Goal: Information Seeking & Learning: Learn about a topic

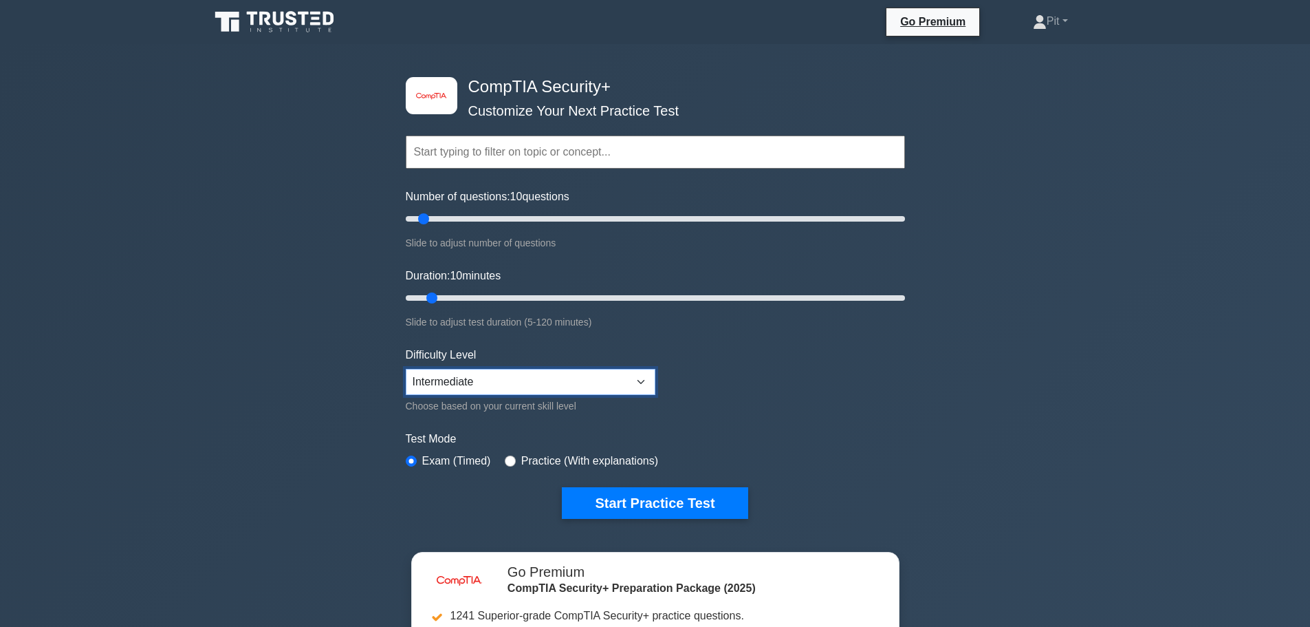
click at [490, 377] on select "Beginner Intermediate Expert" at bounding box center [531, 382] width 250 height 26
click at [406, 369] on select "Beginner Intermediate Expert" at bounding box center [531, 382] width 250 height 26
click at [647, 500] on button "Start Practice Test" at bounding box center [655, 503] width 186 height 32
click at [500, 370] on select "Beginner Intermediate Expert" at bounding box center [531, 382] width 250 height 26
click at [406, 369] on select "Beginner Intermediate Expert" at bounding box center [531, 382] width 250 height 26
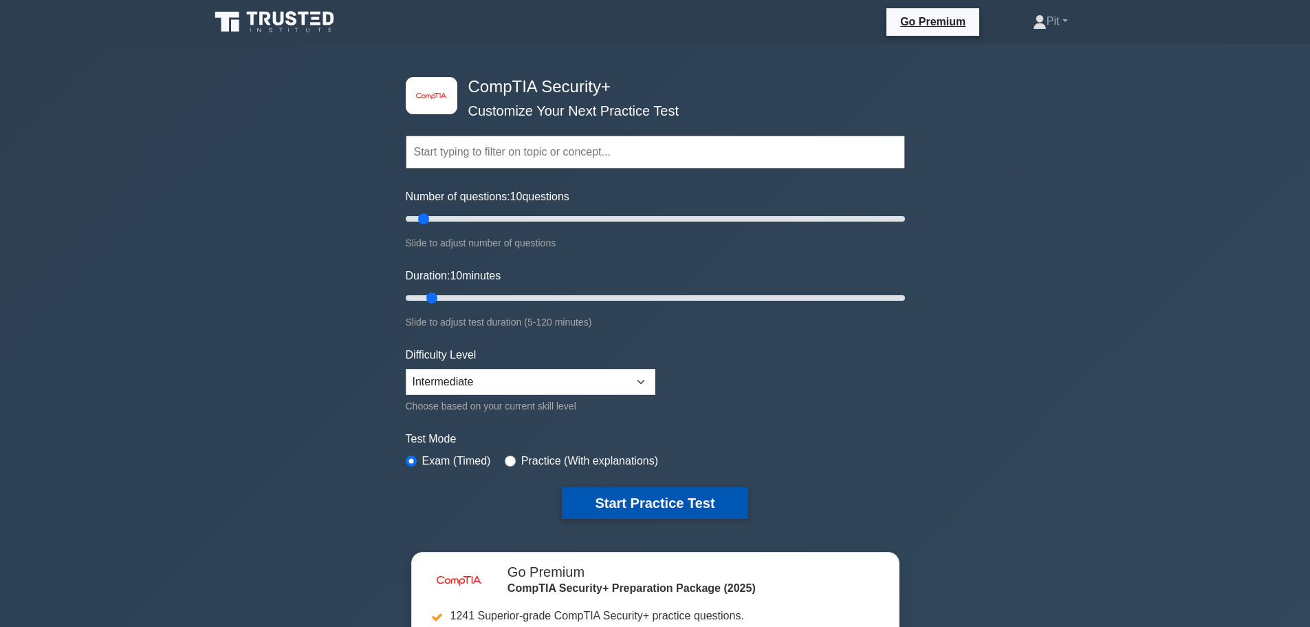
click at [595, 503] on button "Start Practice Test" at bounding box center [655, 503] width 186 height 32
click at [467, 379] on select "Beginner Intermediate Expert" at bounding box center [531, 382] width 250 height 26
select select "expert"
click at [406, 369] on select "Beginner Intermediate Expert" at bounding box center [531, 382] width 250 height 26
click at [574, 504] on button "Start Practice Test" at bounding box center [655, 503] width 186 height 32
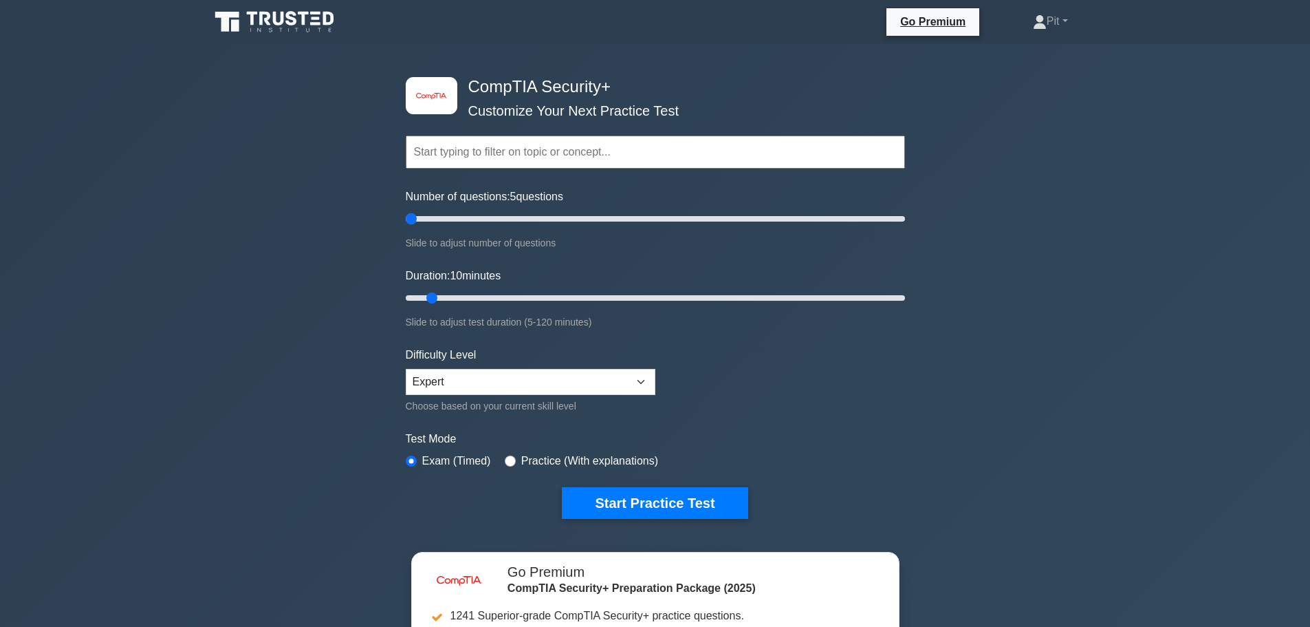
drag, startPoint x: 423, startPoint y: 222, endPoint x: 409, endPoint y: 228, distance: 15.7
click at [409, 227] on input "Number of questions: 5 questions" at bounding box center [655, 218] width 499 height 17
click at [626, 504] on button "Start Practice Test" at bounding box center [655, 503] width 186 height 32
drag, startPoint x: 439, startPoint y: 218, endPoint x: 596, endPoint y: 215, distance: 156.9
type input "80"
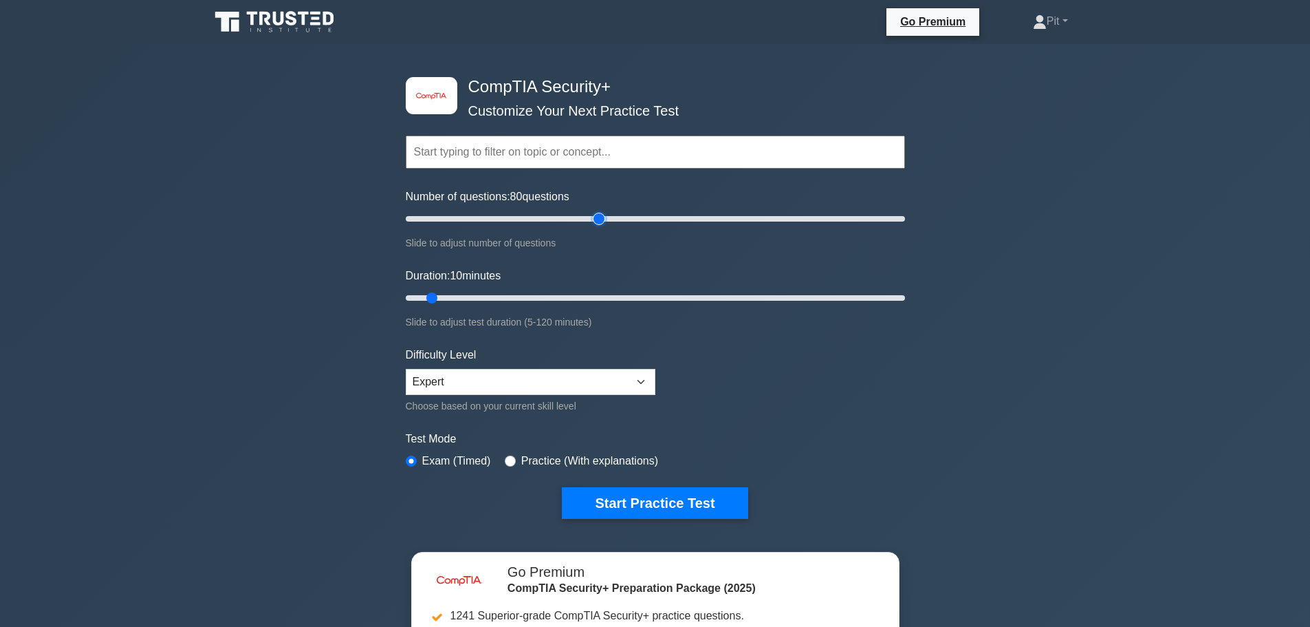
click at [596, 215] on input "Number of questions: 80 questions" at bounding box center [655, 218] width 499 height 17
click at [635, 500] on button "Start Practice Test" at bounding box center [655, 503] width 186 height 32
drag, startPoint x: 470, startPoint y: 294, endPoint x: 735, endPoint y: 299, distance: 265.6
type input "80"
click at [735, 299] on input "Duration: 80 minutes" at bounding box center [655, 298] width 499 height 17
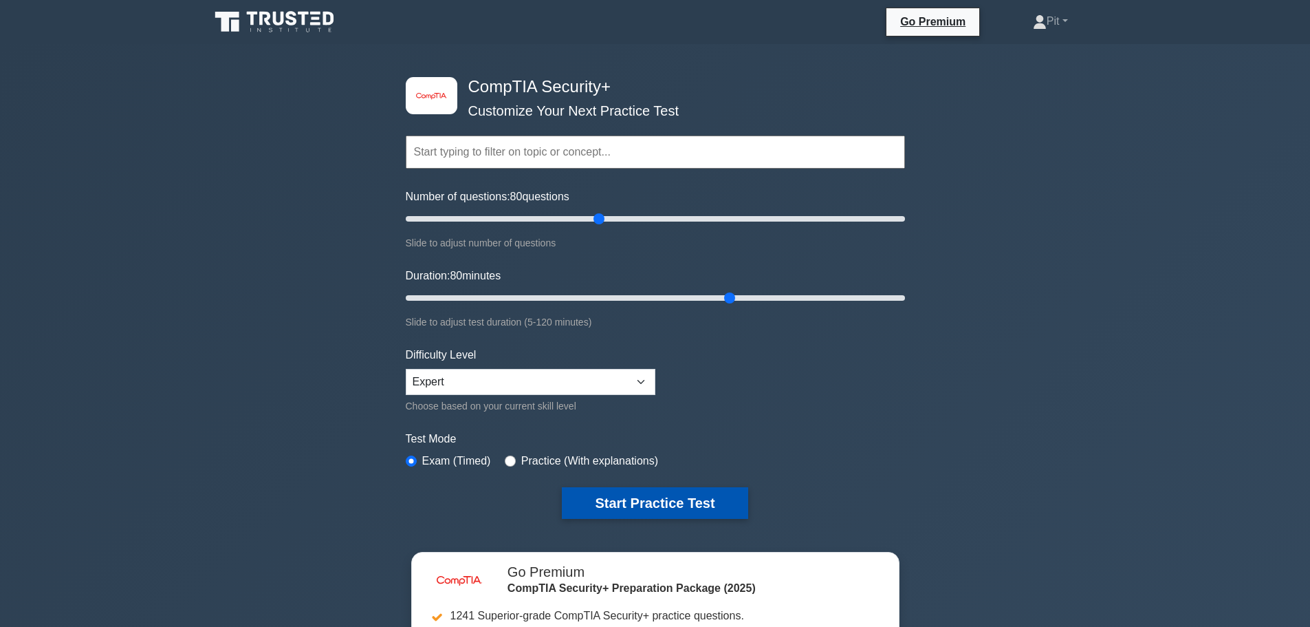
click at [676, 497] on button "Start Practice Test" at bounding box center [655, 503] width 186 height 32
click at [616, 500] on button "Start Practice Test" at bounding box center [655, 503] width 186 height 32
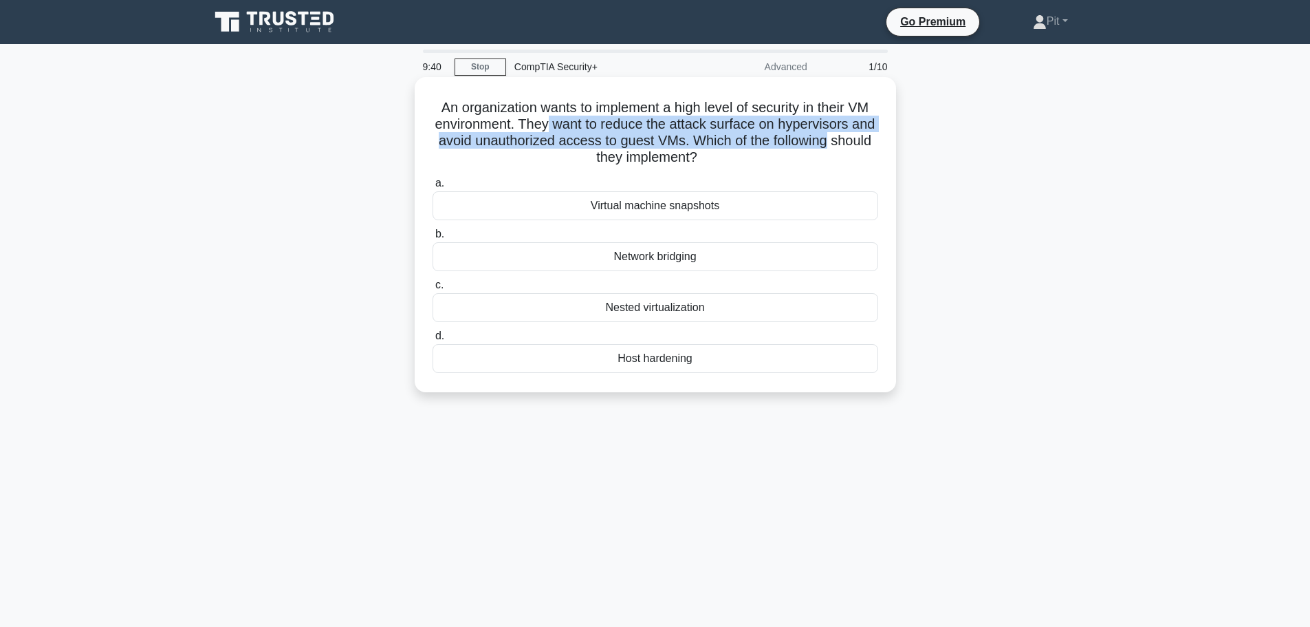
drag, startPoint x: 568, startPoint y: 122, endPoint x: 868, endPoint y: 132, distance: 300.1
click at [868, 132] on h5 "An organization wants to implement a high level of security in their VM environ…" at bounding box center [655, 132] width 449 height 67
click at [733, 140] on h5 "An organization wants to implement a high level of security in their VM environ…" at bounding box center [655, 132] width 449 height 67
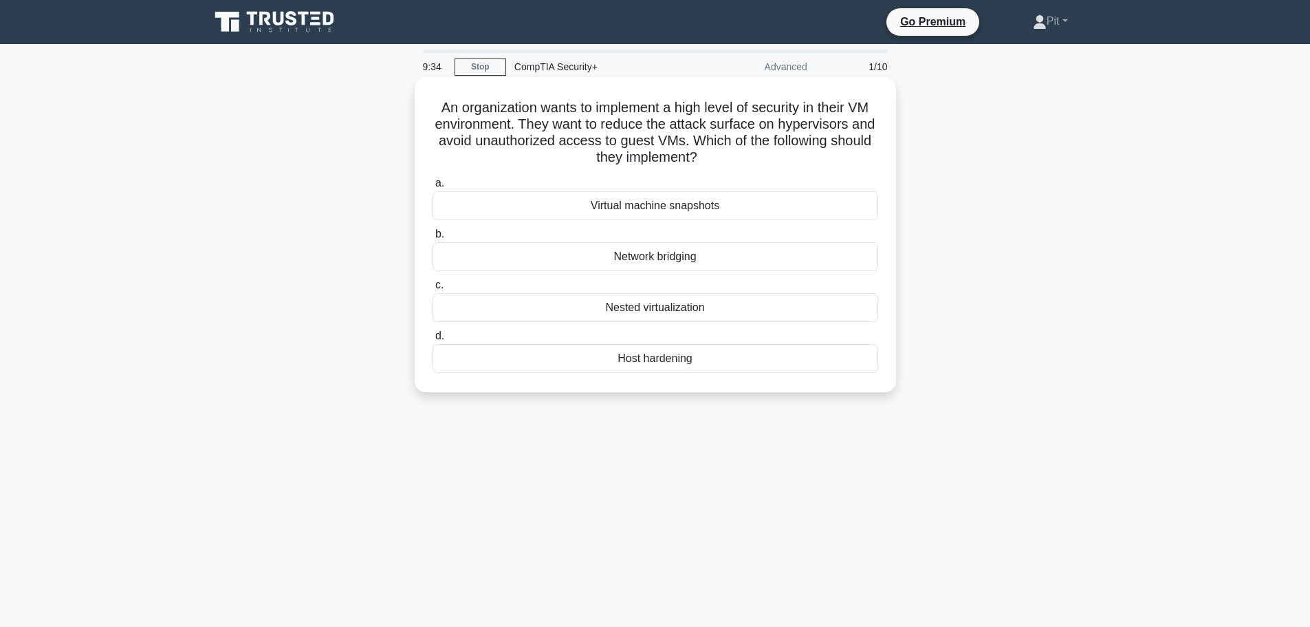
drag, startPoint x: 733, startPoint y: 141, endPoint x: 870, endPoint y: 153, distance: 137.4
click at [870, 153] on h5 "An organization wants to implement a high level of security in their VM environ…" at bounding box center [655, 132] width 449 height 67
click at [552, 484] on div "9:30 Stop CompTIA Security+ Advanced 1/10 An organization wants to implement a …" at bounding box center [656, 394] width 908 height 688
drag, startPoint x: 662, startPoint y: 360, endPoint x: 642, endPoint y: 439, distance: 80.7
click at [642, 439] on div "9:20 Stop CompTIA Security+ Advanced 1/10 An organization wants to implement a …" at bounding box center [656, 394] width 908 height 688
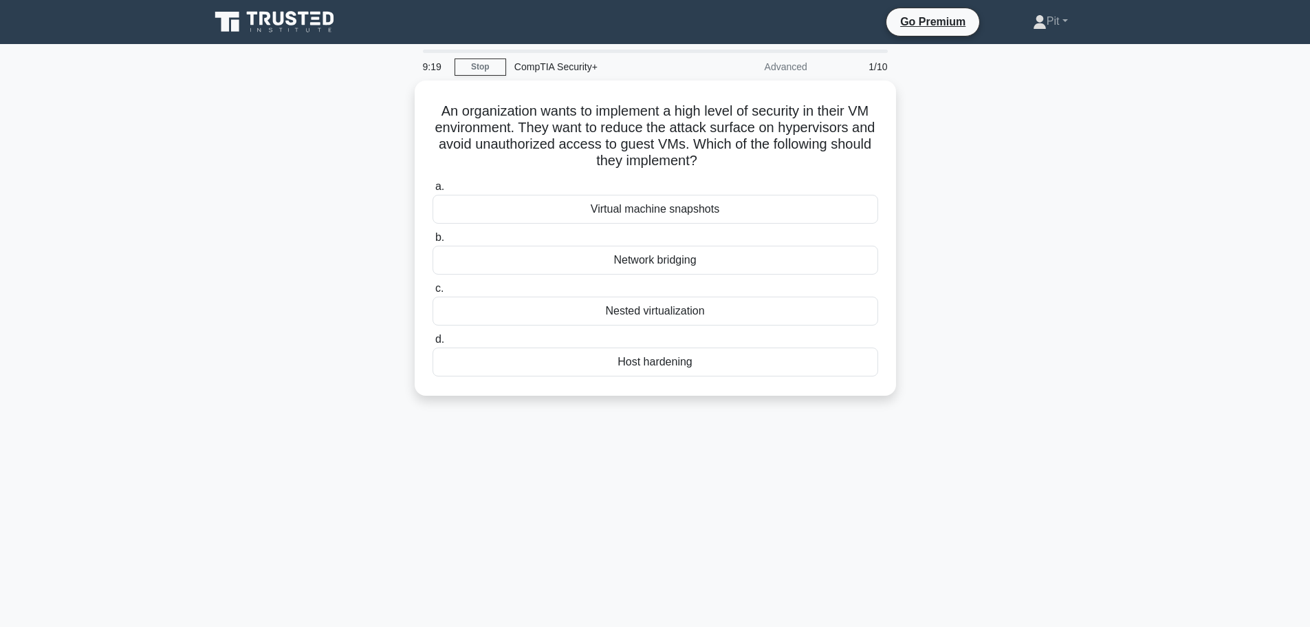
click at [642, 439] on div "9:19 Stop CompTIA Security+ Advanced 1/10 An organization wants to implement a …" at bounding box center [656, 394] width 908 height 688
click at [662, 358] on div "Host hardening" at bounding box center [656, 358] width 446 height 29
click at [433, 341] on input "d. Host hardening" at bounding box center [433, 336] width 0 height 9
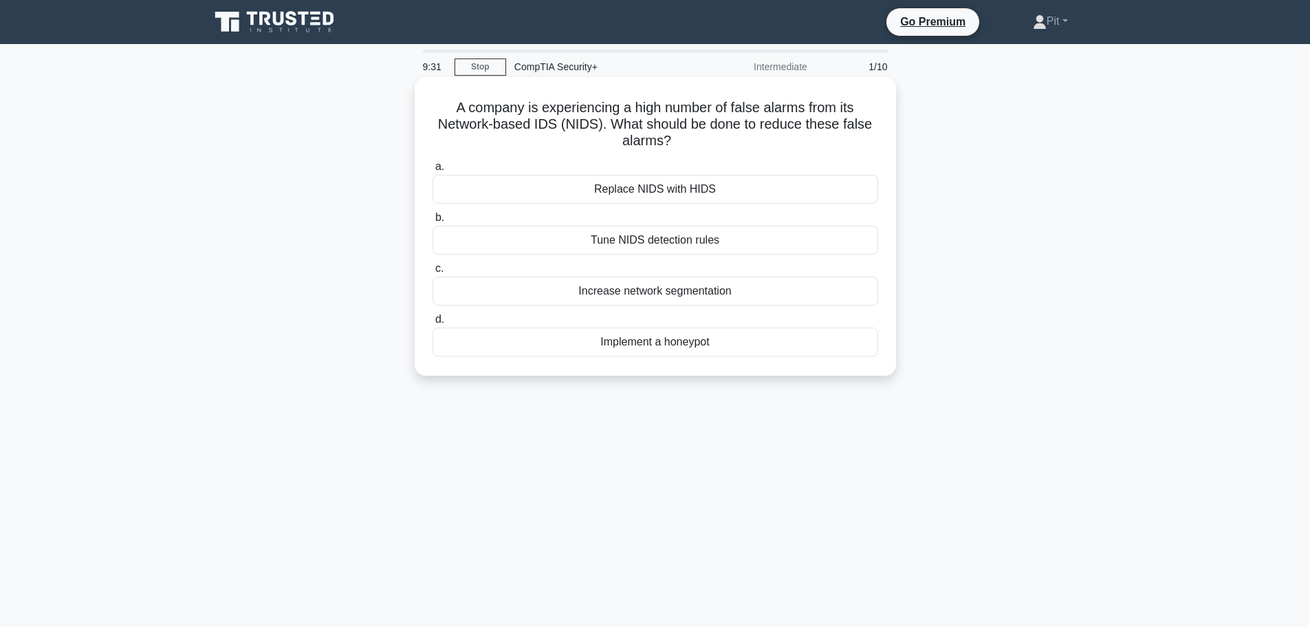
click at [623, 241] on div "Tune NIDS detection rules" at bounding box center [656, 240] width 446 height 29
click at [433, 222] on input "b. Tune NIDS detection rules" at bounding box center [433, 217] width 0 height 9
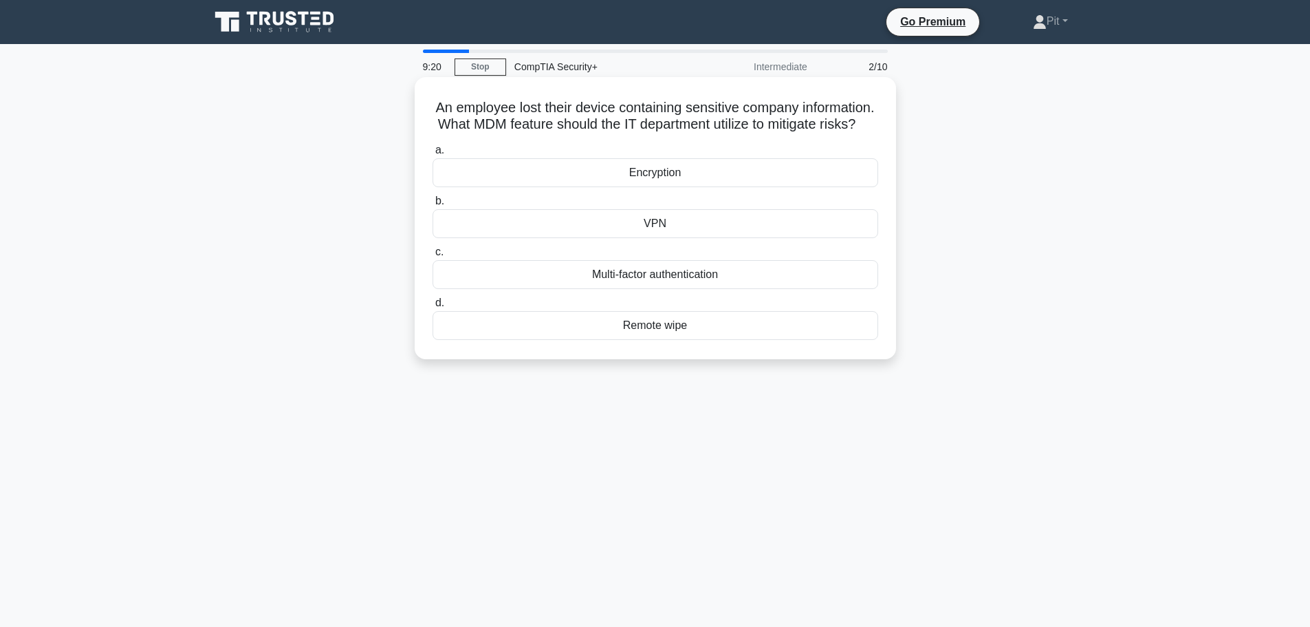
click at [655, 340] on div "Remote wipe" at bounding box center [656, 325] width 446 height 29
click at [433, 307] on input "d. Remote wipe" at bounding box center [433, 303] width 0 height 9
click at [771, 333] on div "Data Breach" at bounding box center [656, 325] width 446 height 29
click at [433, 307] on input "d. Data Breach" at bounding box center [433, 303] width 0 height 9
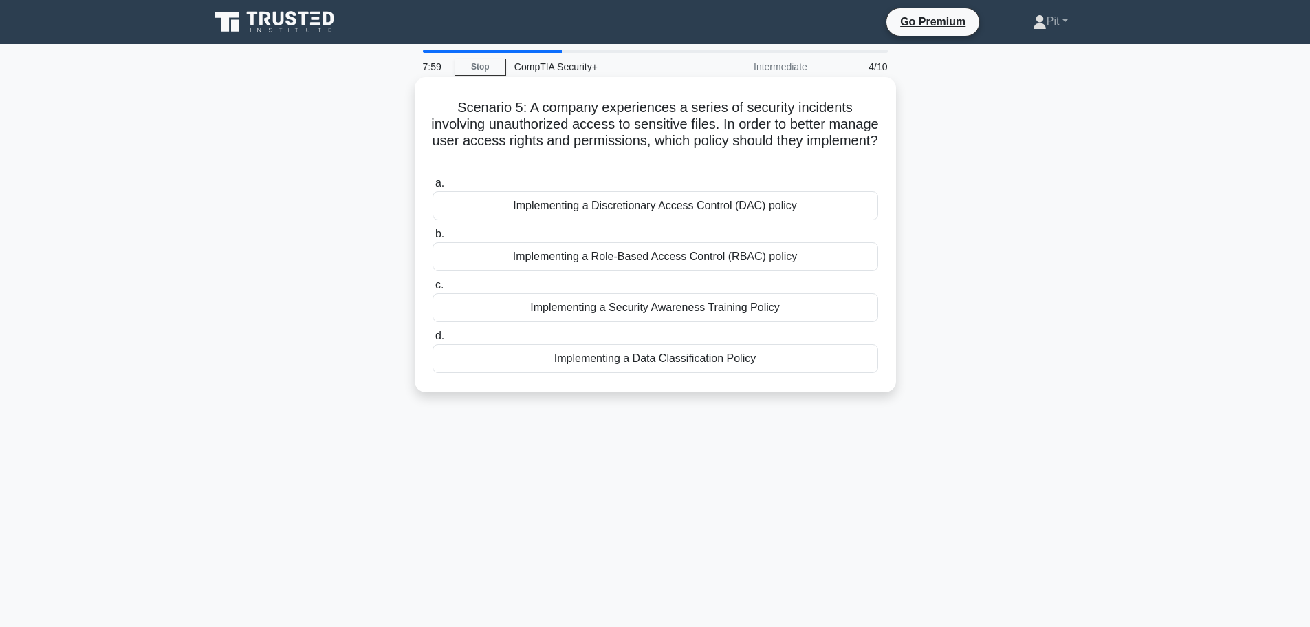
click at [724, 254] on div "Implementing a Role-Based Access Control (RBAC) policy" at bounding box center [656, 256] width 446 height 29
click at [433, 239] on input "b. Implementing a Role-Based Access Control (RBAC) policy" at bounding box center [433, 234] width 0 height 9
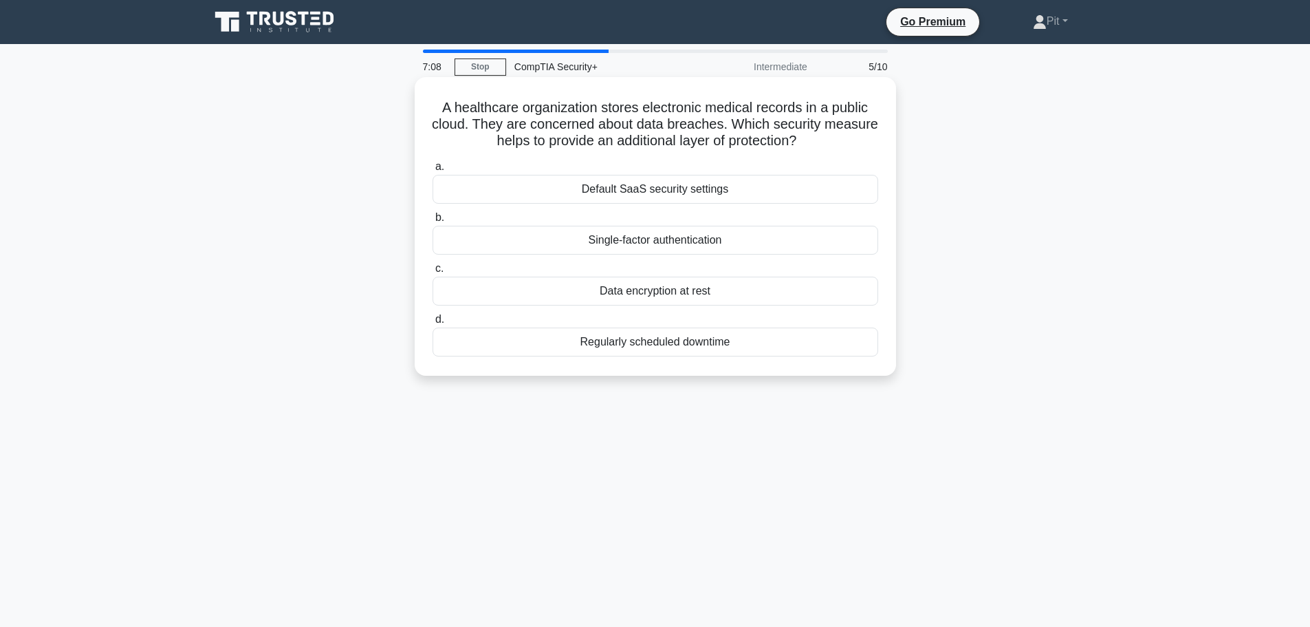
click at [678, 294] on div "Data encryption at rest" at bounding box center [656, 291] width 446 height 29
click at [433, 273] on input "c. Data encryption at rest" at bounding box center [433, 268] width 0 height 9
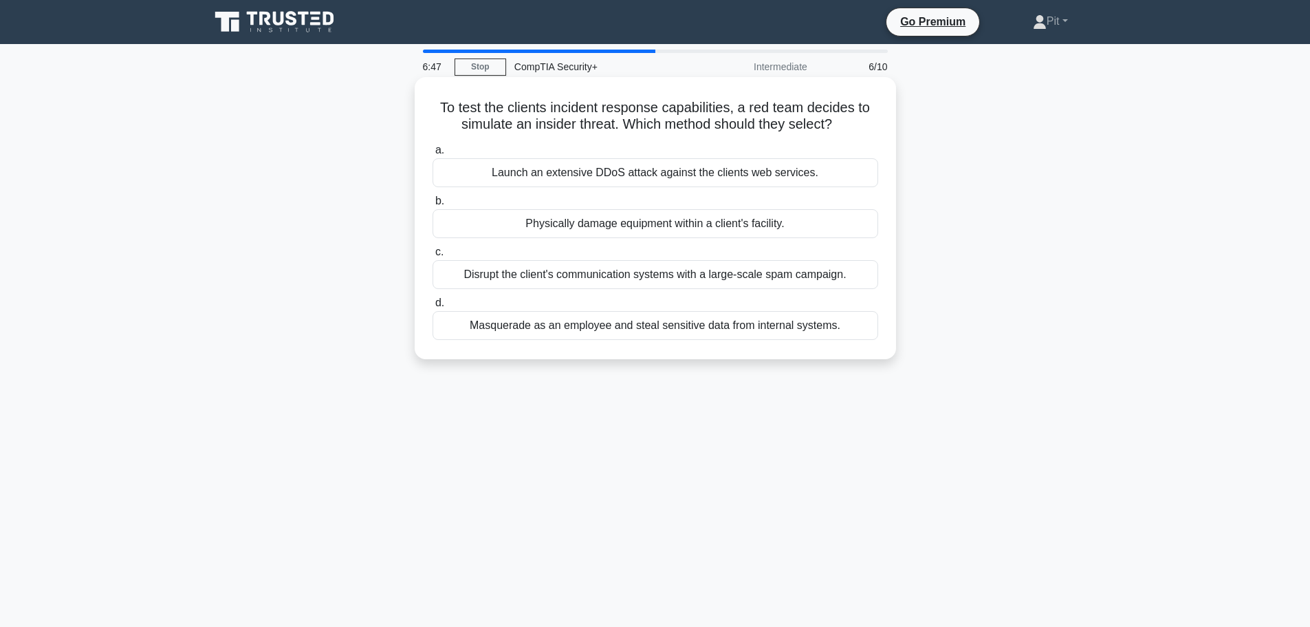
click at [624, 329] on div "Masquerade as an employee and steal sensitive data from internal systems." at bounding box center [656, 325] width 446 height 29
click at [433, 307] on input "d. Masquerade as an employee and steal sensitive data from internal systems." at bounding box center [433, 303] width 0 height 9
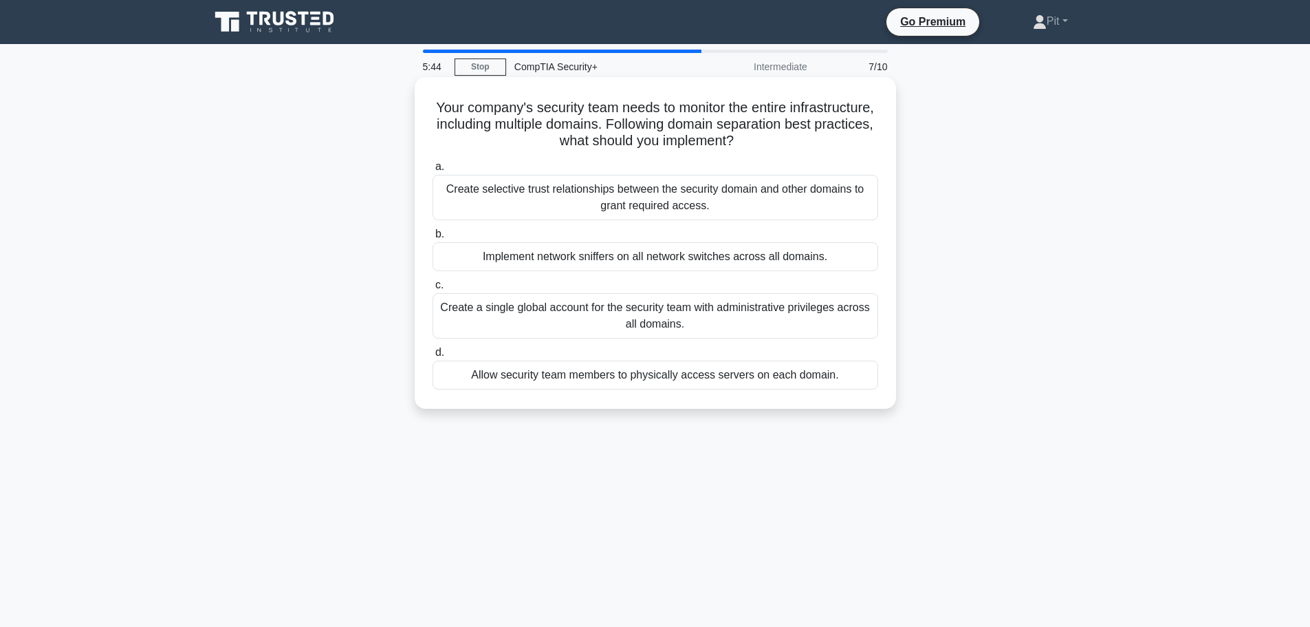
click at [528, 217] on div "Create selective trust relationships between the security domain and other doma…" at bounding box center [656, 197] width 446 height 45
click at [433, 171] on input "a. Create selective trust relationships between the security domain and other d…" at bounding box center [433, 166] width 0 height 9
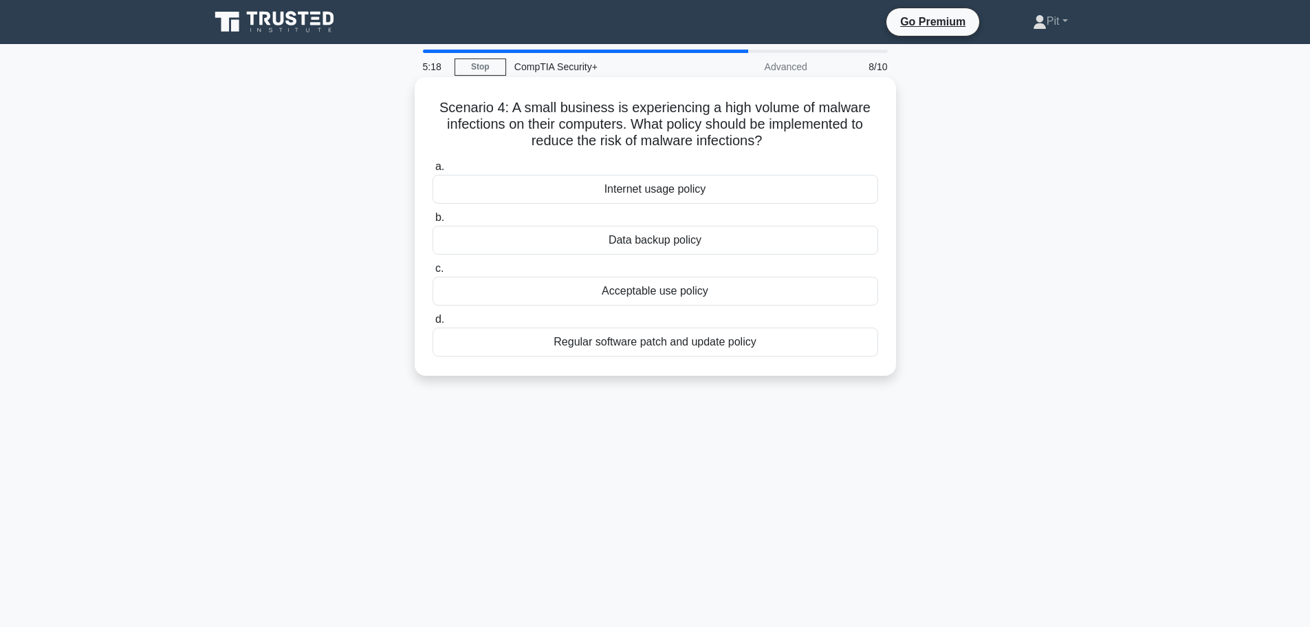
click at [634, 347] on div "Regular software patch and update policy" at bounding box center [656, 341] width 446 height 29
click at [433, 324] on input "d. Regular software patch and update policy" at bounding box center [433, 319] width 0 height 9
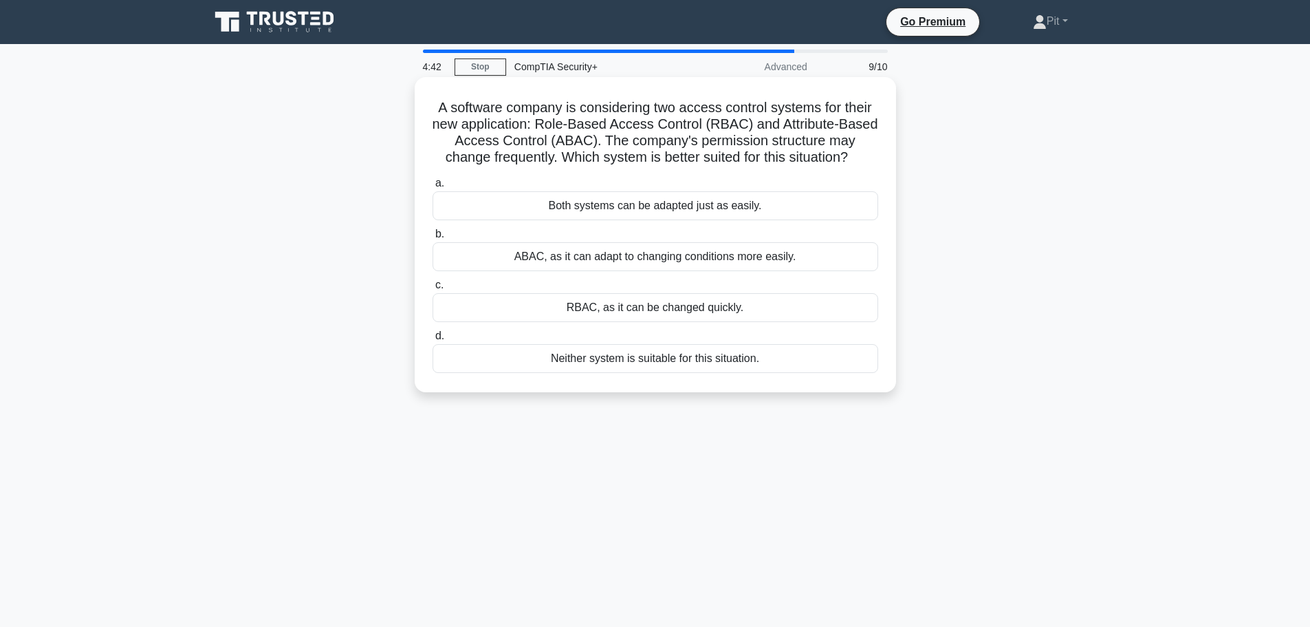
click at [609, 312] on div "RBAC, as it can be changed quickly." at bounding box center [656, 307] width 446 height 29
click at [433, 290] on input "c. RBAC, as it can be changed quickly." at bounding box center [433, 285] width 0 height 9
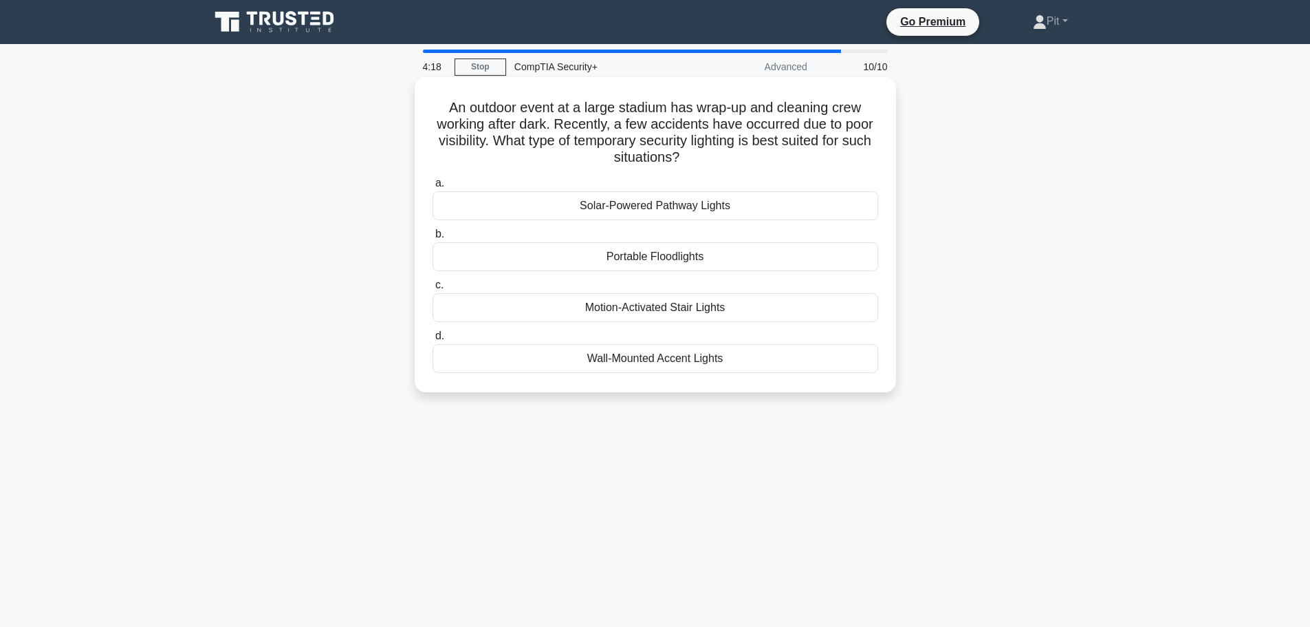
click at [654, 259] on div "Portable Floodlights" at bounding box center [656, 256] width 446 height 29
click at [433, 239] on input "b. Portable Floodlights" at bounding box center [433, 234] width 0 height 9
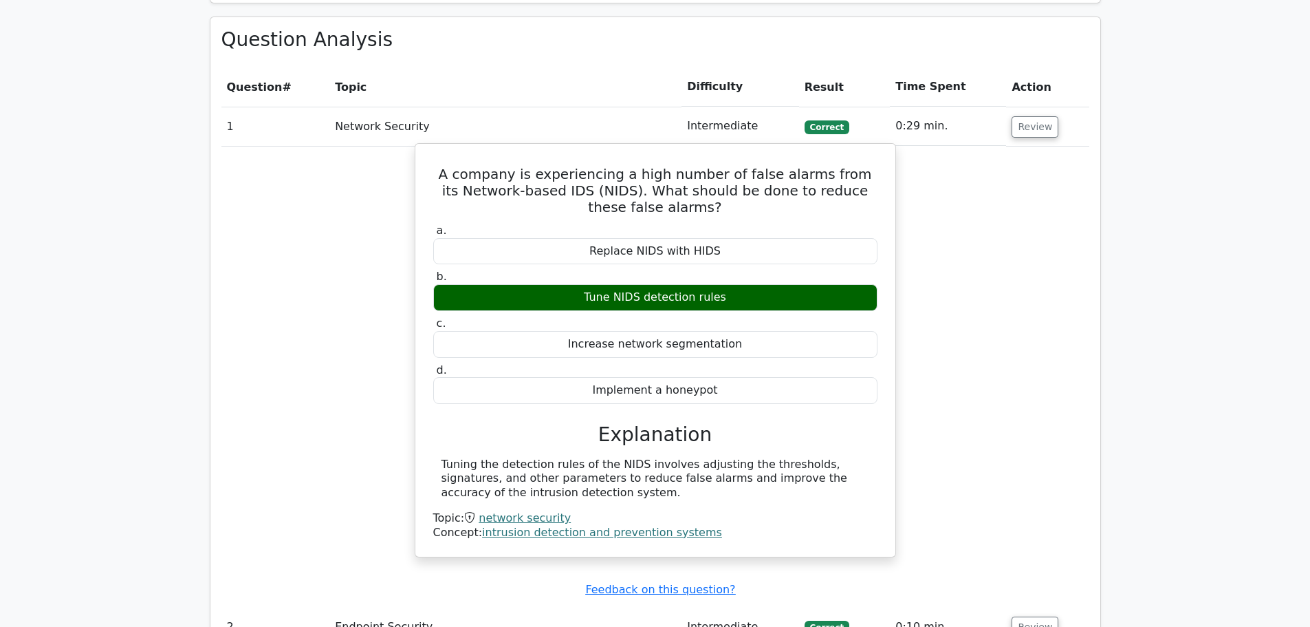
scroll to position [1376, 0]
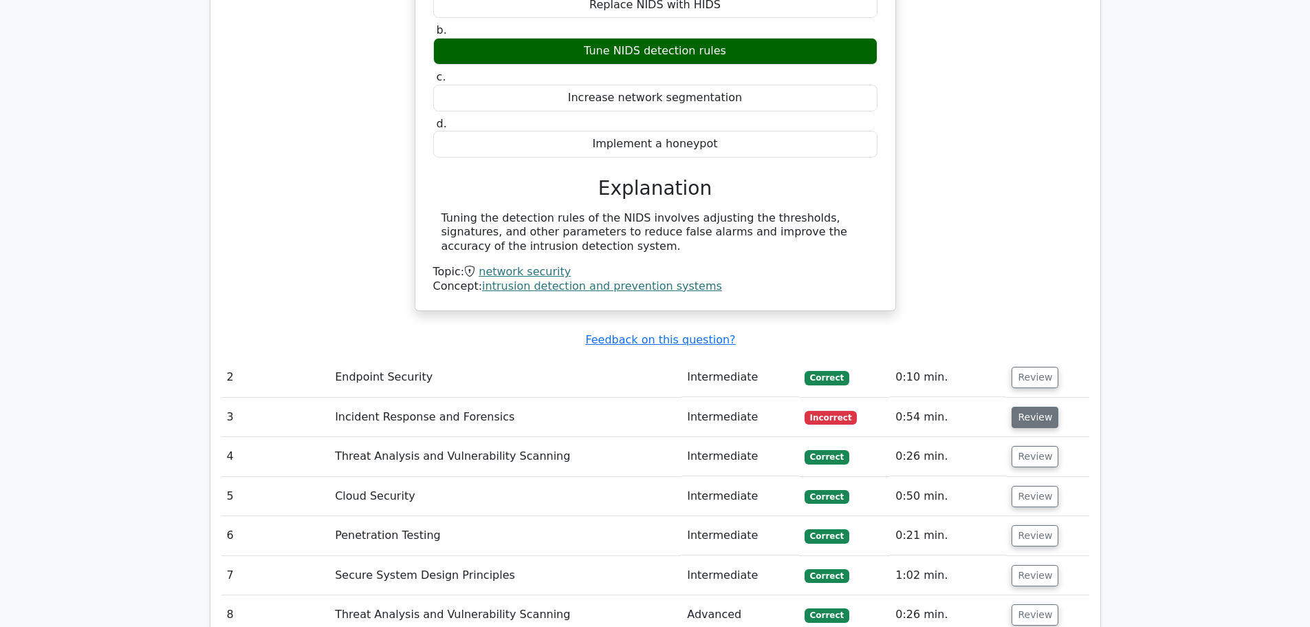
click at [1031, 407] on button "Review" at bounding box center [1035, 417] width 47 height 21
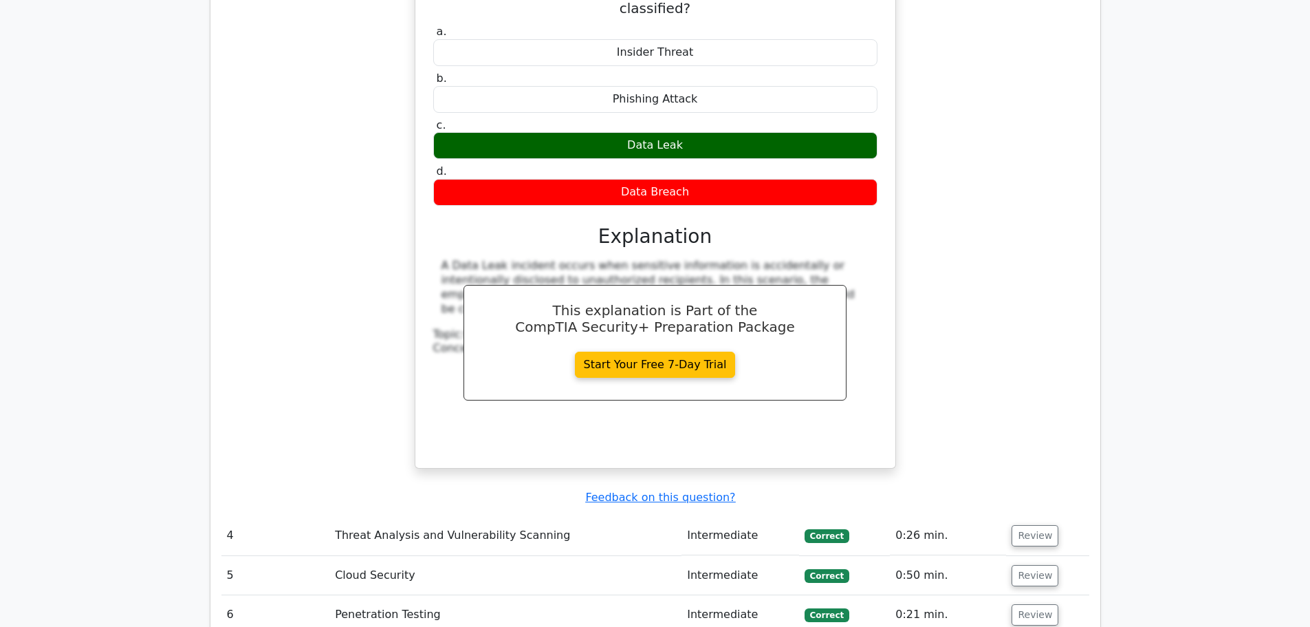
scroll to position [2064, 0]
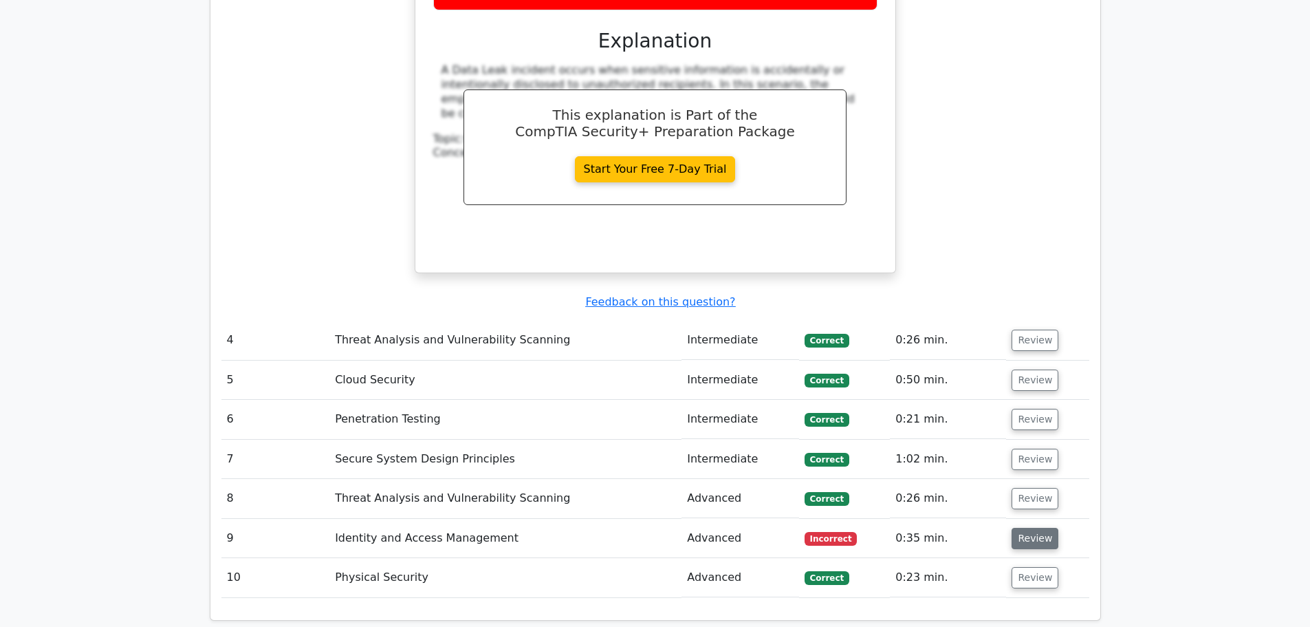
click at [1035, 528] on button "Review" at bounding box center [1035, 538] width 47 height 21
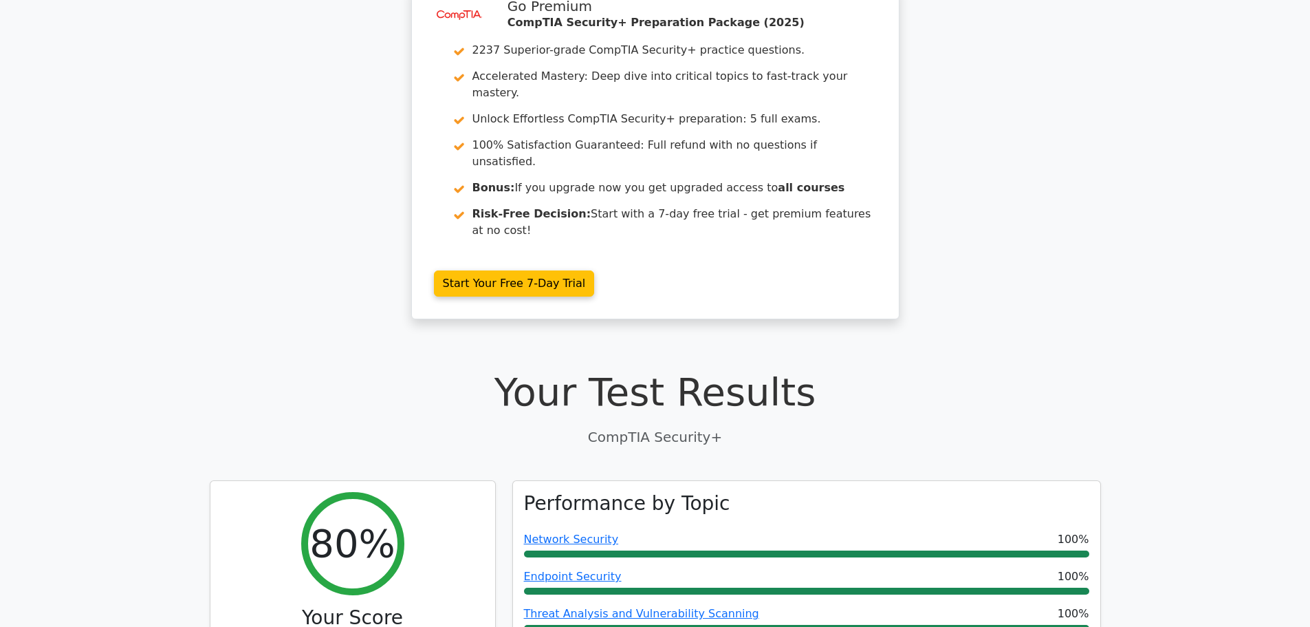
scroll to position [0, 0]
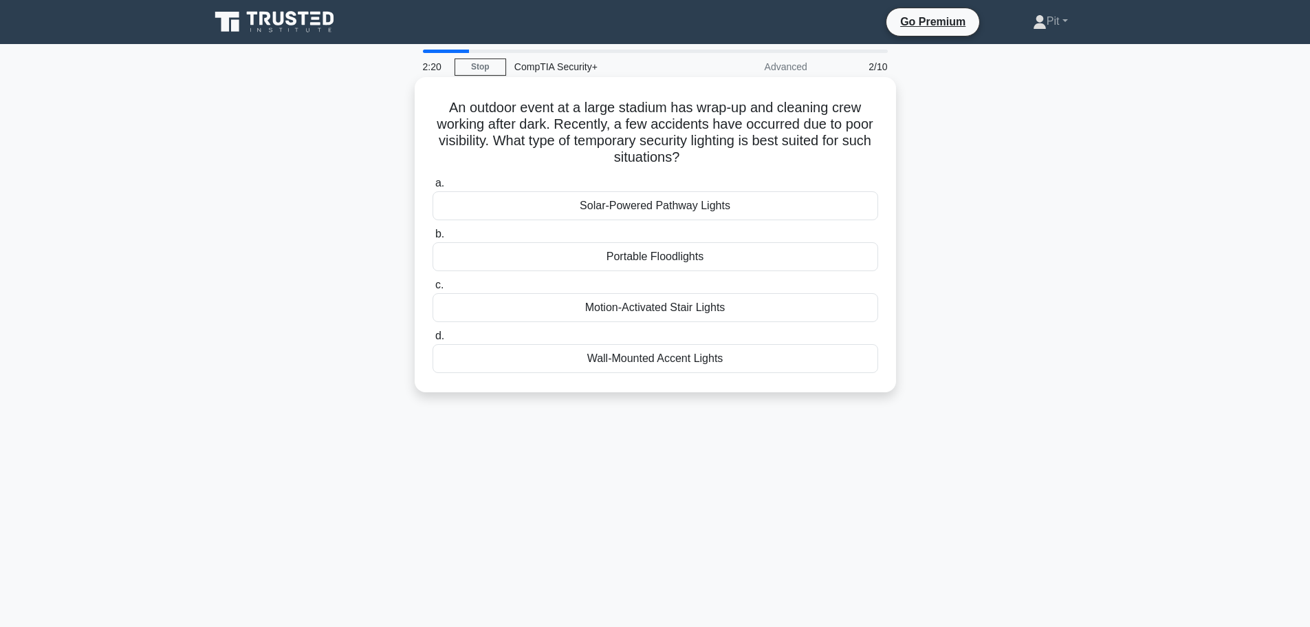
click at [623, 260] on div "Portable Floodlights" at bounding box center [656, 256] width 446 height 29
click at [433, 239] on input "b. Portable Floodlights" at bounding box center [433, 234] width 0 height 9
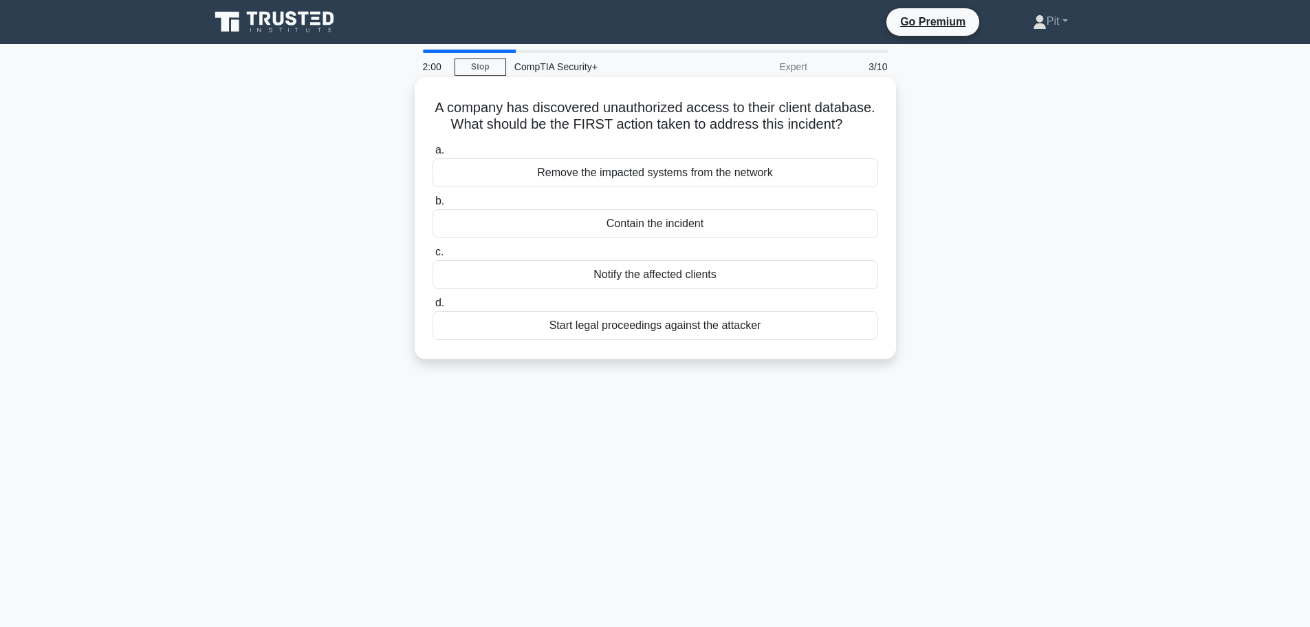
drag, startPoint x: 588, startPoint y: 226, endPoint x: 642, endPoint y: 226, distance: 54.3
click at [642, 226] on div "Contain the incident" at bounding box center [656, 223] width 446 height 29
copy div "Contain"
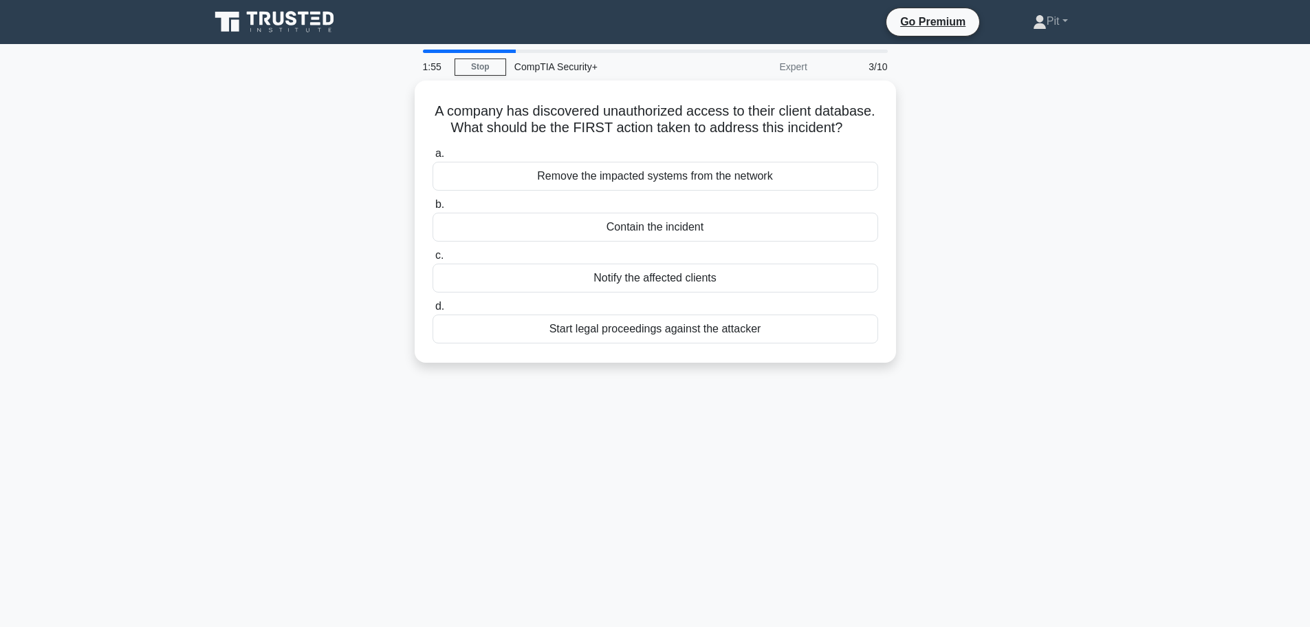
click at [975, 273] on div "A company has discovered unauthorized access to their client database. What sho…" at bounding box center [656, 229] width 908 height 299
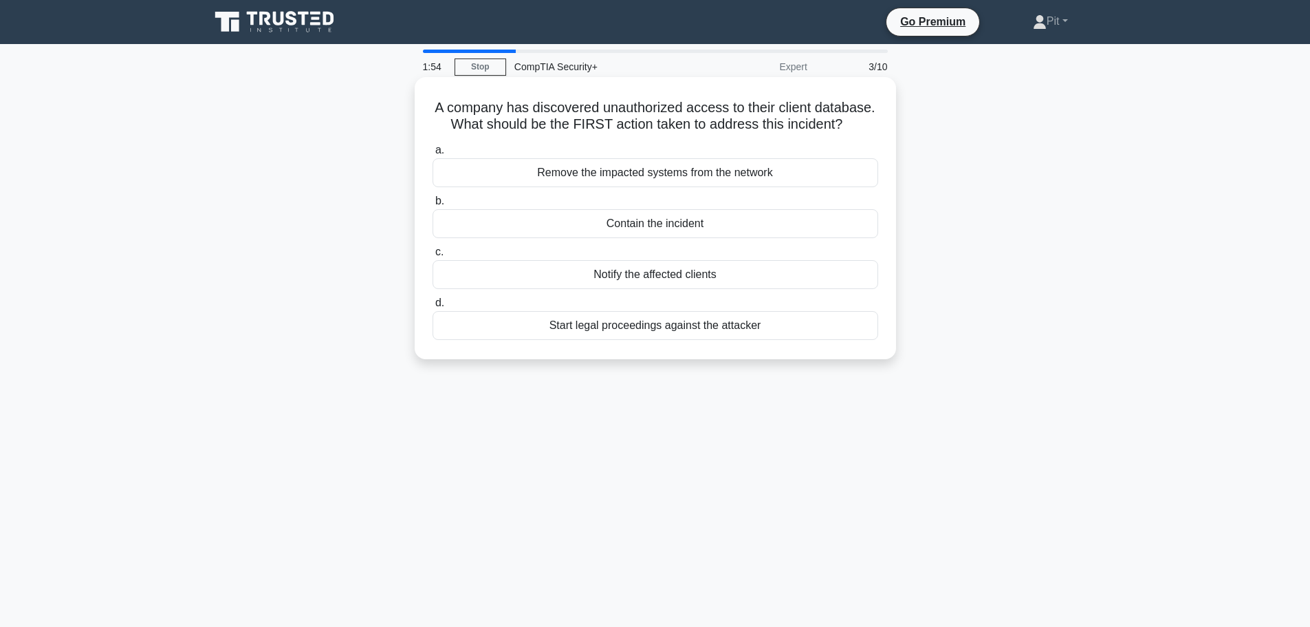
click at [727, 172] on div "Remove the impacted systems from the network" at bounding box center [656, 172] width 446 height 29
click at [433, 155] on input "a. Remove the impacted systems from the network" at bounding box center [433, 150] width 0 height 9
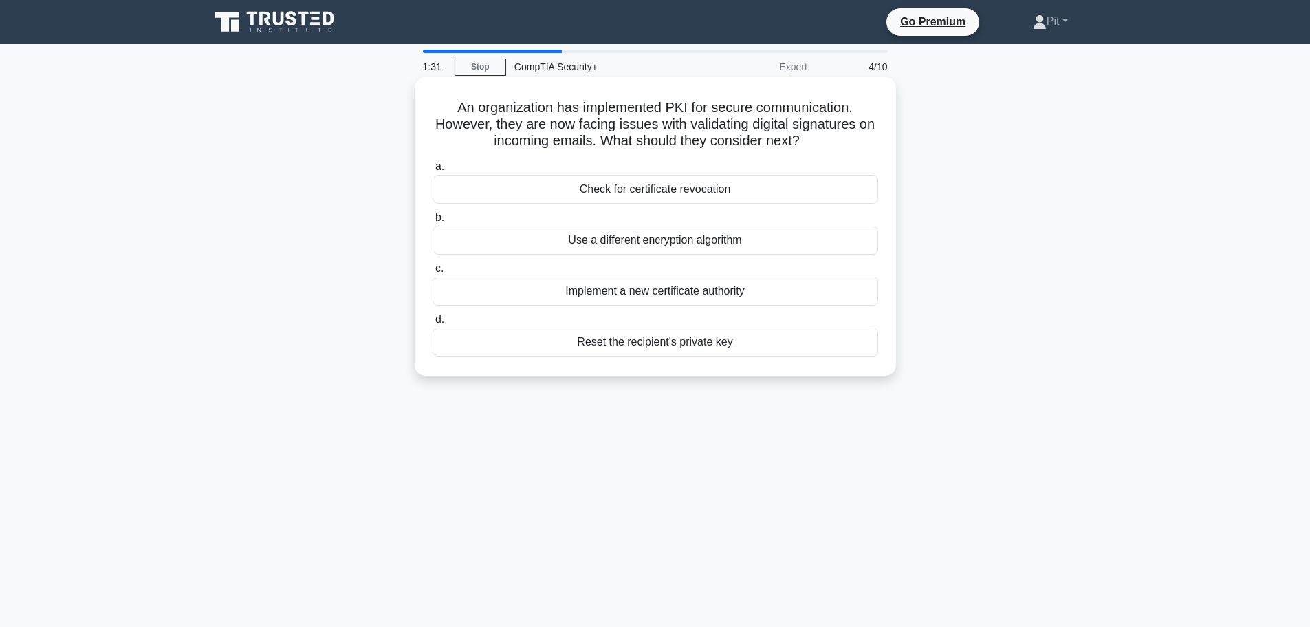
click at [640, 203] on div "Check for certificate revocation" at bounding box center [656, 189] width 446 height 29
click at [433, 171] on input "a. Check for certificate revocation" at bounding box center [433, 166] width 0 height 9
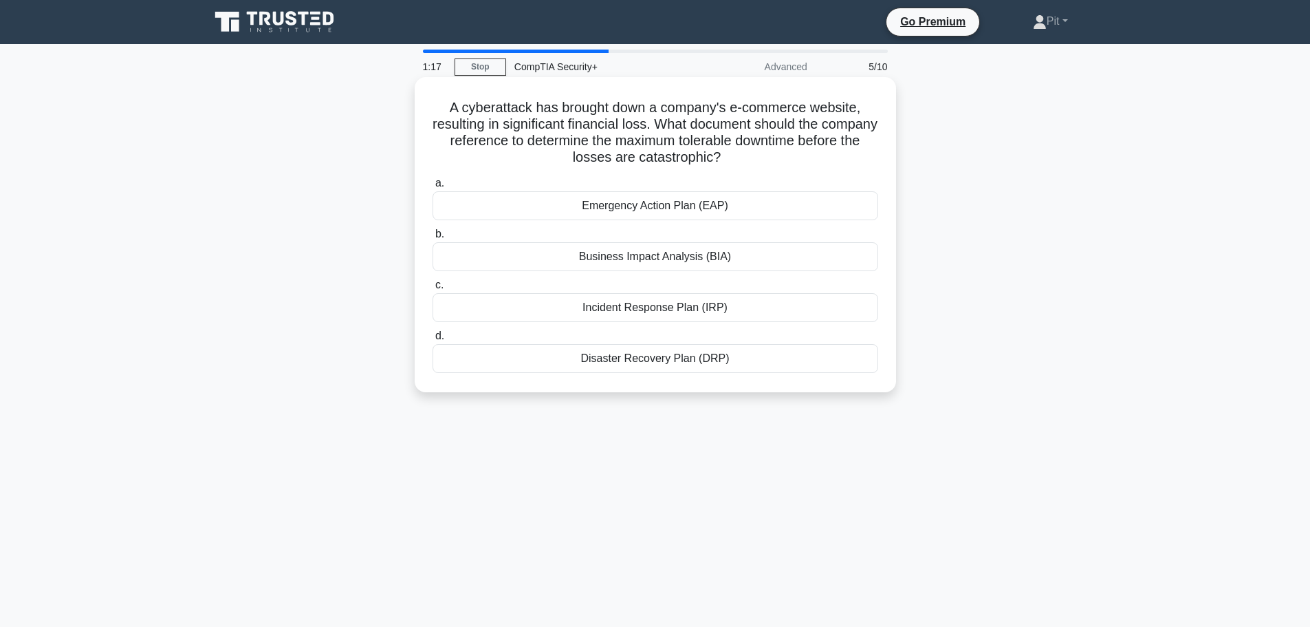
click at [605, 360] on div "Disaster Recovery Plan (DRP)" at bounding box center [656, 358] width 446 height 29
click at [433, 341] on input "d. Disaster Recovery Plan (DRP)" at bounding box center [433, 336] width 0 height 9
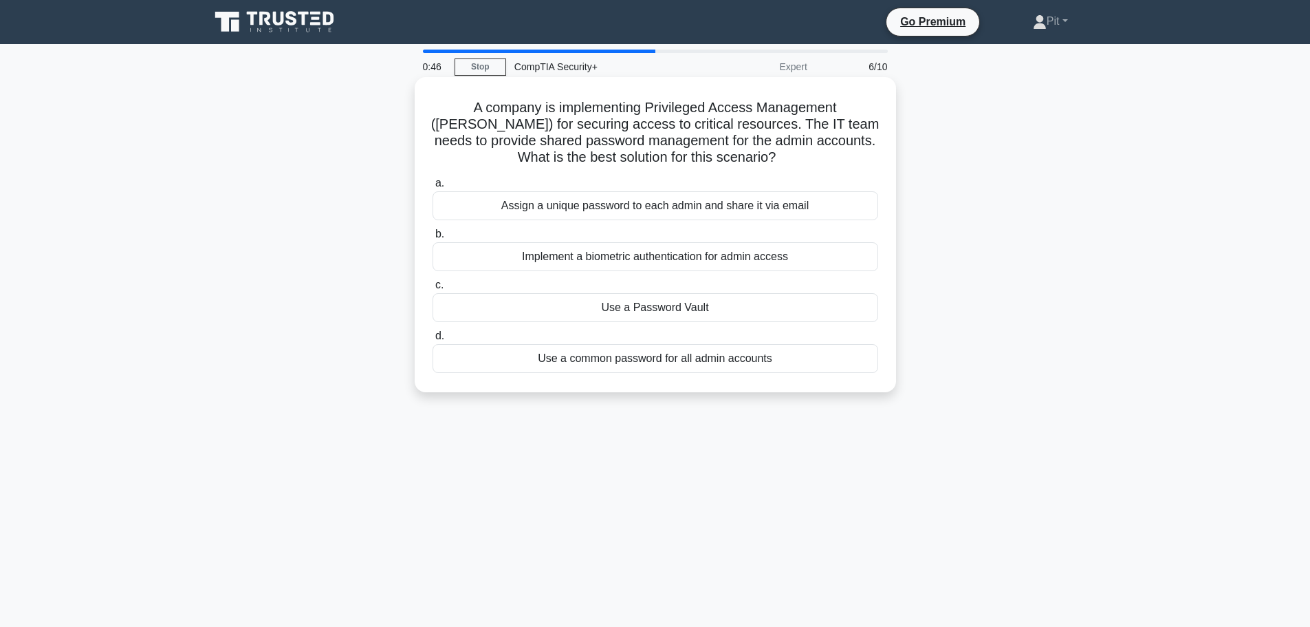
click at [575, 260] on div "Implement a biometric authentication for admin access" at bounding box center [656, 256] width 446 height 29
click at [433, 239] on input "b. Implement a biometric authentication for admin access" at bounding box center [433, 234] width 0 height 9
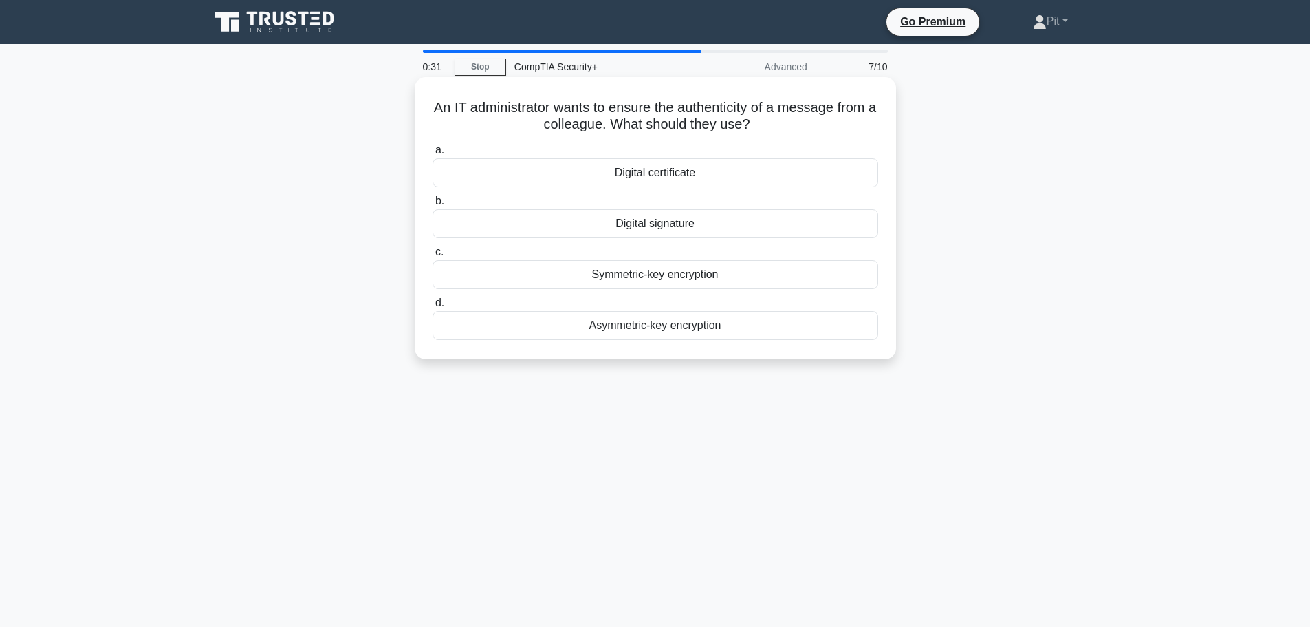
click at [723, 228] on div "Digital signature" at bounding box center [656, 223] width 446 height 29
click at [433, 206] on input "b. Digital signature" at bounding box center [433, 201] width 0 height 9
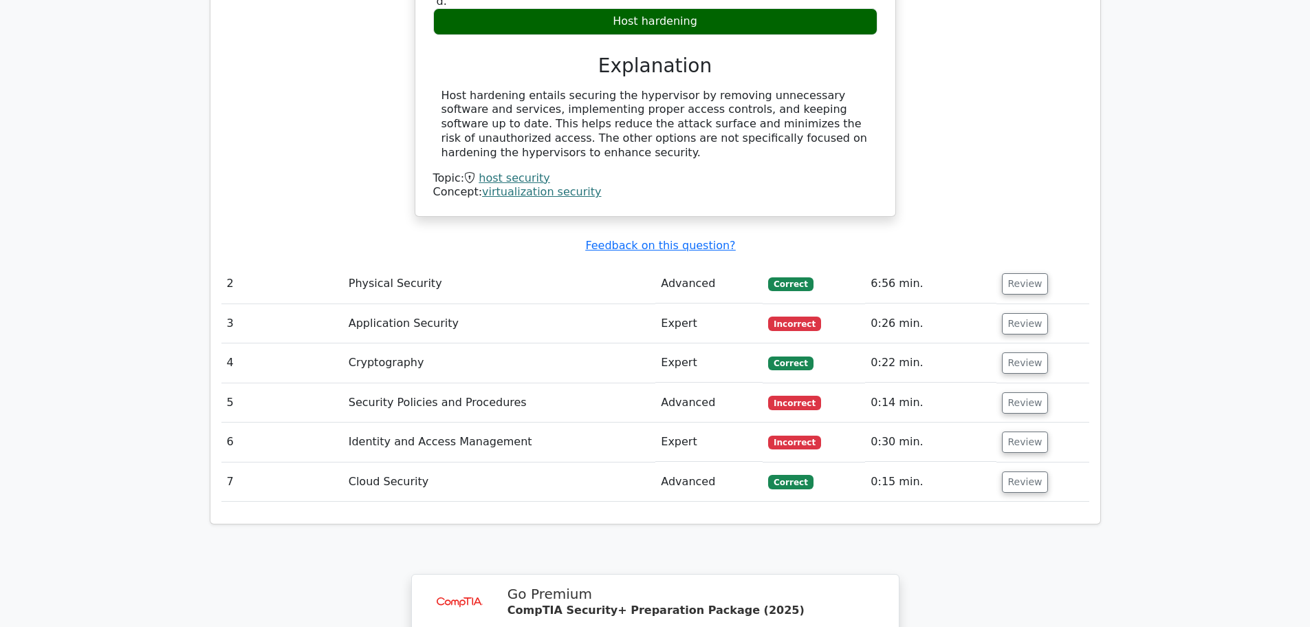
scroll to position [1445, 0]
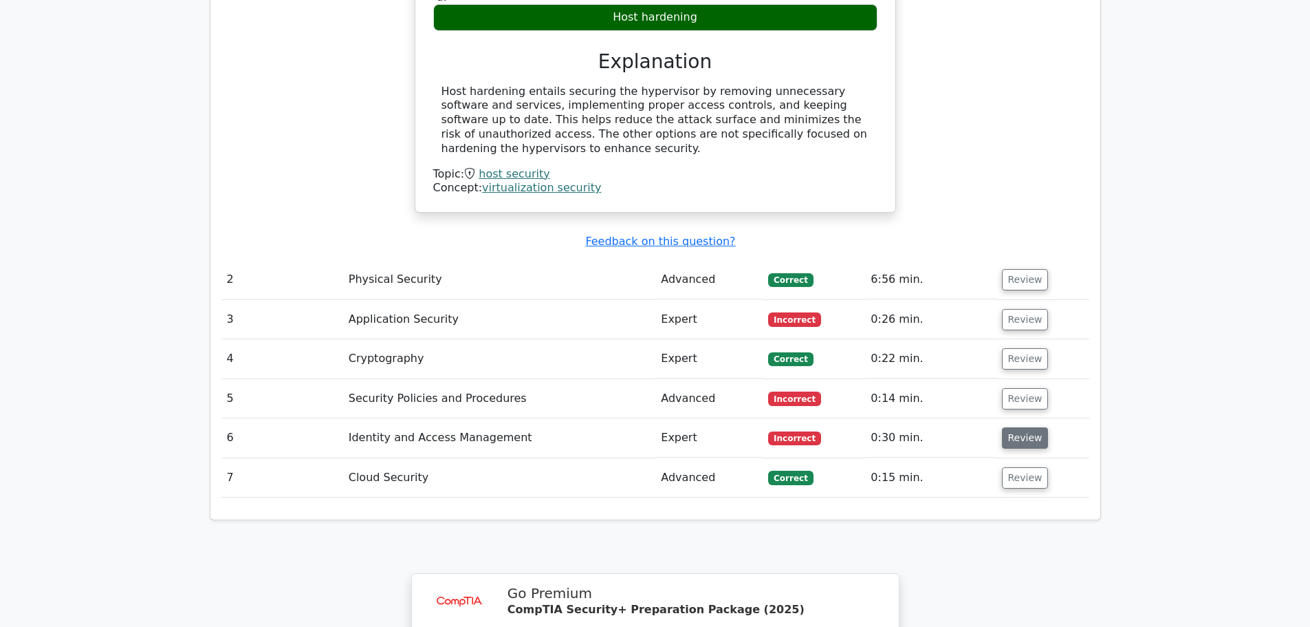
click at [1025, 427] on button "Review" at bounding box center [1025, 437] width 47 height 21
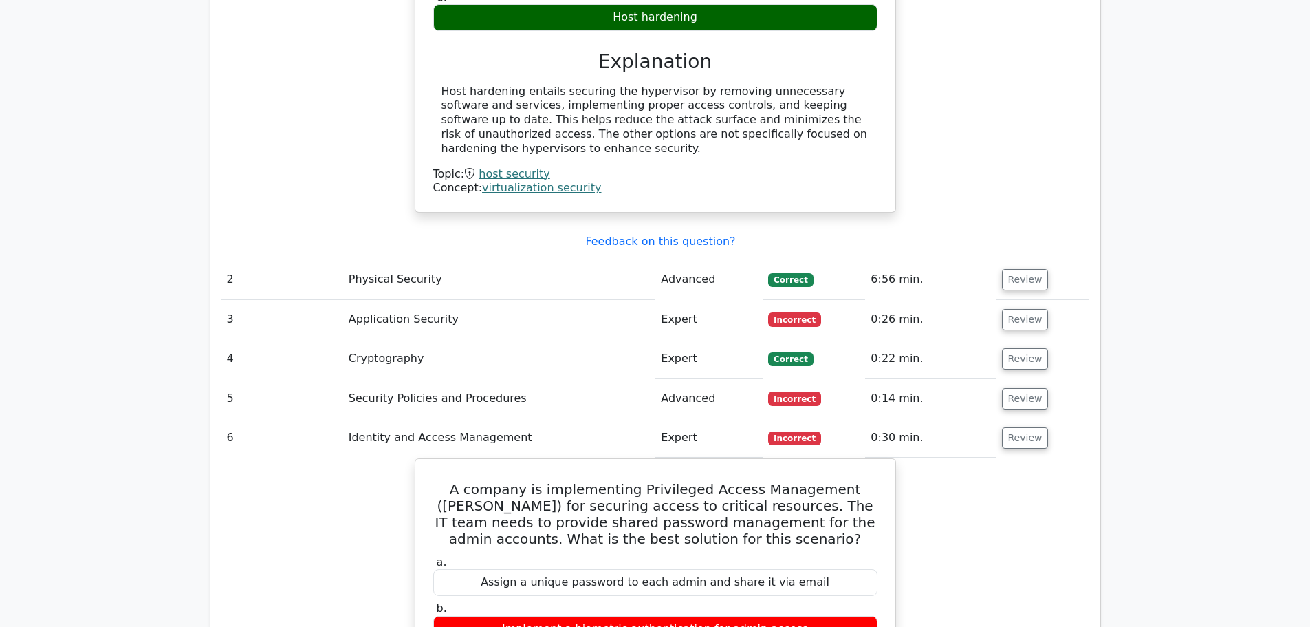
drag, startPoint x: 1025, startPoint y: 389, endPoint x: 993, endPoint y: 463, distance: 80.1
click at [993, 463] on tbody "1 Host Security Advanced [GEOGRAPHIC_DATA] 0:44 min. Review" at bounding box center [655, 400] width 868 height 1372
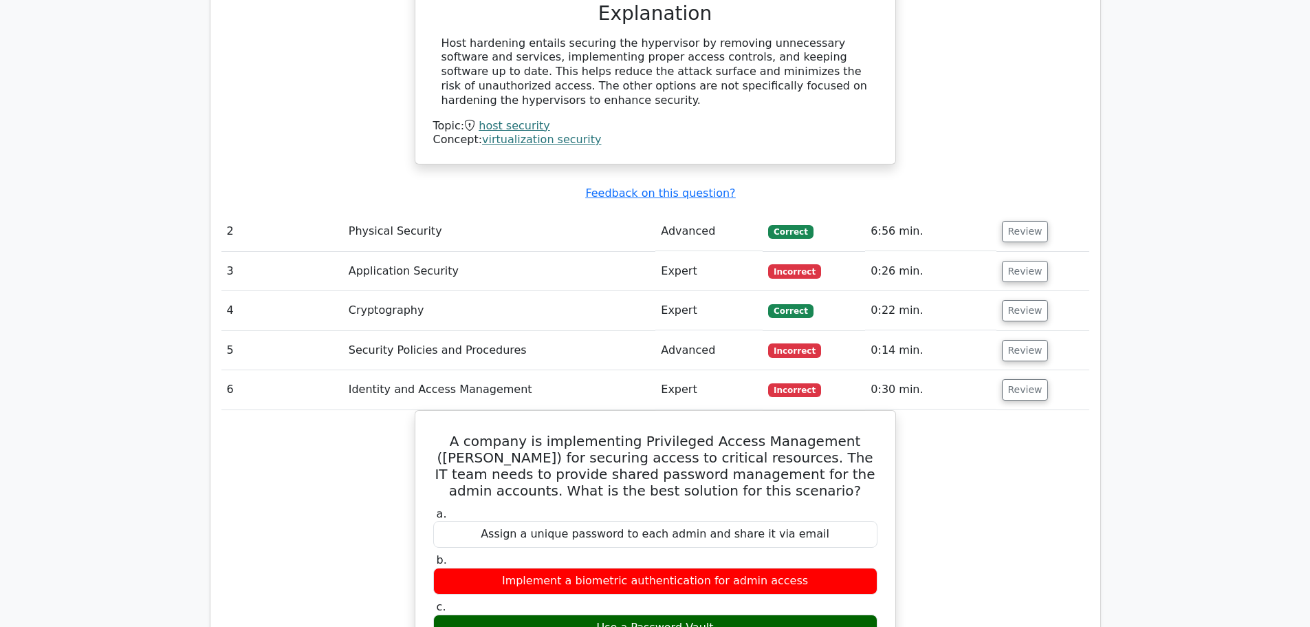
scroll to position [1513, 0]
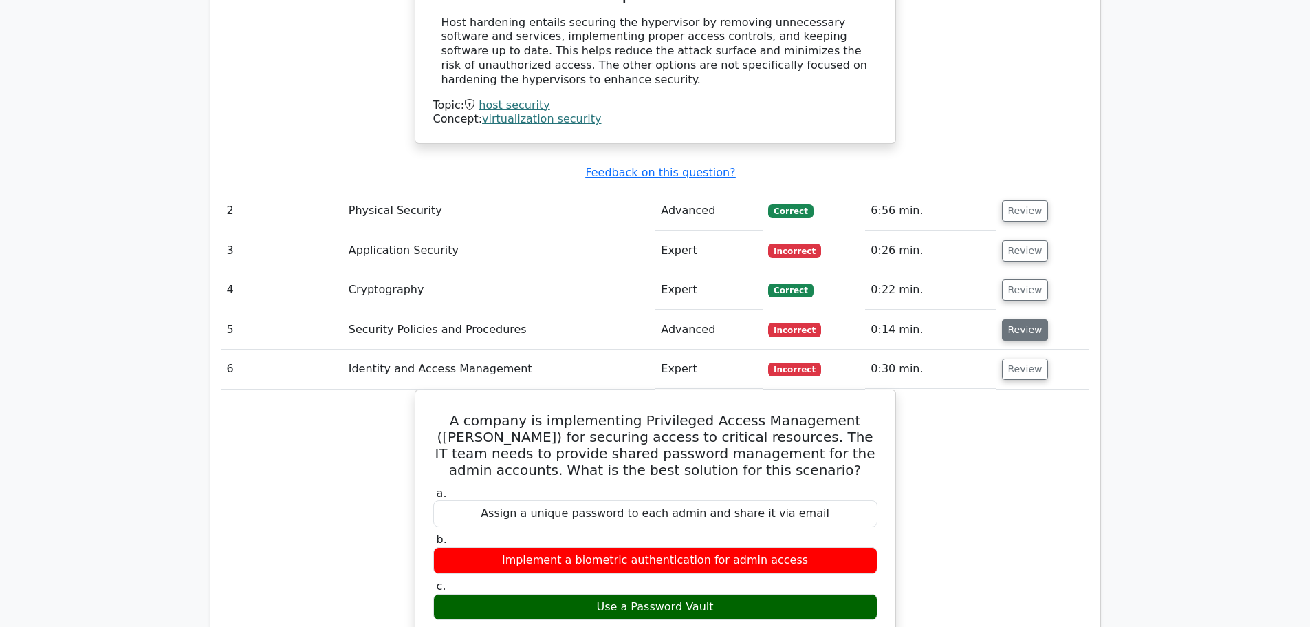
click at [1013, 319] on button "Review" at bounding box center [1025, 329] width 47 height 21
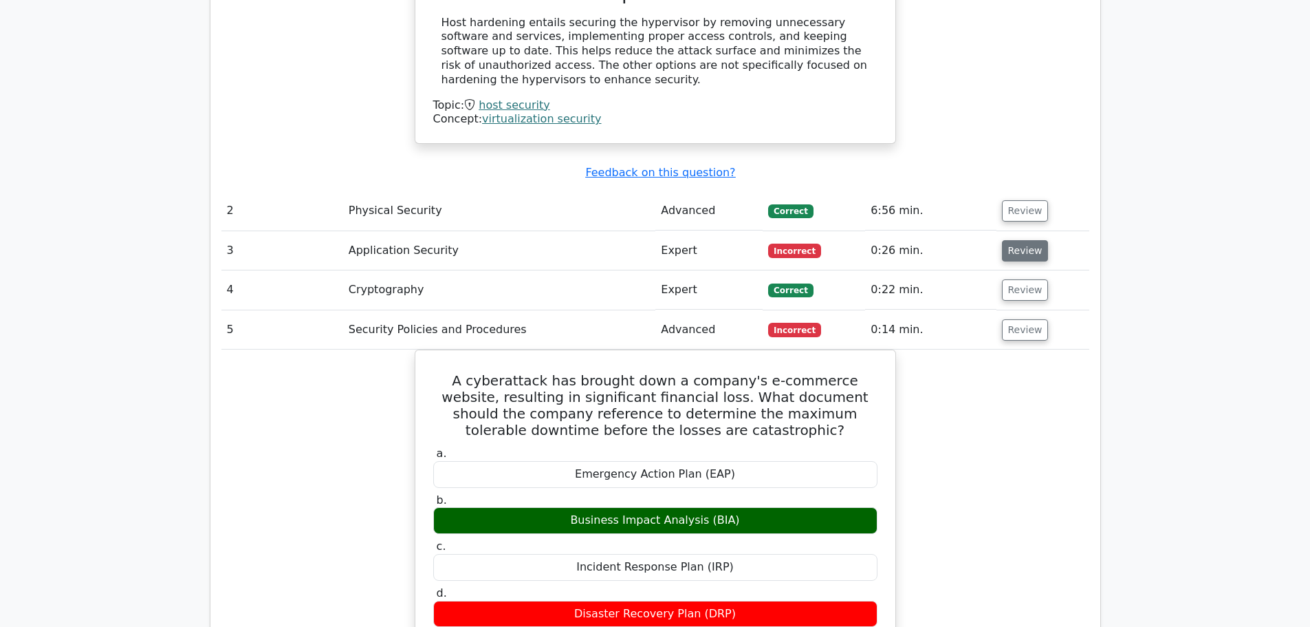
click at [1024, 240] on button "Review" at bounding box center [1025, 250] width 47 height 21
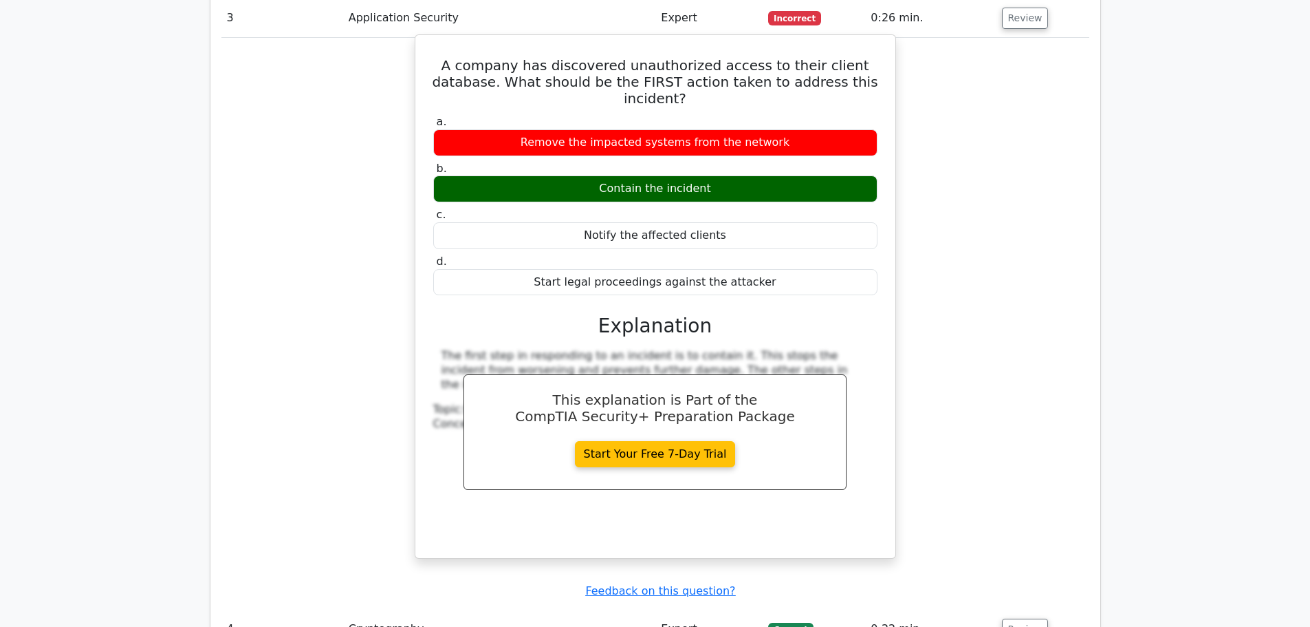
scroll to position [1630, 0]
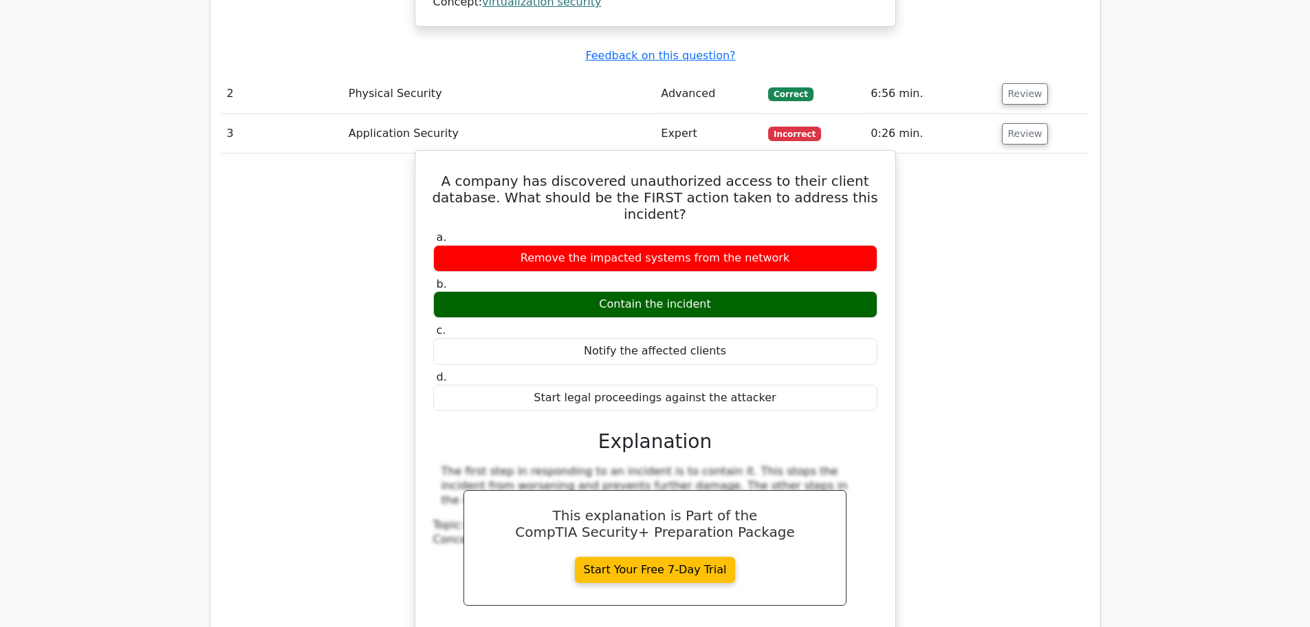
drag, startPoint x: 738, startPoint y: 243, endPoint x: 598, endPoint y: 232, distance: 140.1
click at [598, 291] on div "Contain the incident" at bounding box center [655, 304] width 444 height 27
copy div "Contain the incident"
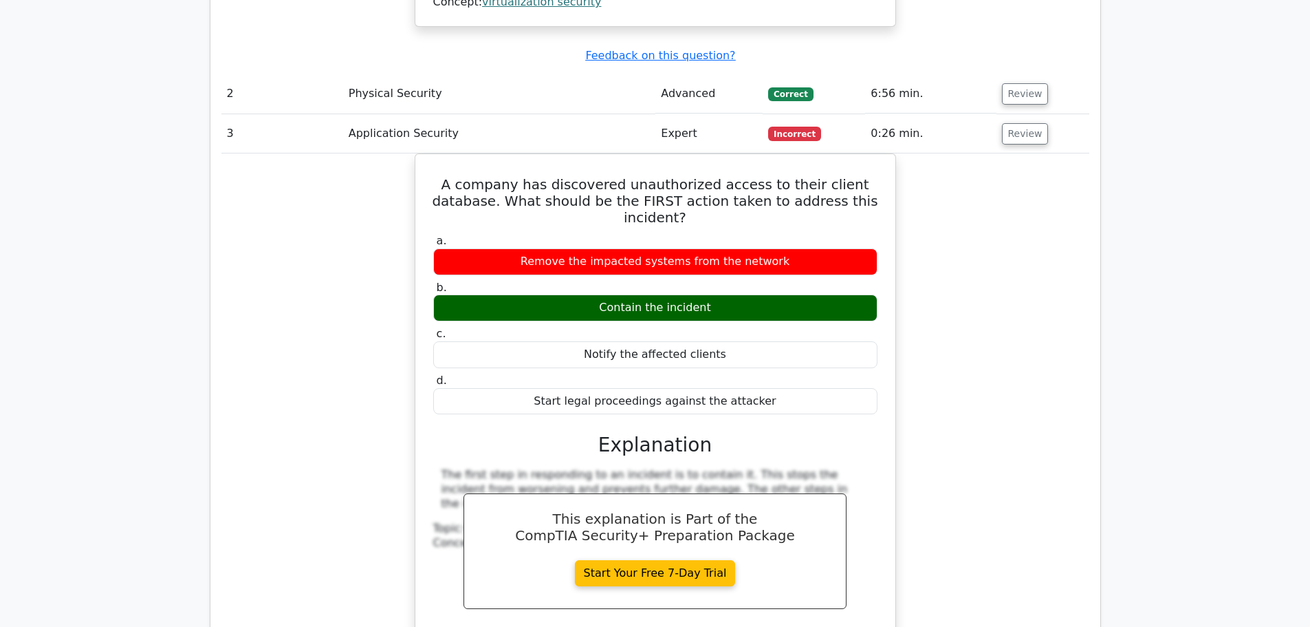
click at [299, 326] on div "A company has discovered unauthorized access to their client database. What sho…" at bounding box center [655, 423] width 868 height 541
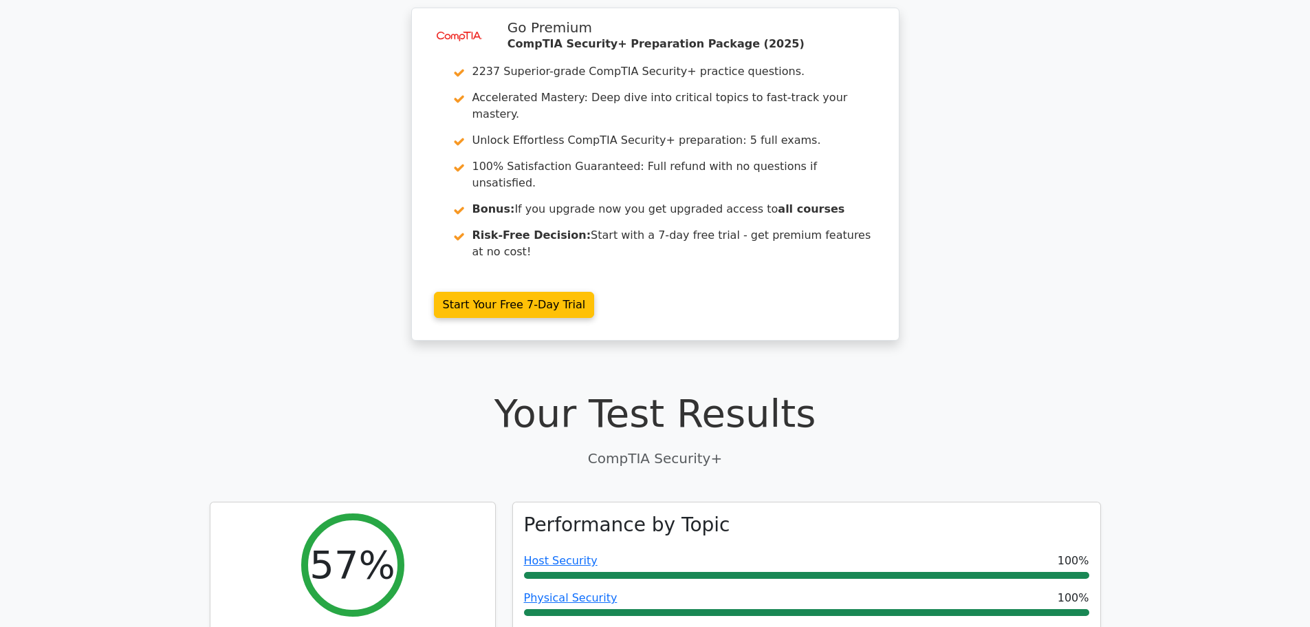
scroll to position [0, 0]
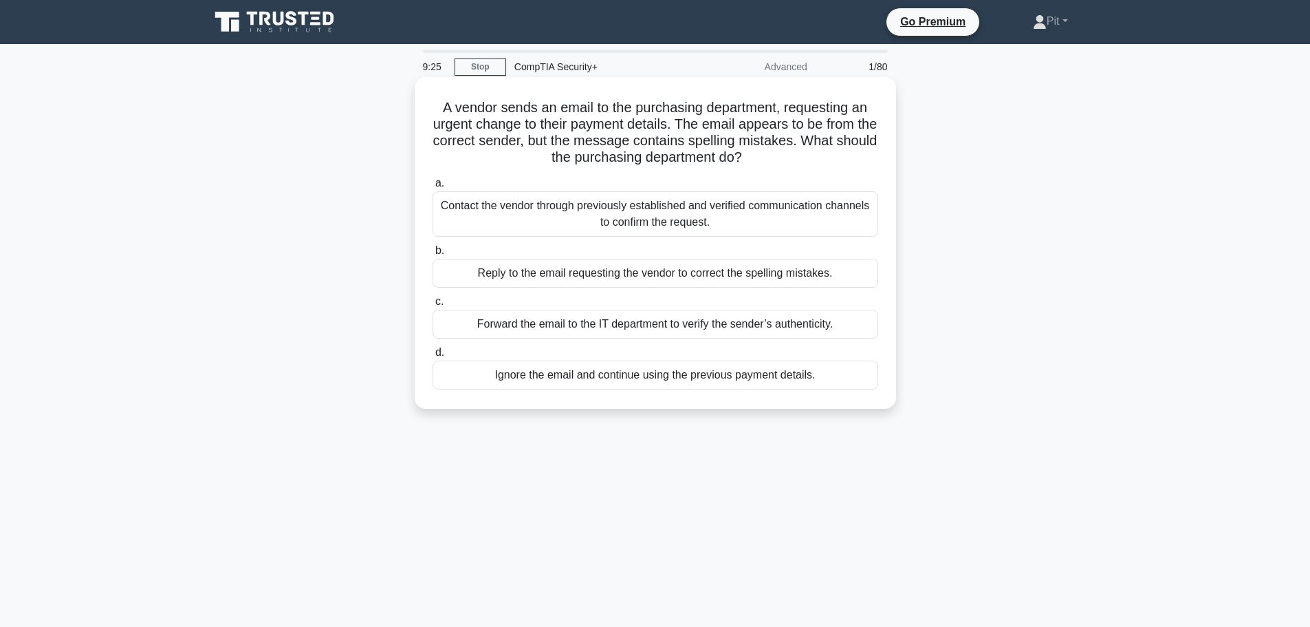
click at [537, 218] on div "Contact the vendor through previously established and verified communication ch…" at bounding box center [656, 213] width 446 height 45
click at [433, 188] on input "a. Contact the vendor through previously established and verified communication…" at bounding box center [433, 183] width 0 height 9
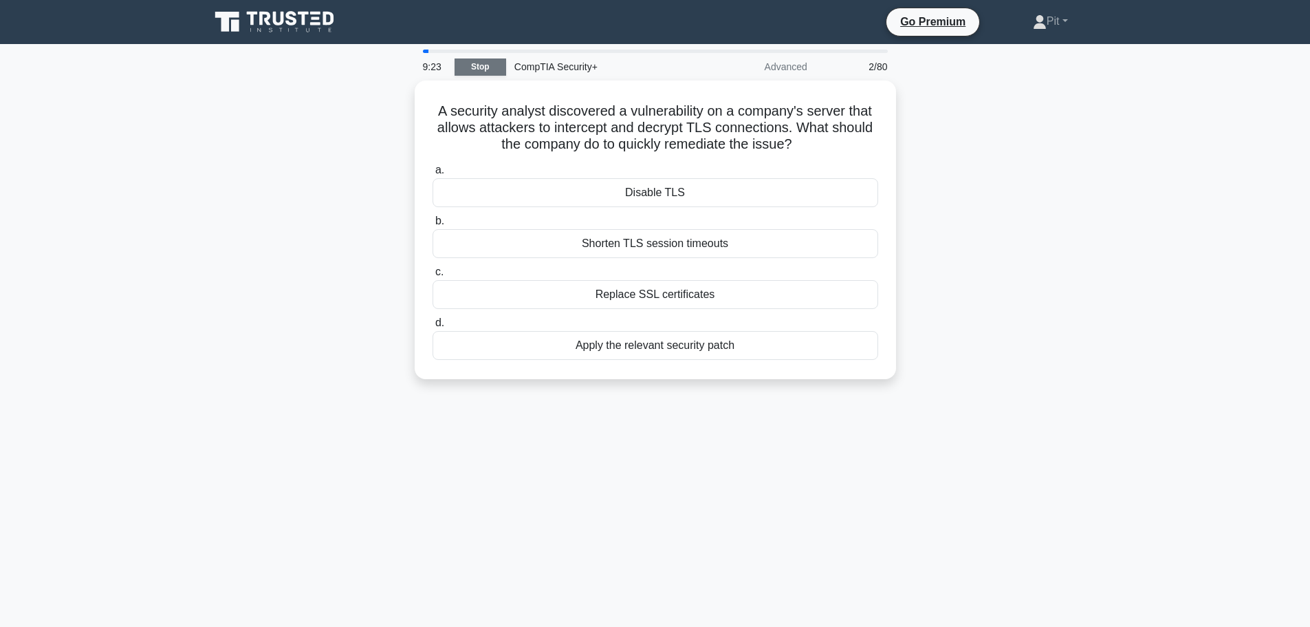
click at [486, 67] on link "Stop" at bounding box center [481, 66] width 52 height 17
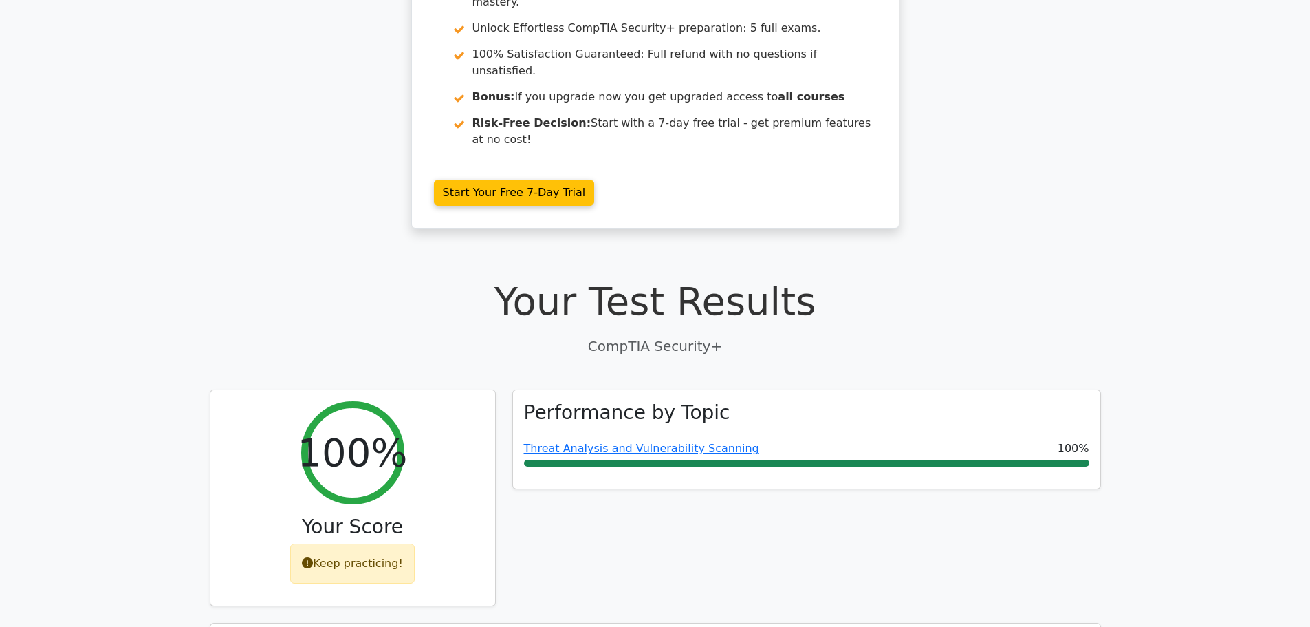
scroll to position [275, 0]
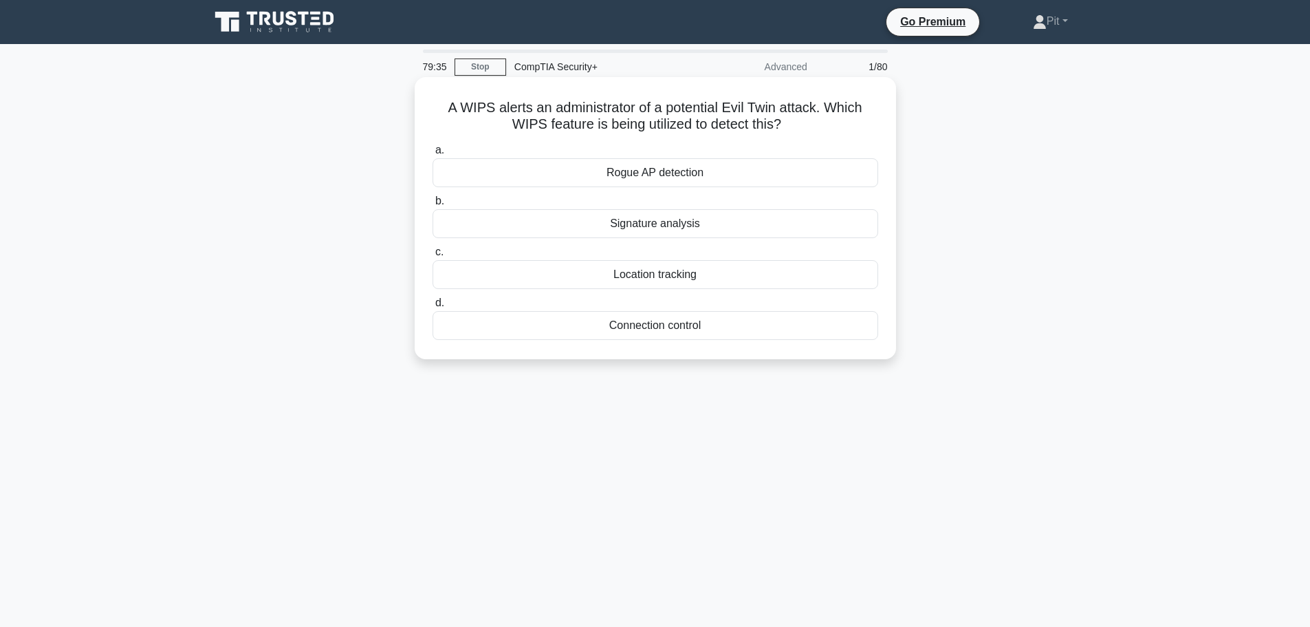
click at [618, 180] on div "Rogue AP detection" at bounding box center [656, 172] width 446 height 29
click at [433, 155] on input "a. Rogue AP detection" at bounding box center [433, 150] width 0 height 9
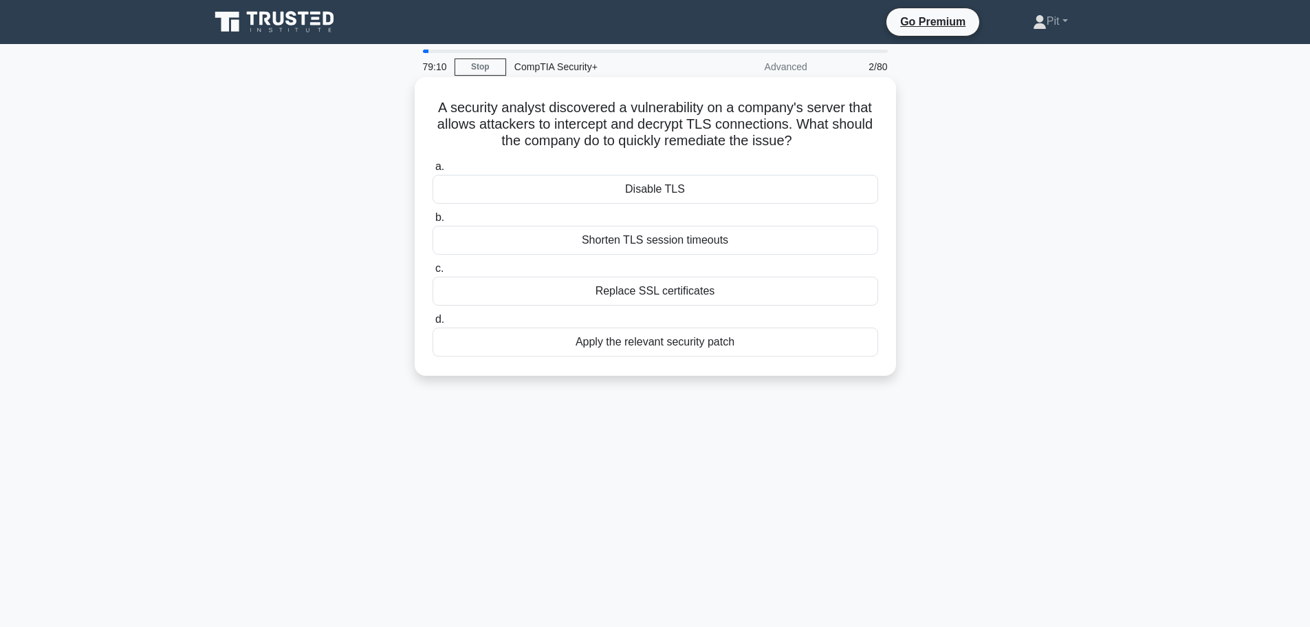
click at [605, 348] on div "Apply the relevant security patch" at bounding box center [656, 341] width 446 height 29
click at [433, 324] on input "d. Apply the relevant security patch" at bounding box center [433, 319] width 0 height 9
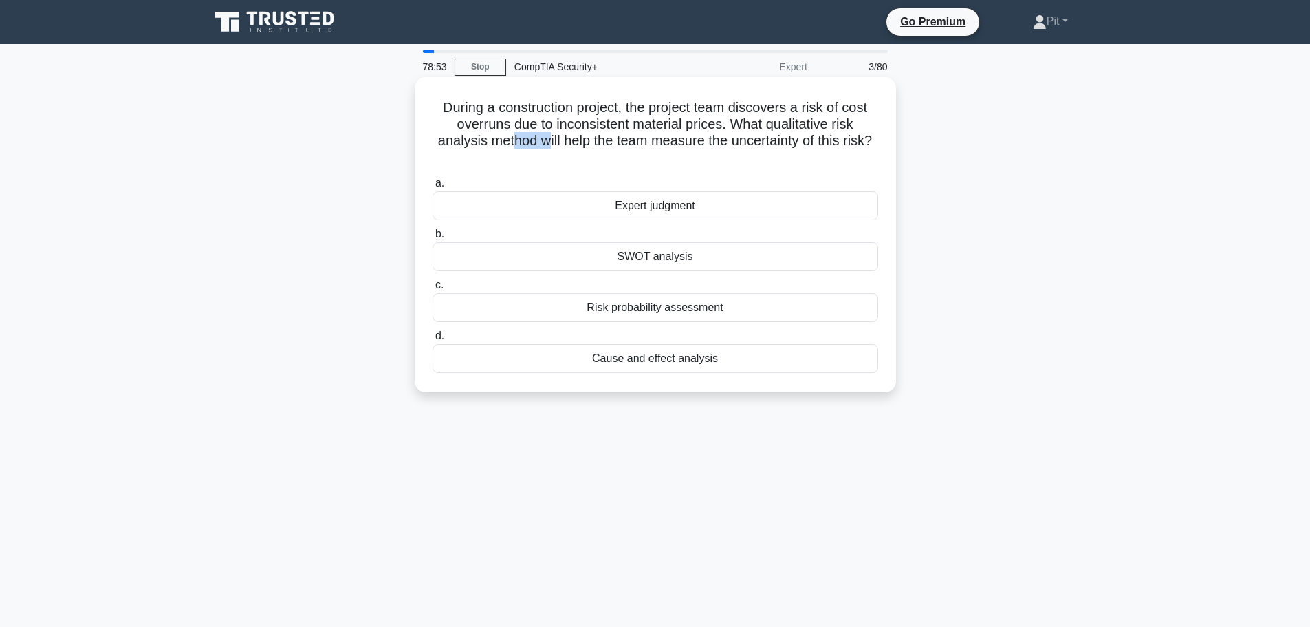
drag, startPoint x: 508, startPoint y: 145, endPoint x: 545, endPoint y: 140, distance: 37.6
click at [545, 140] on h5 "During a construction project, the project team discovers a risk of cost overru…" at bounding box center [655, 132] width 449 height 67
click at [367, 224] on div "During a construction project, the project team discovers a risk of cost overru…" at bounding box center [656, 246] width 908 height 332
click at [687, 252] on div "SWOT analysis" at bounding box center [656, 256] width 446 height 29
click at [433, 239] on input "b. SWOT analysis" at bounding box center [433, 234] width 0 height 9
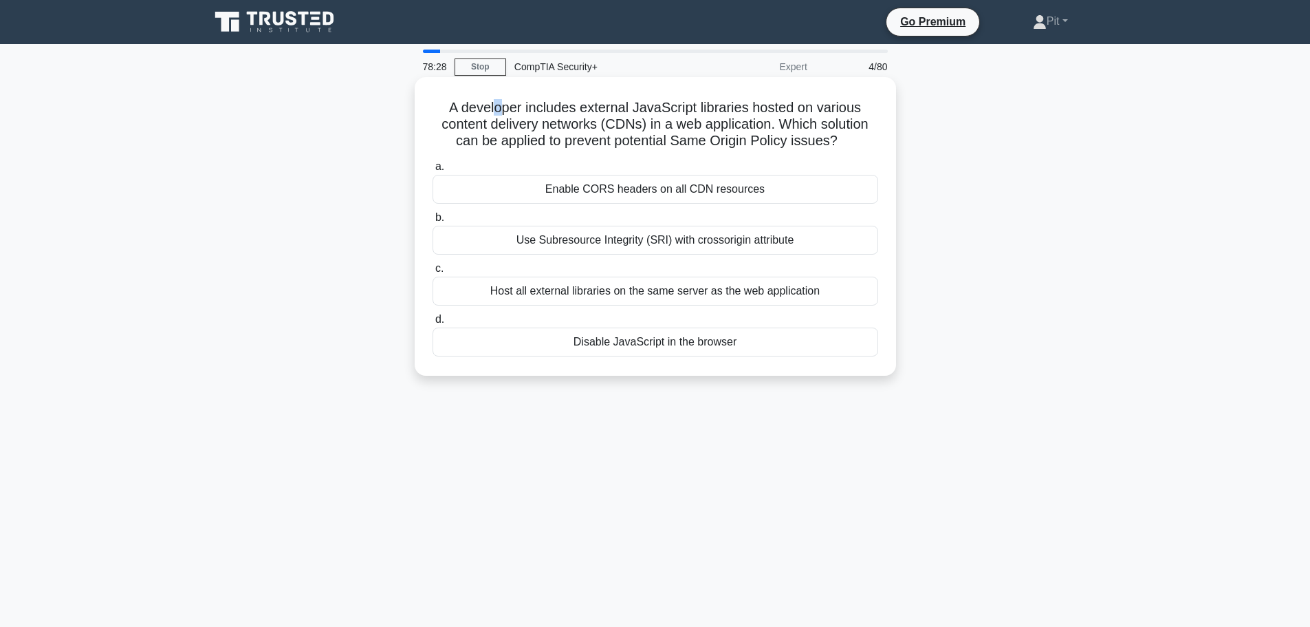
click at [497, 112] on h5 "A developer includes external JavaScript libraries hosted on various content de…" at bounding box center [655, 124] width 449 height 51
click at [631, 197] on div "Enable CORS headers on all CDN resources" at bounding box center [656, 189] width 446 height 29
click at [433, 171] on input "a. Enable CORS headers on all CDN resources" at bounding box center [433, 166] width 0 height 9
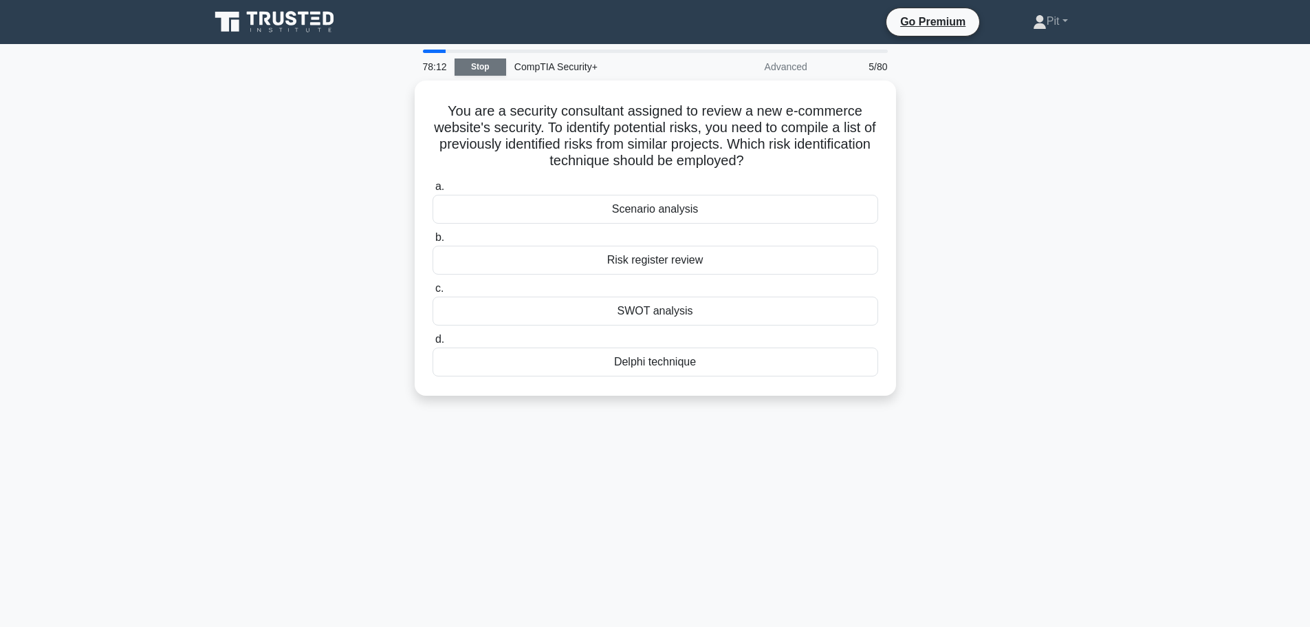
click at [488, 66] on link "Stop" at bounding box center [481, 66] width 52 height 17
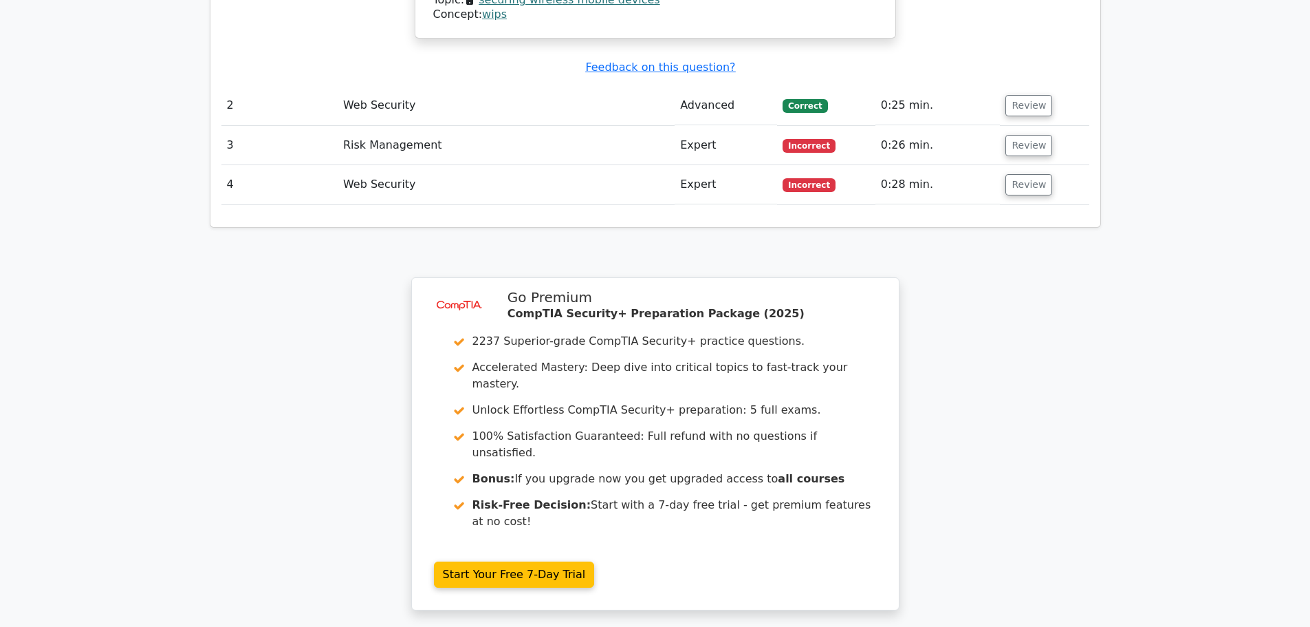
scroll to position [1582, 0]
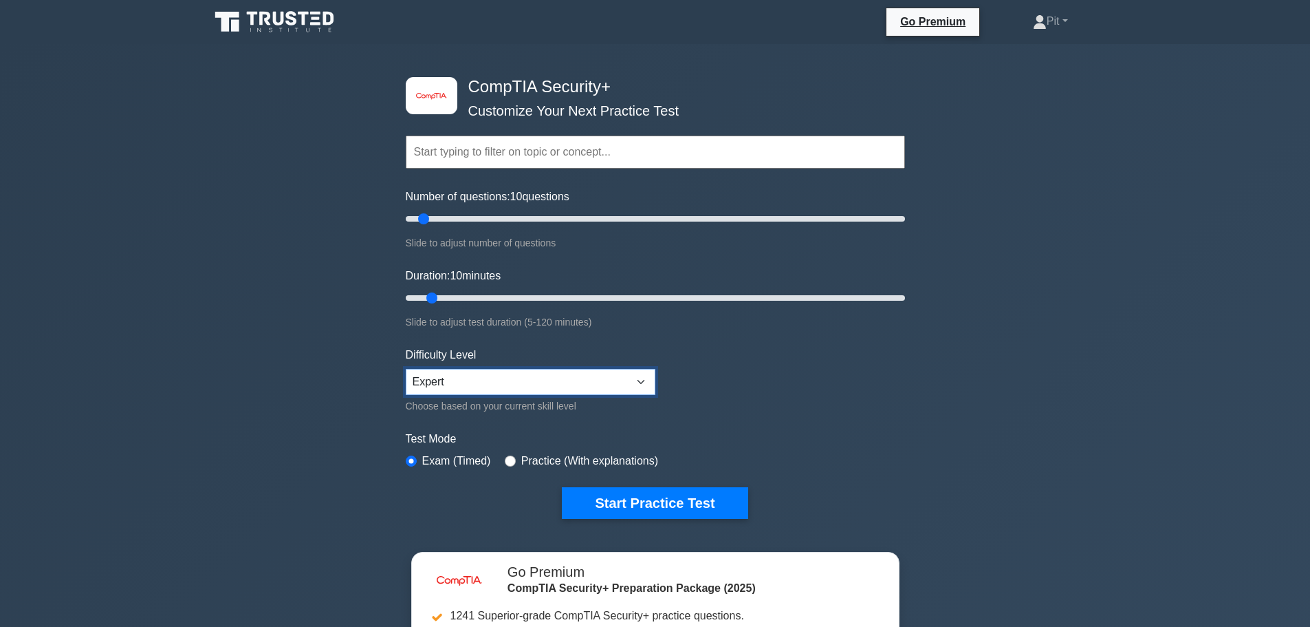
click at [446, 386] on select "Beginner Intermediate Expert" at bounding box center [531, 382] width 250 height 26
select select "intermediate"
click at [406, 369] on select "Beginner Intermediate Expert" at bounding box center [531, 382] width 250 height 26
type input "25"
click at [462, 216] on input "Number of questions: 25 questions" at bounding box center [655, 218] width 499 height 17
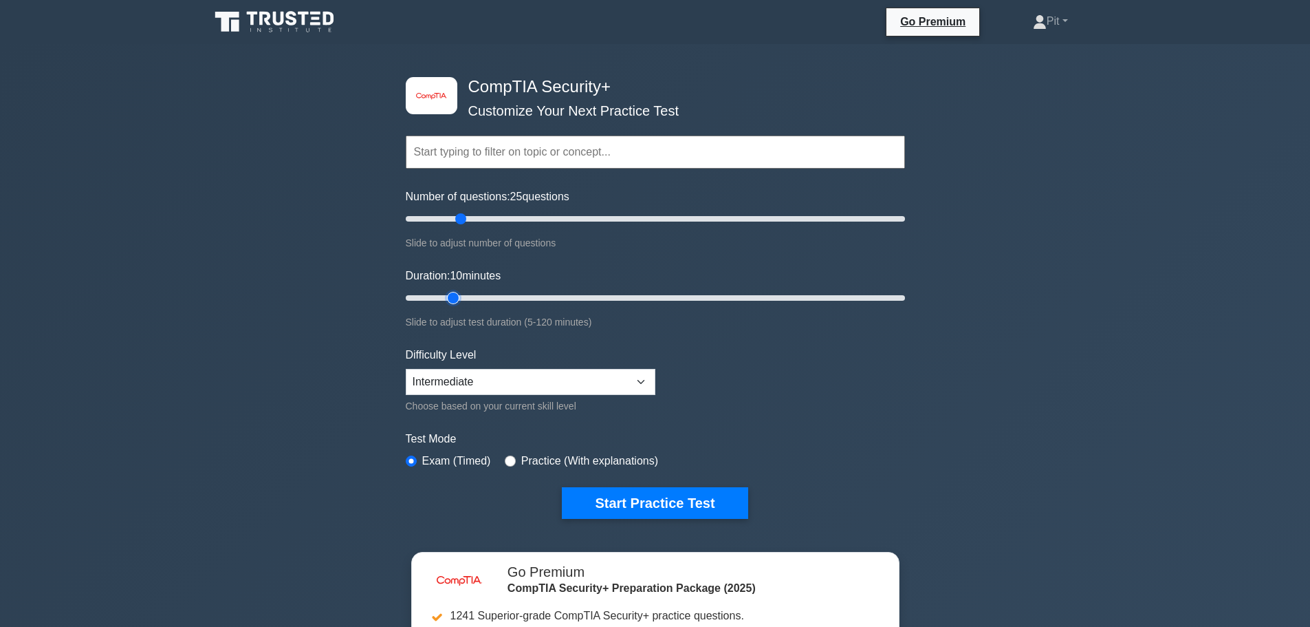
click at [462, 299] on input "Duration: 10 minutes" at bounding box center [655, 298] width 499 height 17
click at [463, 290] on input "Duration: 15 minutes" at bounding box center [655, 298] width 499 height 17
click at [461, 295] on input "Duration: 15 minutes" at bounding box center [655, 298] width 499 height 17
drag, startPoint x: 453, startPoint y: 296, endPoint x: 467, endPoint y: 297, distance: 14.5
type input "20"
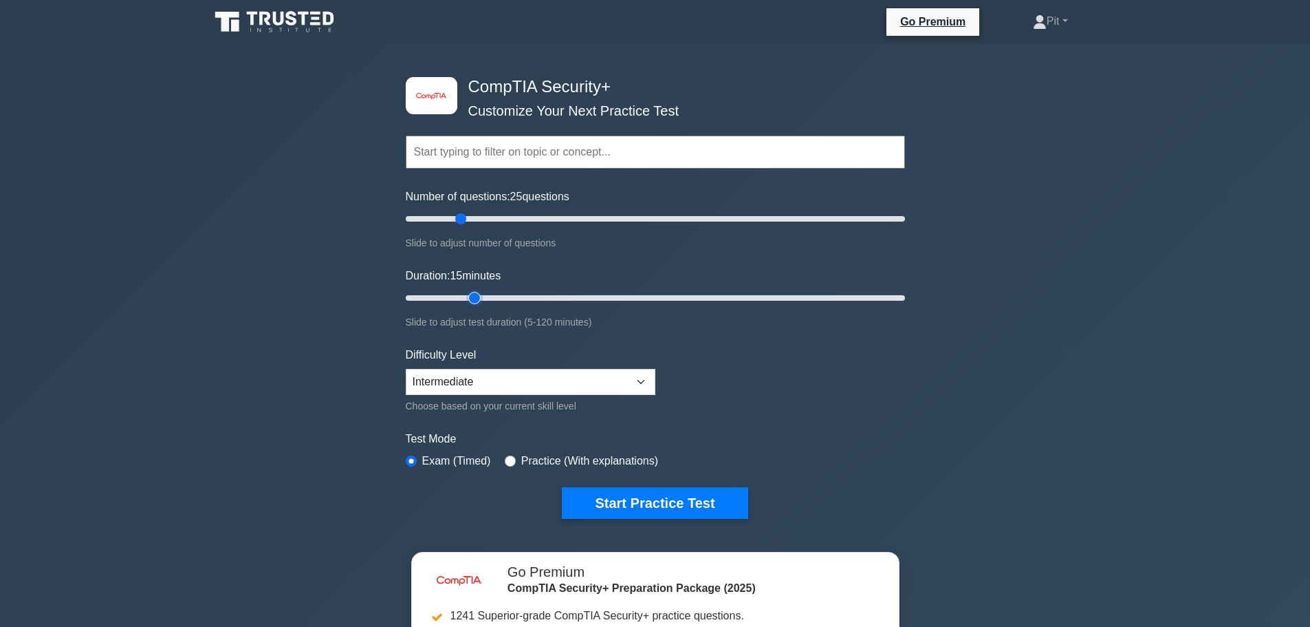
click at [467, 297] on input "Duration: 15 minutes" at bounding box center [655, 298] width 499 height 17
click at [642, 514] on button "Start Practice Test" at bounding box center [655, 503] width 186 height 32
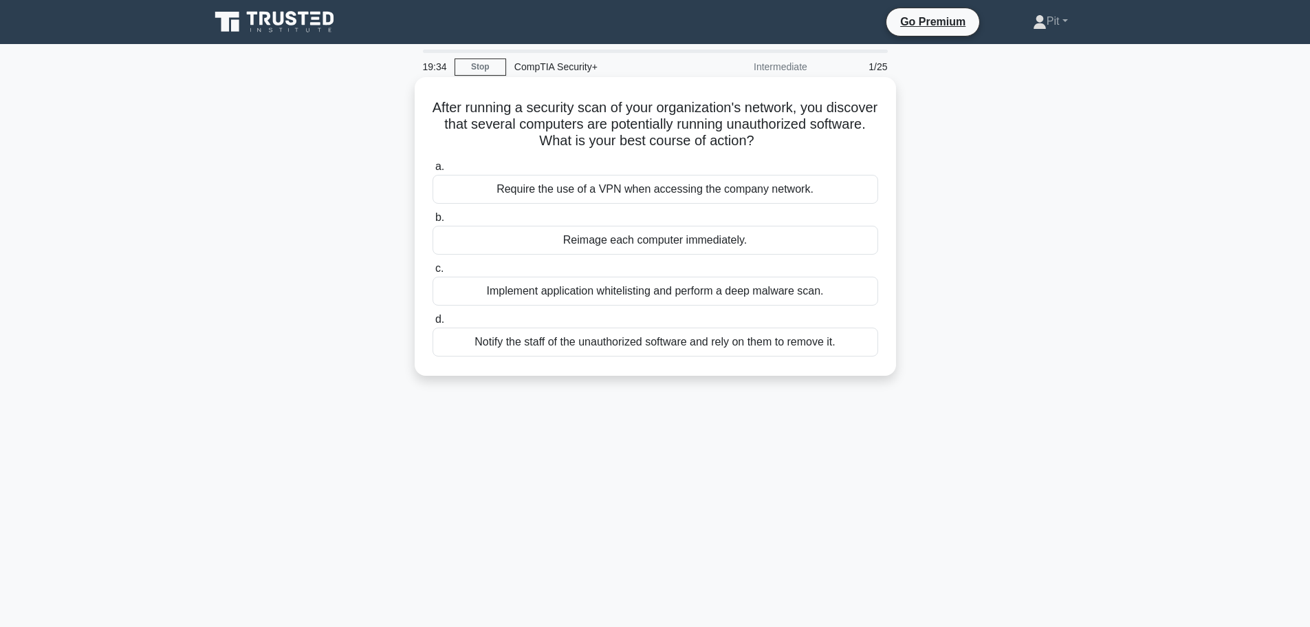
click at [753, 299] on div "Implement application whitelisting and perform a deep malware scan." at bounding box center [656, 291] width 446 height 29
click at [433, 273] on input "c. Implement application whitelisting and perform a deep malware scan." at bounding box center [433, 268] width 0 height 9
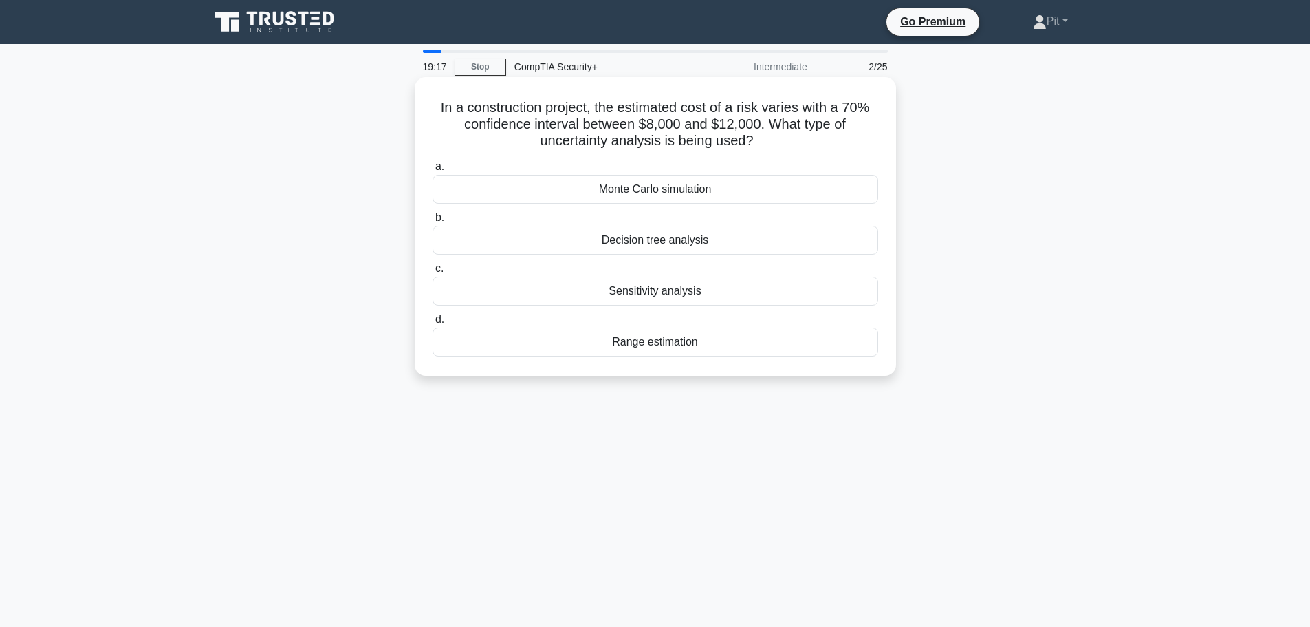
click at [682, 250] on div "Decision tree analysis" at bounding box center [656, 240] width 446 height 29
click at [433, 222] on input "b. Decision tree analysis" at bounding box center [433, 217] width 0 height 9
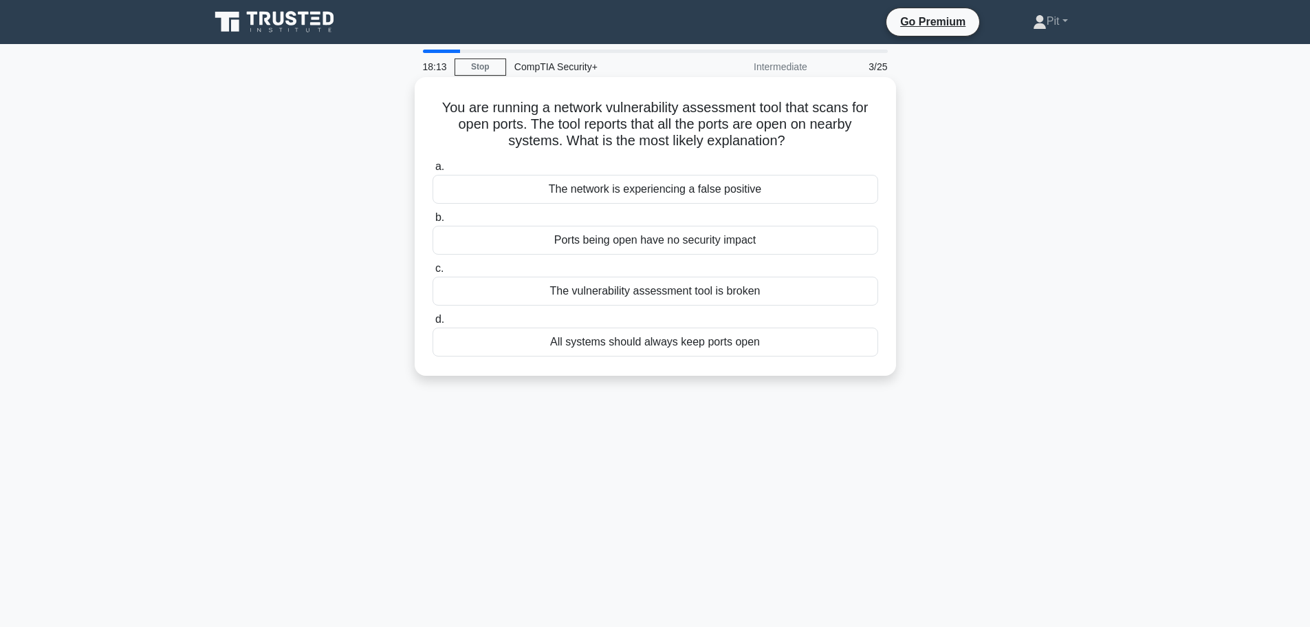
click at [582, 294] on div "The vulnerability assessment tool is broken" at bounding box center [656, 291] width 446 height 29
click at [433, 273] on input "c. The vulnerability assessment tool is broken" at bounding box center [433, 268] width 0 height 9
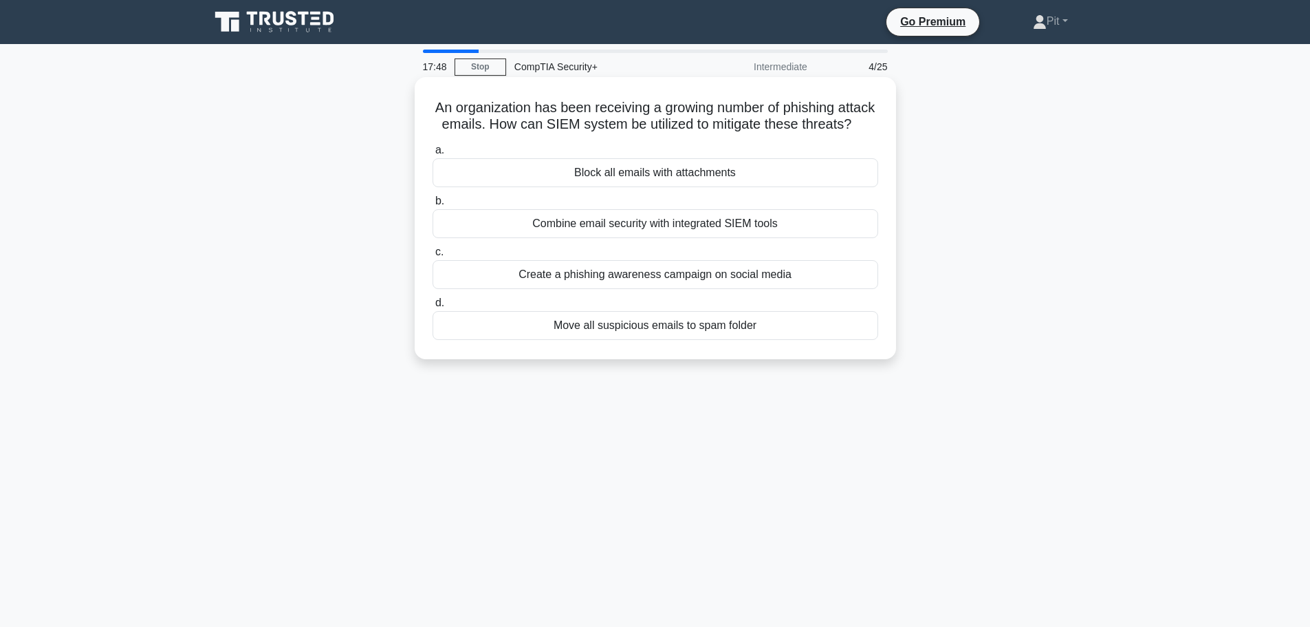
click at [646, 238] on div "Combine email security with integrated SIEM tools" at bounding box center [656, 223] width 446 height 29
click at [433, 206] on input "b. Combine email security with integrated SIEM tools" at bounding box center [433, 201] width 0 height 9
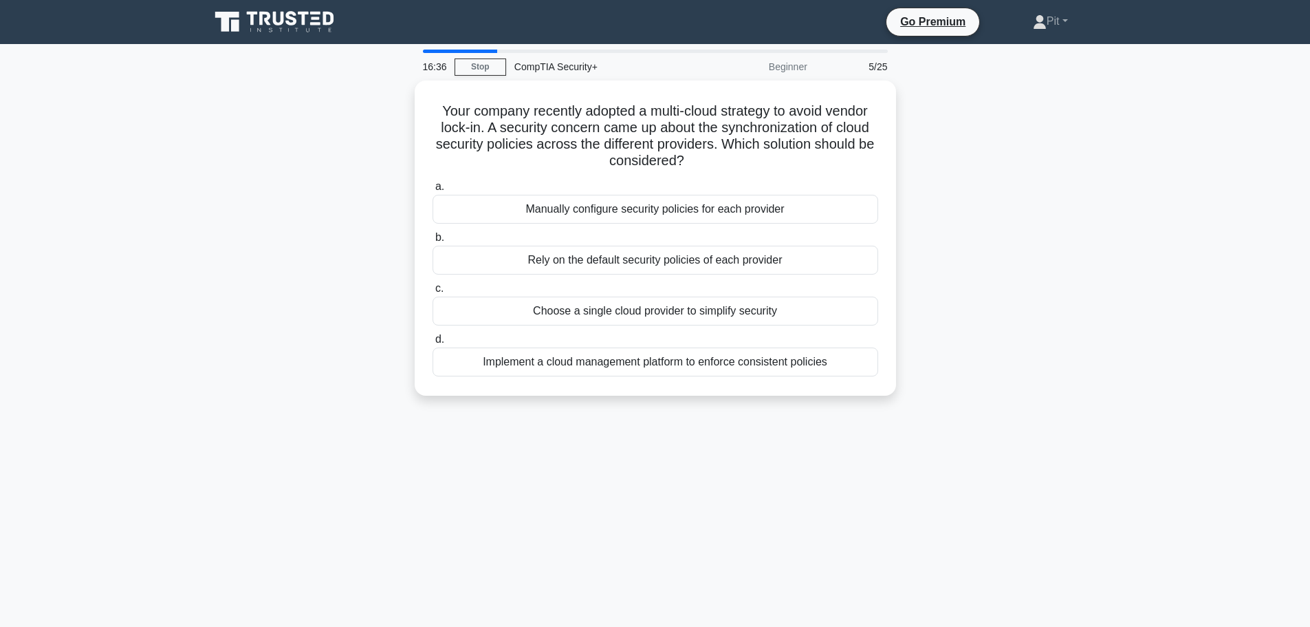
drag, startPoint x: 448, startPoint y: 353, endPoint x: 443, endPoint y: 443, distance: 90.2
click at [443, 443] on div "16:36 Stop CompTIA Security+ Beginner 5/25 Your company recently adopted a mult…" at bounding box center [656, 394] width 908 height 688
click at [835, 360] on div "Implement a cloud management platform to enforce consistent policies" at bounding box center [656, 358] width 446 height 29
click at [433, 341] on input "d. Implement a cloud management platform to enforce consistent policies" at bounding box center [433, 336] width 0 height 9
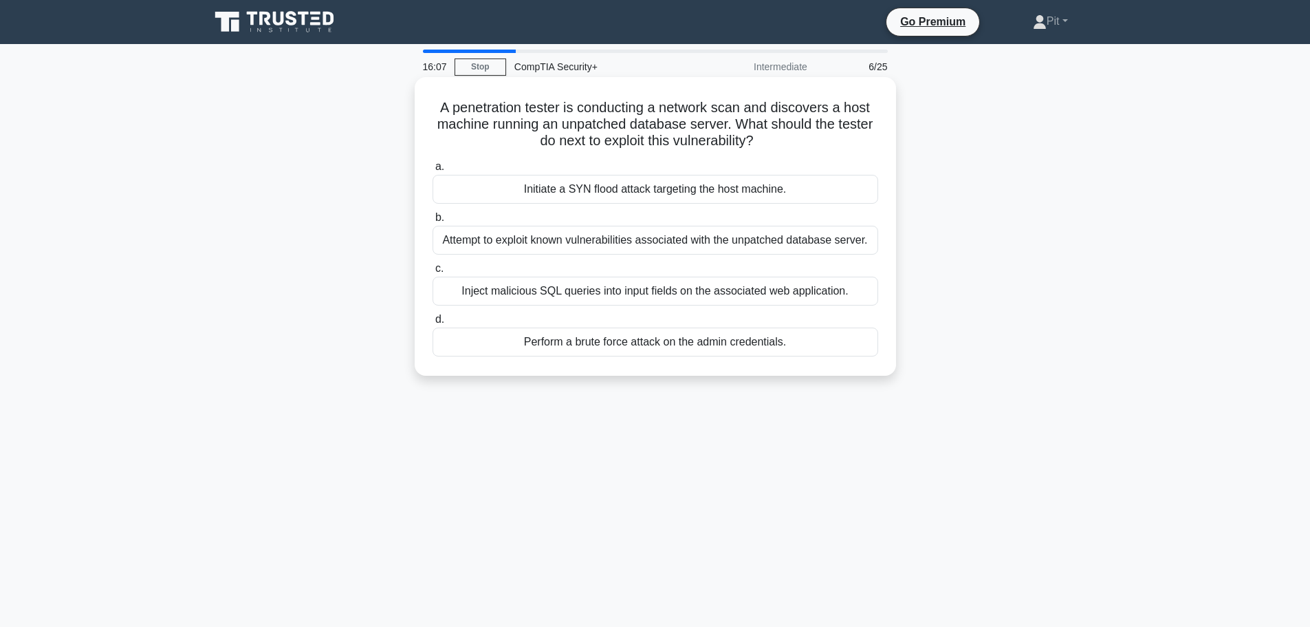
click at [501, 240] on div "Attempt to exploit known vulnerabilities associated with the unpatched database…" at bounding box center [656, 240] width 446 height 29
click at [433, 222] on input "b. Attempt to exploit known vulnerabilities associated with the unpatched datab…" at bounding box center [433, 217] width 0 height 9
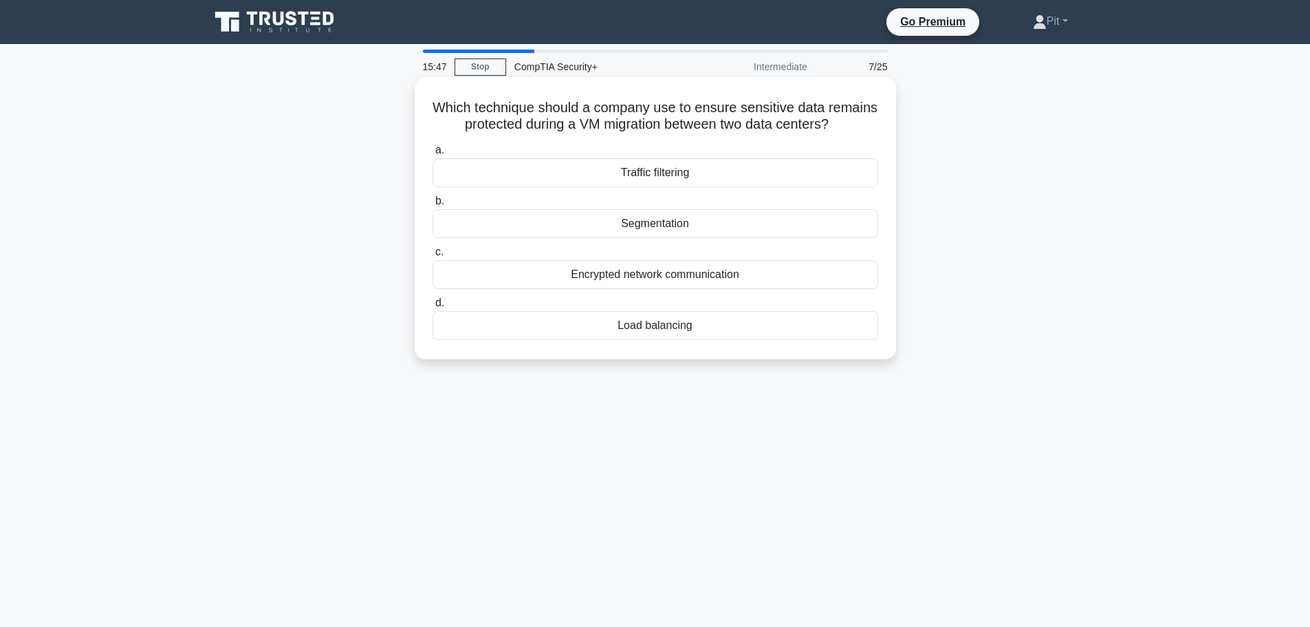
click at [575, 289] on div "Encrypted network communication" at bounding box center [656, 274] width 446 height 29
click at [433, 257] on input "c. Encrypted network communication" at bounding box center [433, 252] width 0 height 9
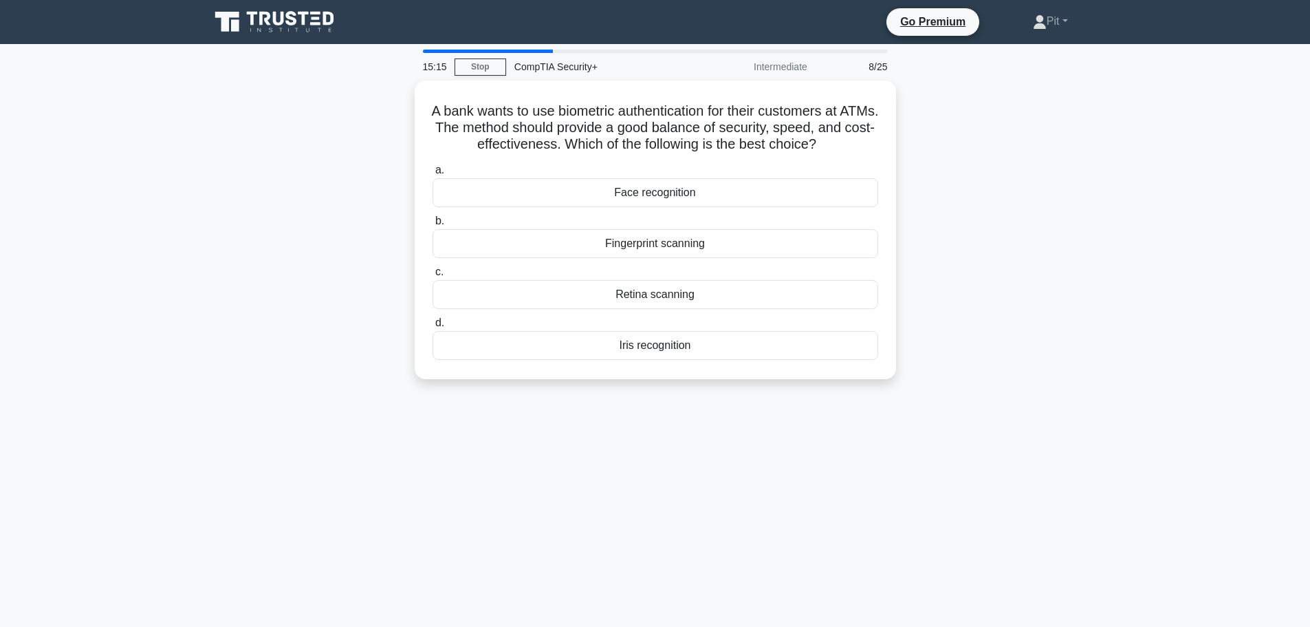
drag, startPoint x: 656, startPoint y: 243, endPoint x: 1244, endPoint y: 393, distance: 607.6
click at [1244, 393] on main "15:15 Stop CompTIA Security+ Intermediate 8/25 A bank wants to use biometric au…" at bounding box center [655, 393] width 1310 height 699
click at [651, 245] on div "Fingerprint scanning" at bounding box center [656, 240] width 446 height 29
click at [433, 222] on input "b. Fingerprint scanning" at bounding box center [433, 217] width 0 height 9
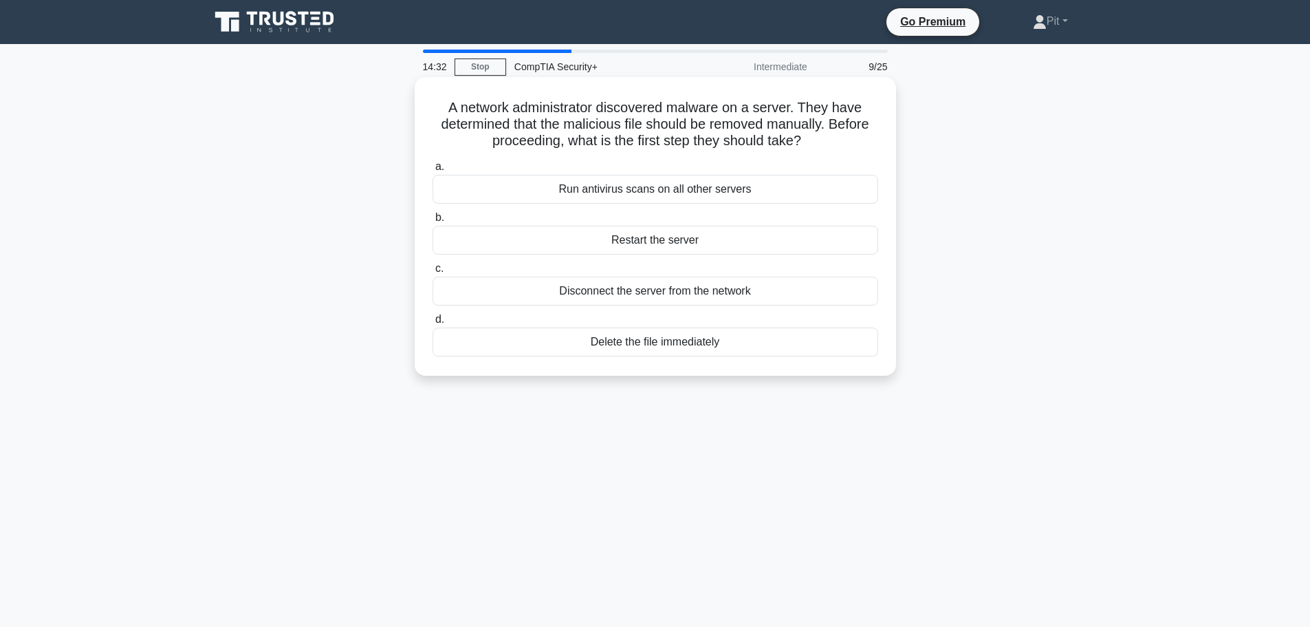
click at [681, 298] on div "Disconnect the server from the network" at bounding box center [656, 291] width 446 height 29
click at [433, 273] on input "c. Disconnect the server from the network" at bounding box center [433, 268] width 0 height 9
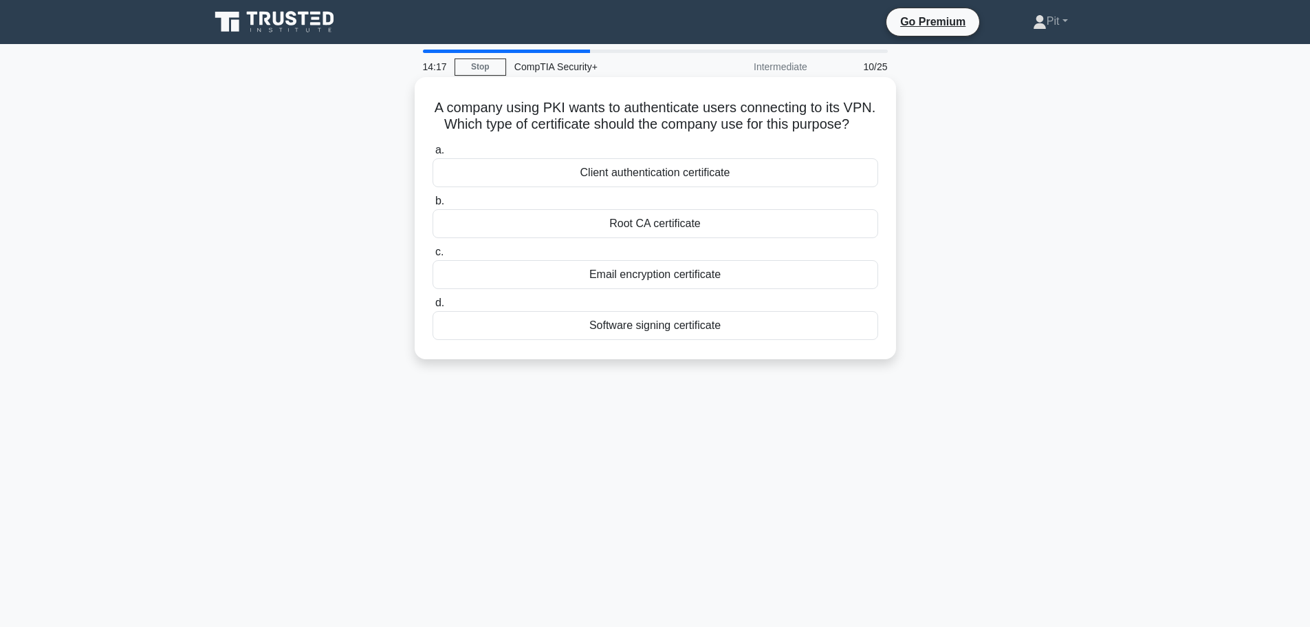
click at [797, 340] on div "Software signing certificate" at bounding box center [656, 325] width 446 height 29
click at [433, 307] on input "d. Software signing certificate" at bounding box center [433, 303] width 0 height 9
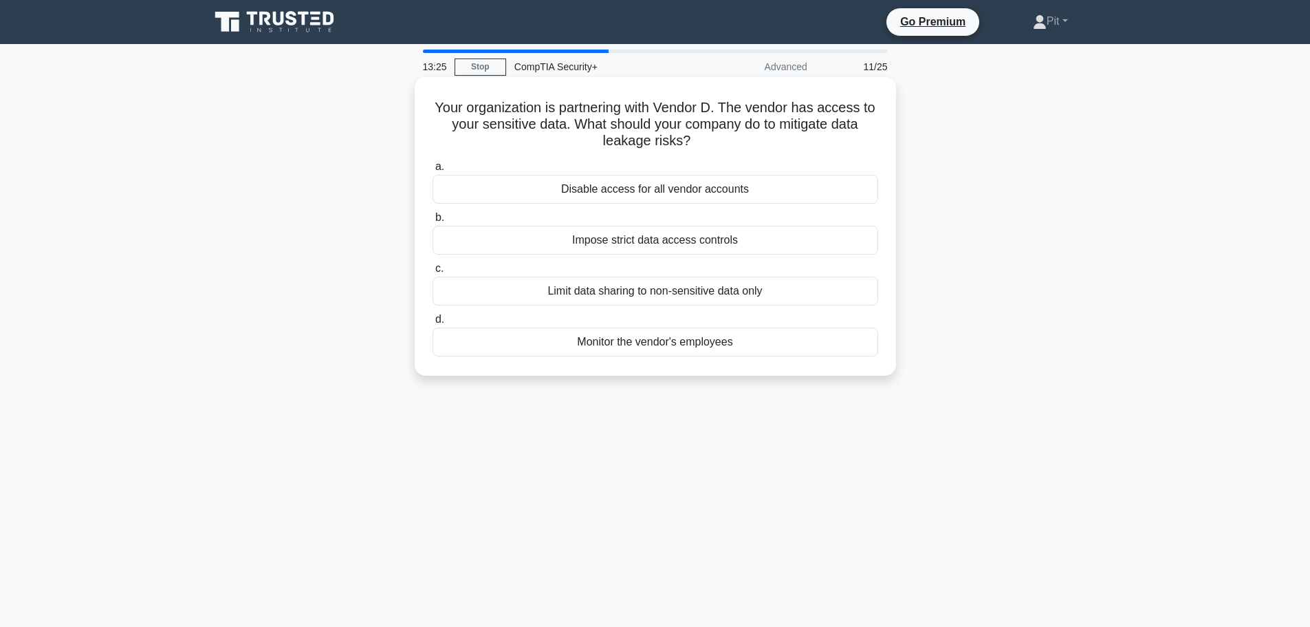
click at [699, 294] on div "Limit data sharing to non-sensitive data only" at bounding box center [656, 291] width 446 height 29
click at [433, 273] on input "c. Limit data sharing to non-sensitive data only" at bounding box center [433, 268] width 0 height 9
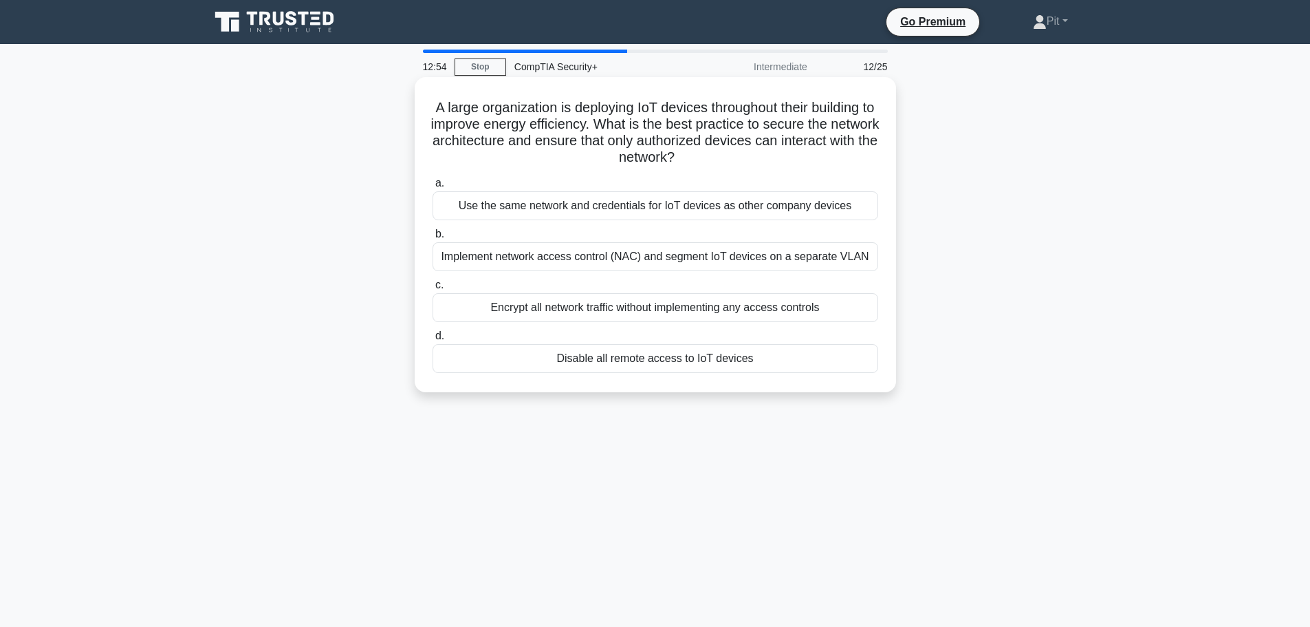
click at [620, 266] on div "Implement network access control (NAC) and segment IoT devices on a separate VL…" at bounding box center [656, 256] width 446 height 29
click at [433, 239] on input "b. Implement network access control (NAC) and segment IoT devices on a separate…" at bounding box center [433, 234] width 0 height 9
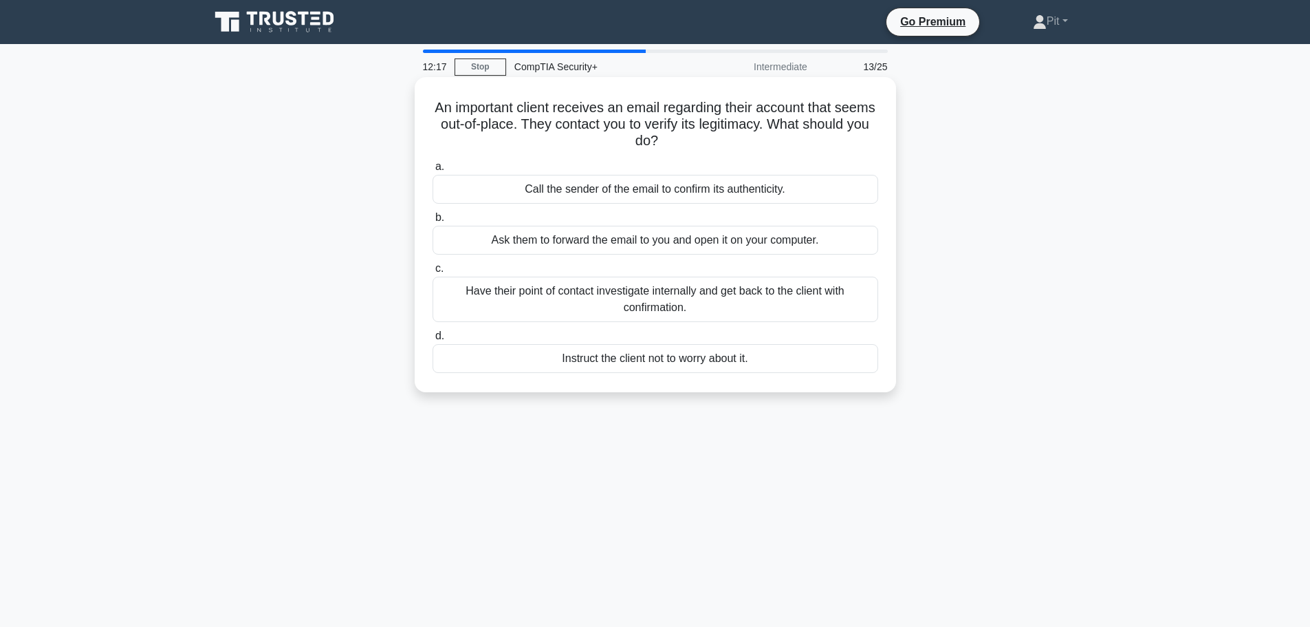
click at [669, 185] on div "Call the sender of the email to confirm its authenticity." at bounding box center [656, 189] width 446 height 29
click at [433, 171] on input "a. Call the sender of the email to confirm its authenticity." at bounding box center [433, 166] width 0 height 9
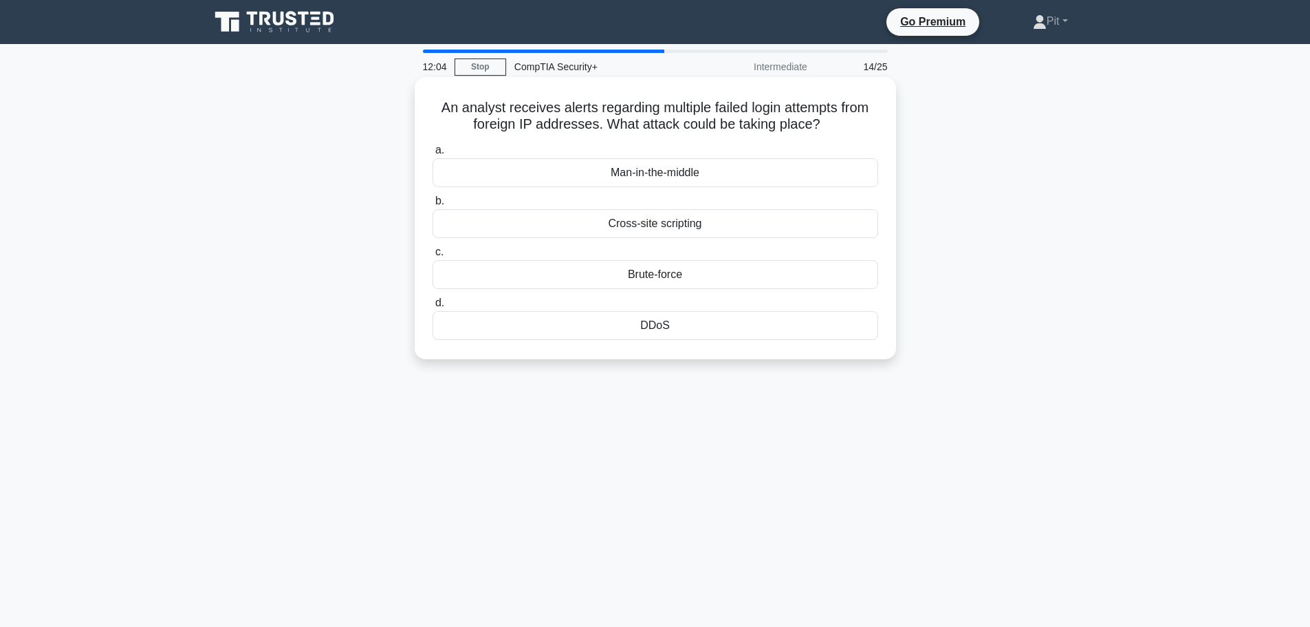
click at [653, 271] on div "Brute-force" at bounding box center [656, 274] width 446 height 29
click at [433, 257] on input "c. Brute-force" at bounding box center [433, 252] width 0 height 9
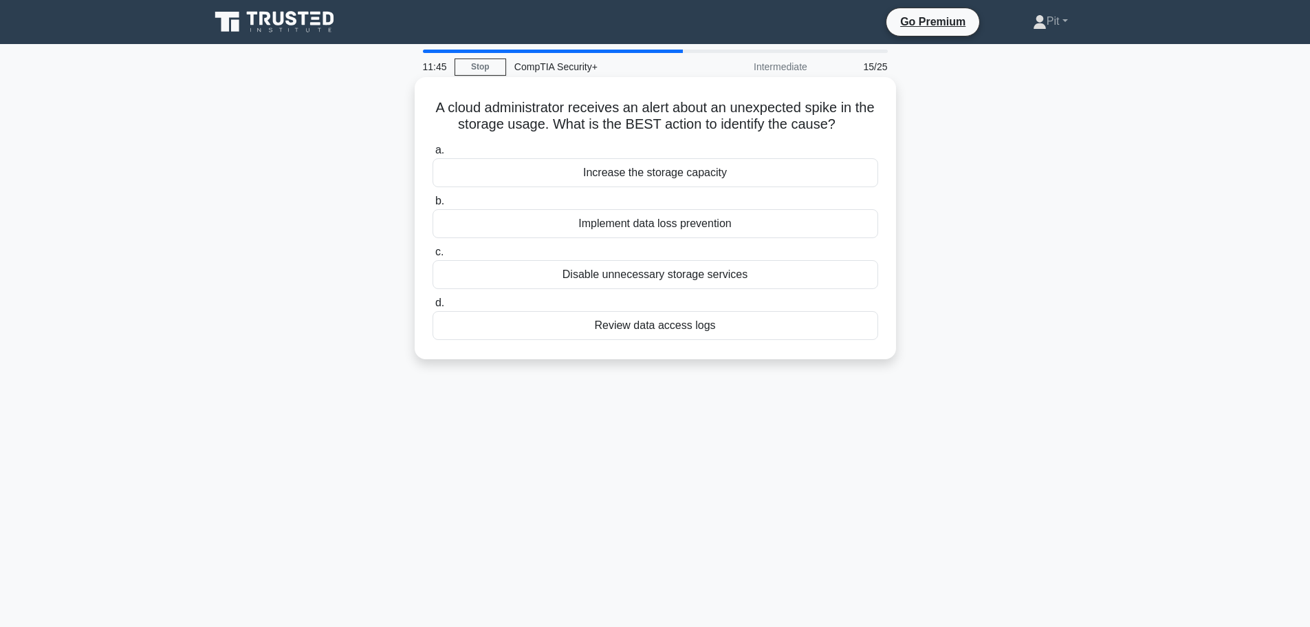
click at [658, 332] on div "Review data access logs" at bounding box center [656, 325] width 446 height 29
click at [433, 307] on input "d. Review data access logs" at bounding box center [433, 303] width 0 height 9
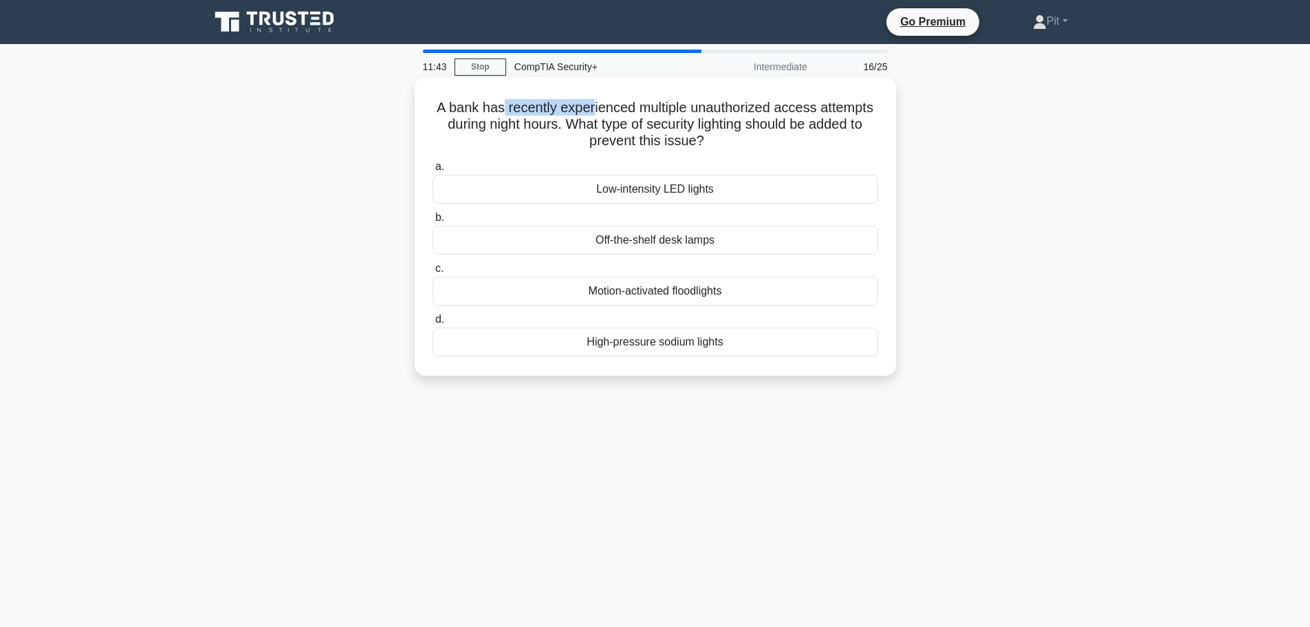
drag, startPoint x: 501, startPoint y: 105, endPoint x: 591, endPoint y: 110, distance: 90.2
click at [591, 110] on h5 "A bank has recently experienced multiple unauthorized access attempts during ni…" at bounding box center [655, 124] width 449 height 51
click at [627, 294] on div "Motion-activated floodlights" at bounding box center [656, 291] width 446 height 29
click at [433, 273] on input "c. Motion-activated floodlights" at bounding box center [433, 268] width 0 height 9
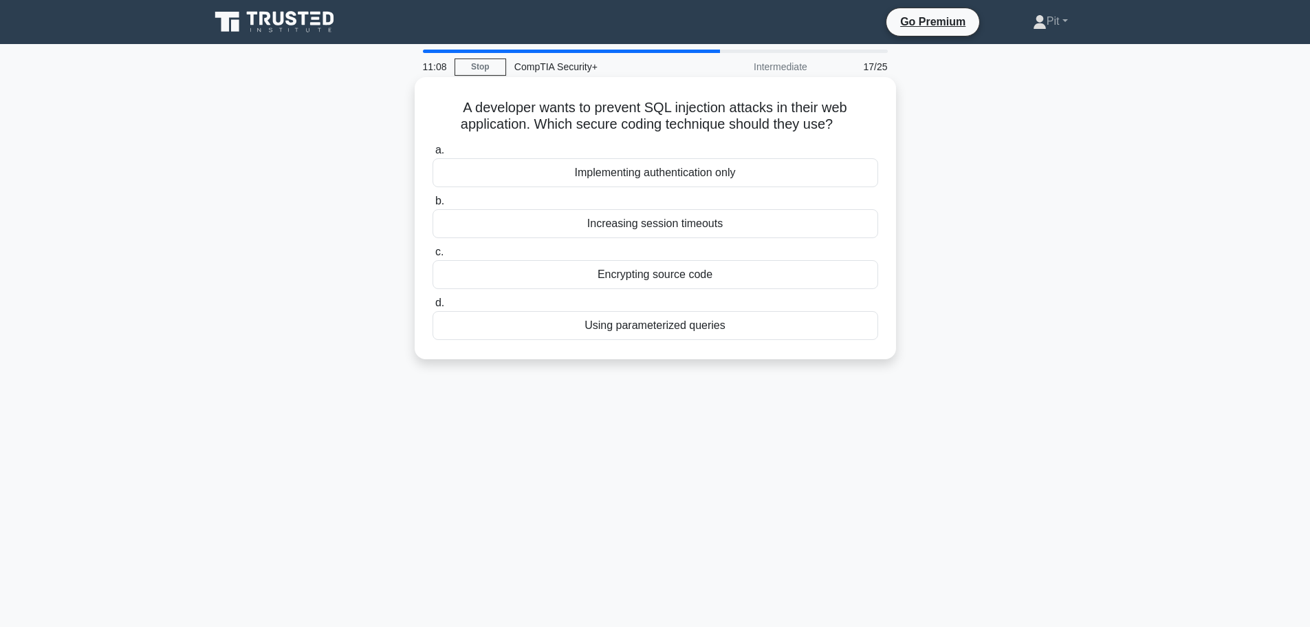
click at [619, 328] on div "Using parameterized queries" at bounding box center [656, 325] width 446 height 29
click at [433, 307] on input "d. Using parameterized queries" at bounding box center [433, 303] width 0 height 9
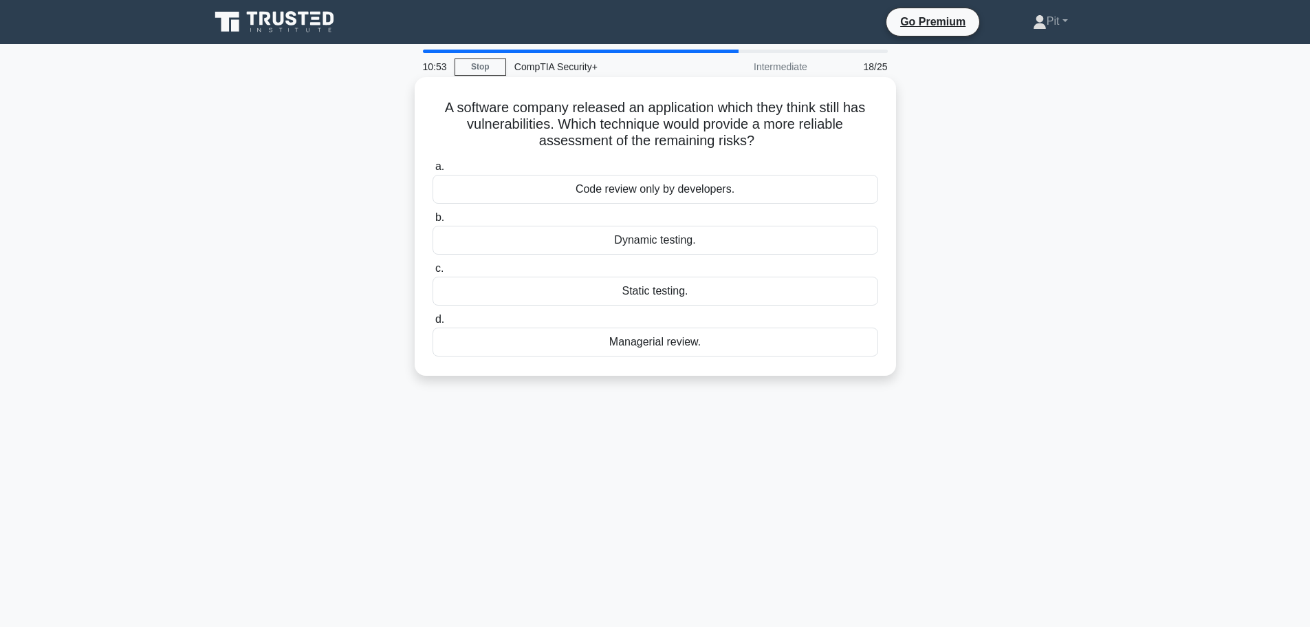
click at [612, 244] on div "Dynamic testing." at bounding box center [656, 240] width 446 height 29
click at [433, 222] on input "b. Dynamic testing." at bounding box center [433, 217] width 0 height 9
click at [729, 186] on div "Check for an updated bootloader" at bounding box center [656, 189] width 446 height 29
click at [433, 171] on input "a. Check for an updated bootloader" at bounding box center [433, 166] width 0 height 9
click at [717, 182] on div "Tight coupling" at bounding box center [656, 189] width 446 height 29
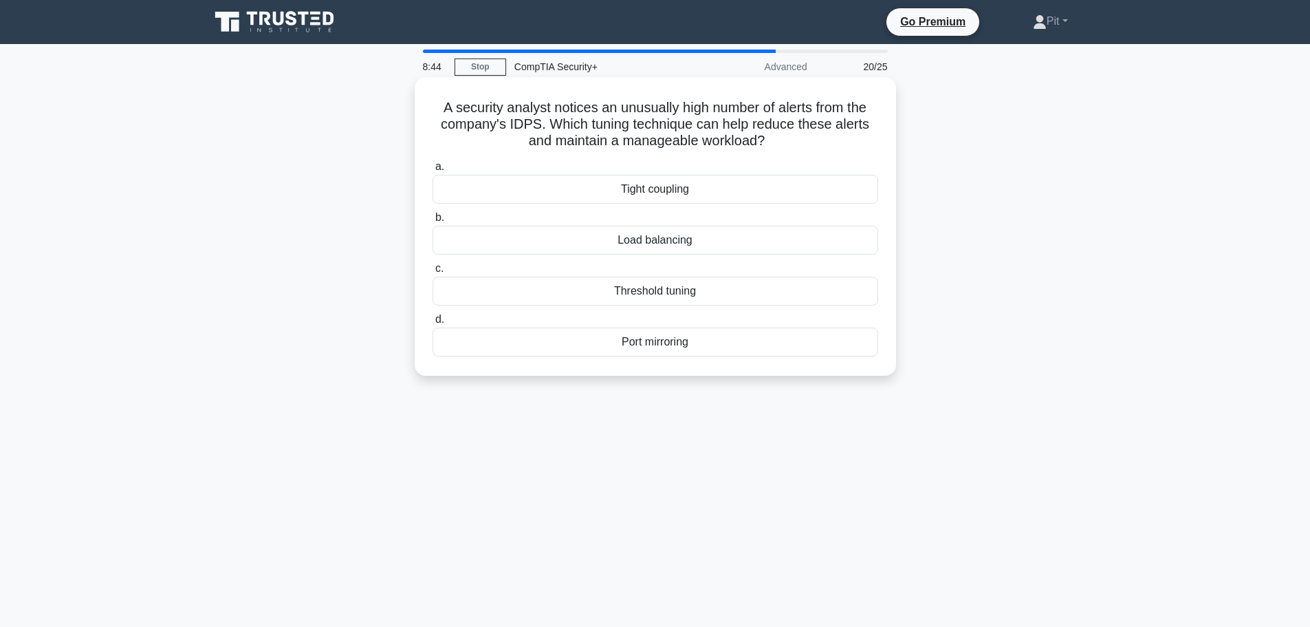
click at [433, 171] on input "a. Tight coupling" at bounding box center [433, 166] width 0 height 9
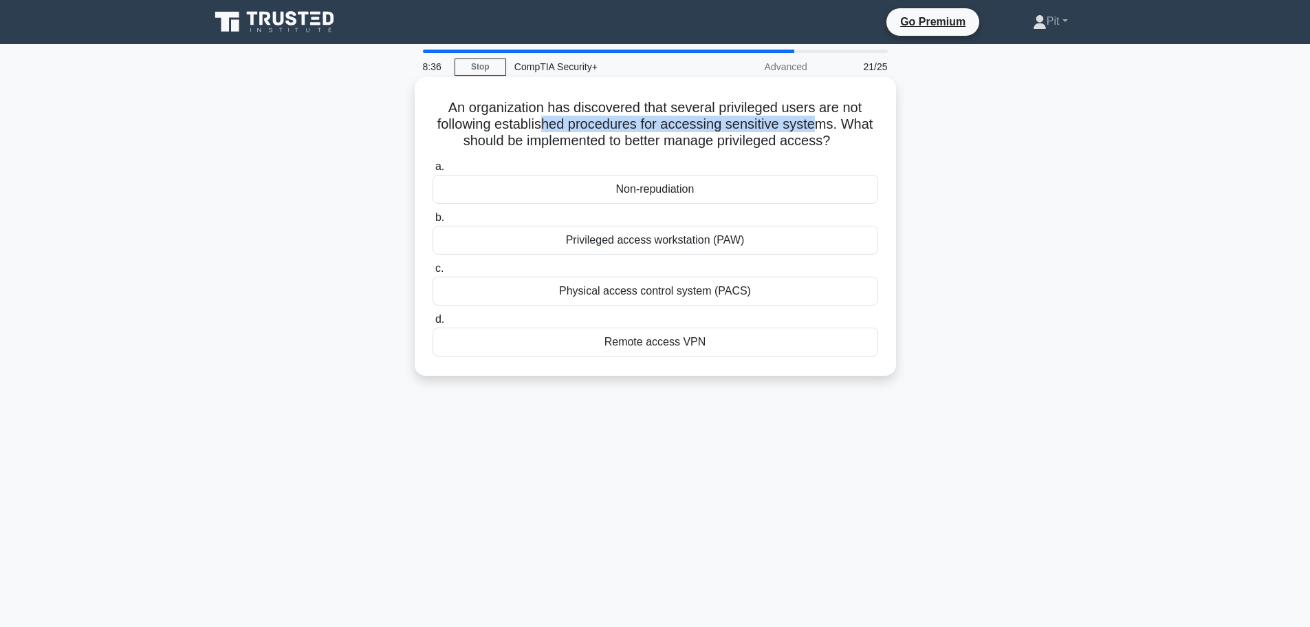
drag, startPoint x: 545, startPoint y: 125, endPoint x: 822, endPoint y: 125, distance: 277.2
click at [822, 125] on h5 "An organization has discovered that several privileged users are not following …" at bounding box center [655, 124] width 449 height 51
click at [499, 115] on h5 "An organization has discovered that several privileged users are not following …" at bounding box center [655, 124] width 449 height 51
drag, startPoint x: 480, startPoint y: 124, endPoint x: 804, endPoint y: 126, distance: 324.0
click at [804, 126] on h5 "An organization has discovered that several privileged users are not following …" at bounding box center [655, 124] width 449 height 51
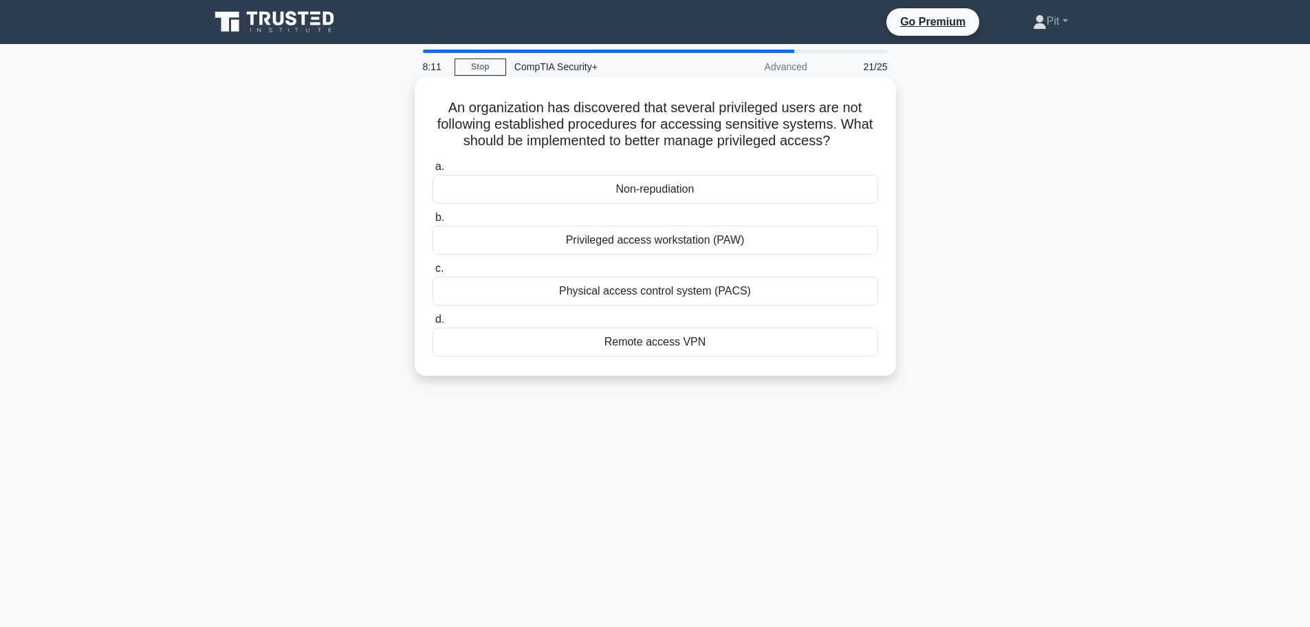
click at [693, 183] on div "Non-repudiation" at bounding box center [656, 189] width 446 height 29
click at [433, 171] on input "a. Non-repudiation" at bounding box center [433, 166] width 0 height 9
click at [678, 294] on div "Application Layer Firewall (Layer 7)" at bounding box center [656, 291] width 446 height 29
click at [433, 273] on input "c. Application Layer Firewall (Layer 7)" at bounding box center [433, 268] width 0 height 9
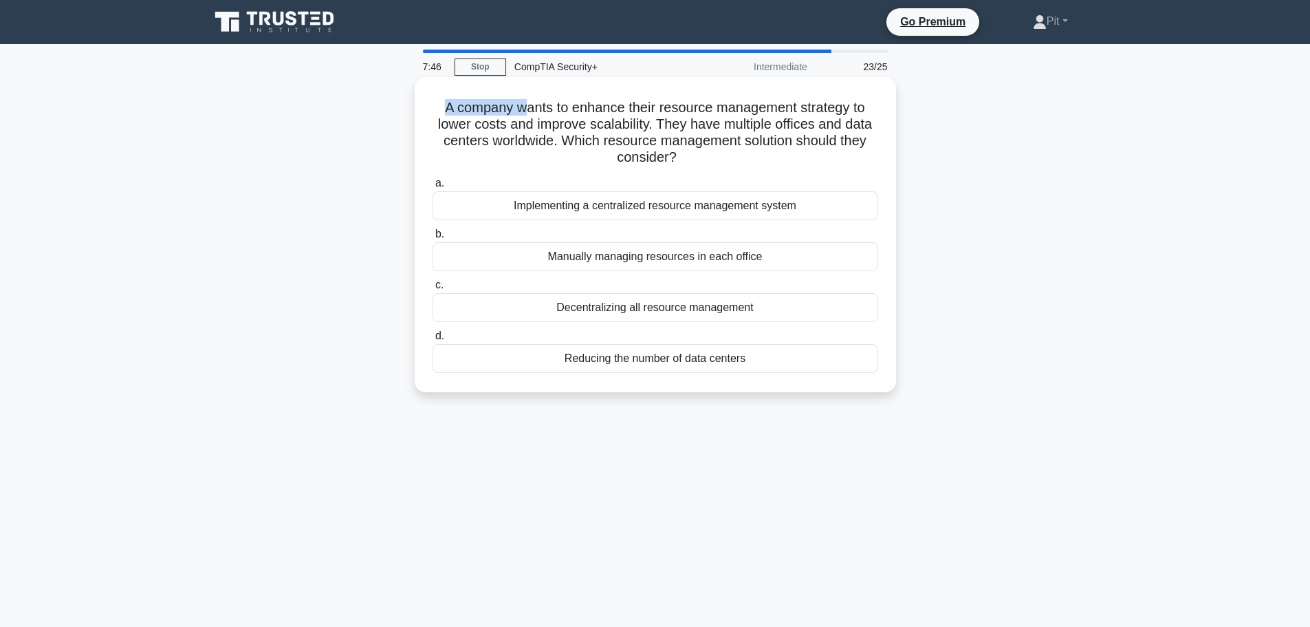
drag, startPoint x: 443, startPoint y: 110, endPoint x: 520, endPoint y: 109, distance: 77.1
click at [520, 109] on h5 "A company wants to enhance their resource management strategy to lower costs an…" at bounding box center [655, 132] width 449 height 67
click at [639, 206] on div "Implementing a centralized resource management system" at bounding box center [656, 205] width 446 height 29
click at [433, 188] on input "a. Implementing a centralized resource management system" at bounding box center [433, 183] width 0 height 9
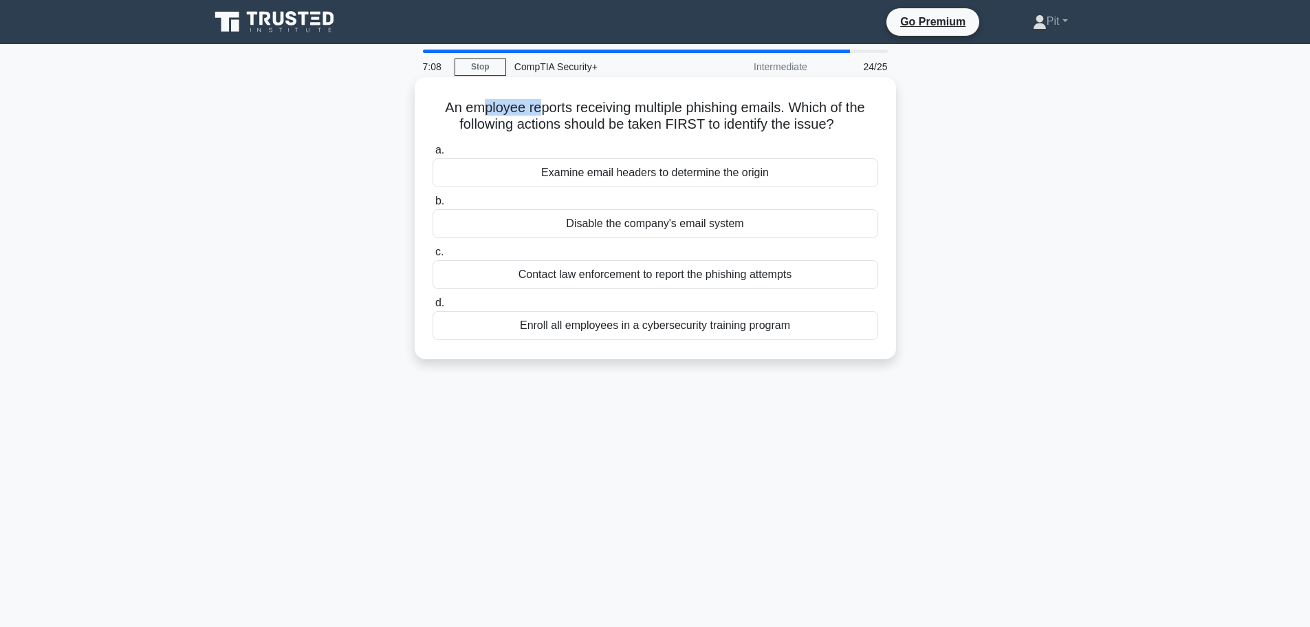
drag, startPoint x: 473, startPoint y: 109, endPoint x: 533, endPoint y: 111, distance: 60.6
click at [533, 111] on h5 "An employee reports receiving multiple phishing emails. Which of the following …" at bounding box center [655, 116] width 449 height 34
drag, startPoint x: 581, startPoint y: 132, endPoint x: 780, endPoint y: 129, distance: 198.8
click at [780, 129] on h5 "An employee reports receiving multiple phishing emails. Which of the following …" at bounding box center [655, 116] width 449 height 34
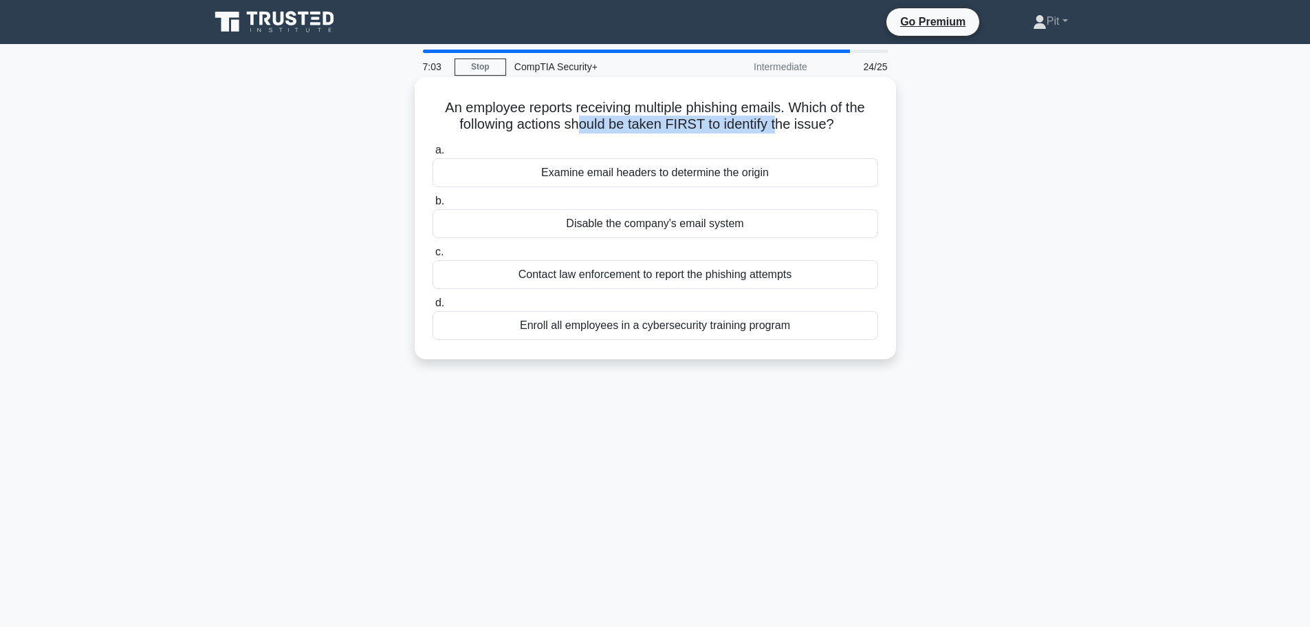
click at [780, 129] on h5 "An employee reports receiving multiple phishing emails. Which of the following …" at bounding box center [655, 116] width 449 height 34
click at [526, 334] on div "Enroll all employees in a cybersecurity training program" at bounding box center [656, 325] width 446 height 29
click at [433, 307] on input "d. Enroll all employees in a cybersecurity training program" at bounding box center [433, 303] width 0 height 9
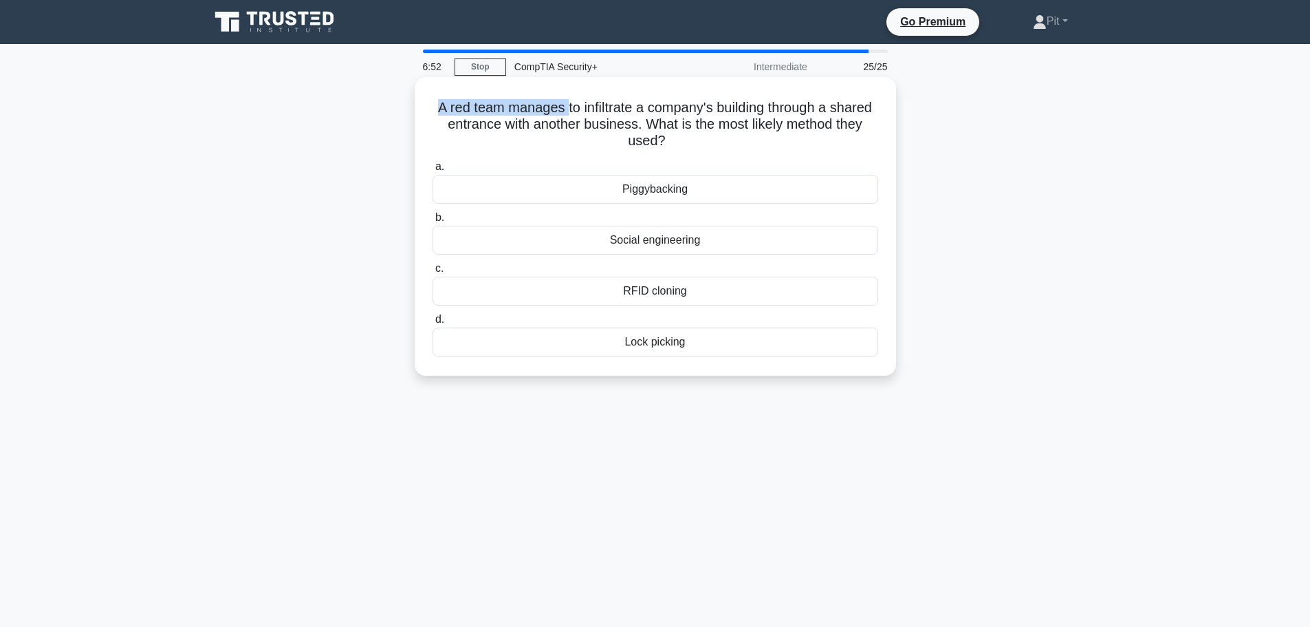
drag, startPoint x: 451, startPoint y: 105, endPoint x: 585, endPoint y: 109, distance: 134.9
click at [585, 109] on h5 "A red team manages to infiltrate a company's building through a shared entrance…" at bounding box center [655, 124] width 449 height 51
drag, startPoint x: 459, startPoint y: 116, endPoint x: 675, endPoint y: 101, distance: 216.5
click at [675, 101] on h5 "A red team manages to infiltrate a company's building through a shared entrance…" at bounding box center [655, 124] width 449 height 51
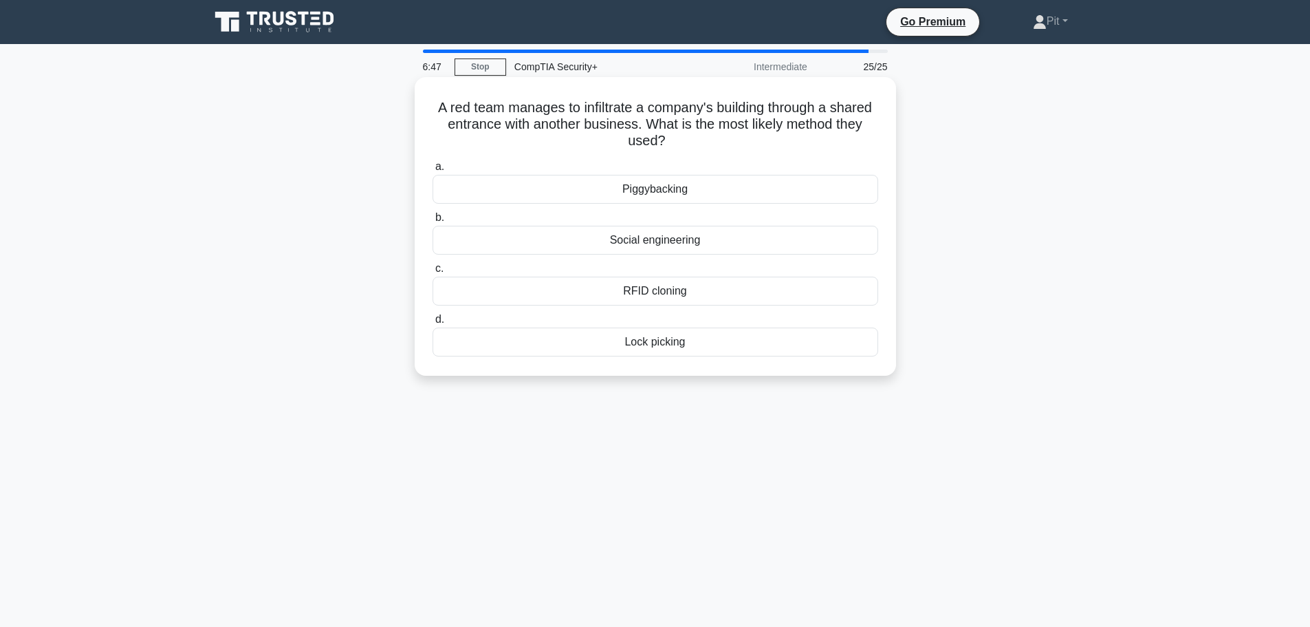
click at [636, 153] on div "A red team manages to infiltrate a company's building through a shared entrance…" at bounding box center [655, 227] width 471 height 288
drag, startPoint x: 747, startPoint y: 381, endPoint x: 386, endPoint y: 166, distance: 420.1
click at [386, 166] on div "A red team manages to infiltrate a company's building through a shared entrance…" at bounding box center [656, 237] width 908 height 315
copy div "a. Piggybacking b. Social engineering c. RFID cloning d. Lock picking"
click at [566, 116] on h5 "A red team manages to infiltrate a company's building through a shared entrance…" at bounding box center [655, 124] width 449 height 51
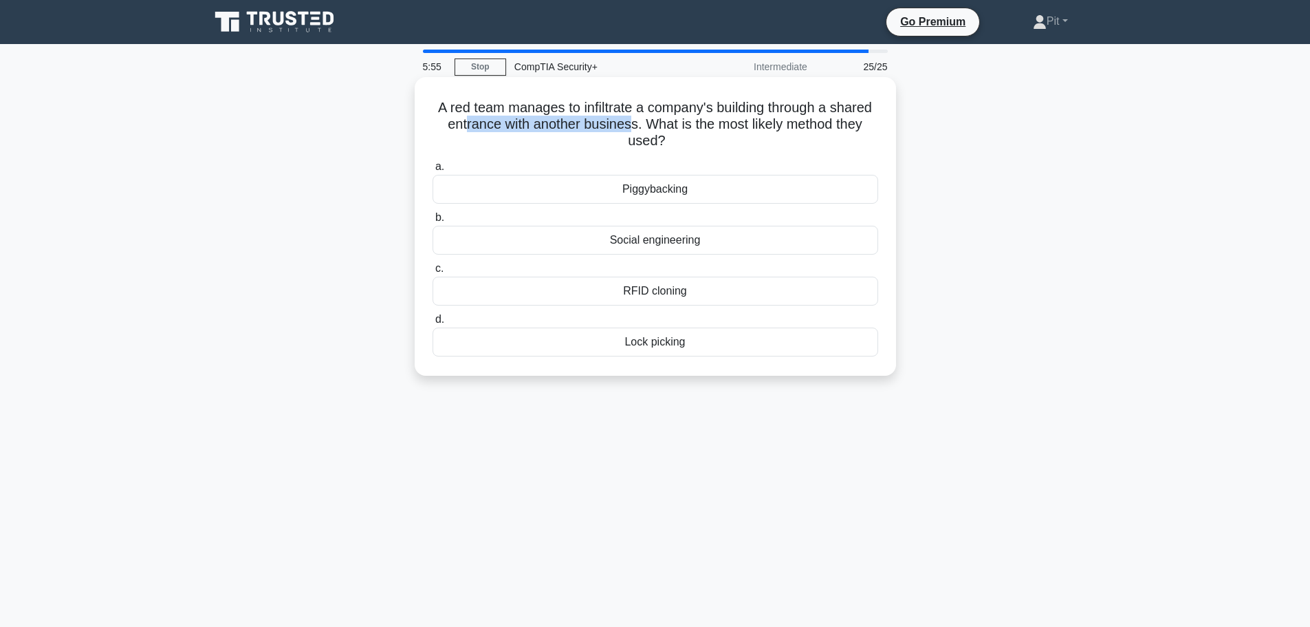
drag, startPoint x: 501, startPoint y: 128, endPoint x: 671, endPoint y: 128, distance: 169.9
click at [671, 128] on h5 "A red team manages to infiltrate a company's building through a shared entrance…" at bounding box center [655, 124] width 449 height 51
click at [682, 192] on div "Piggybacking" at bounding box center [656, 189] width 446 height 29
click at [433, 171] on input "a. Piggybacking" at bounding box center [433, 166] width 0 height 9
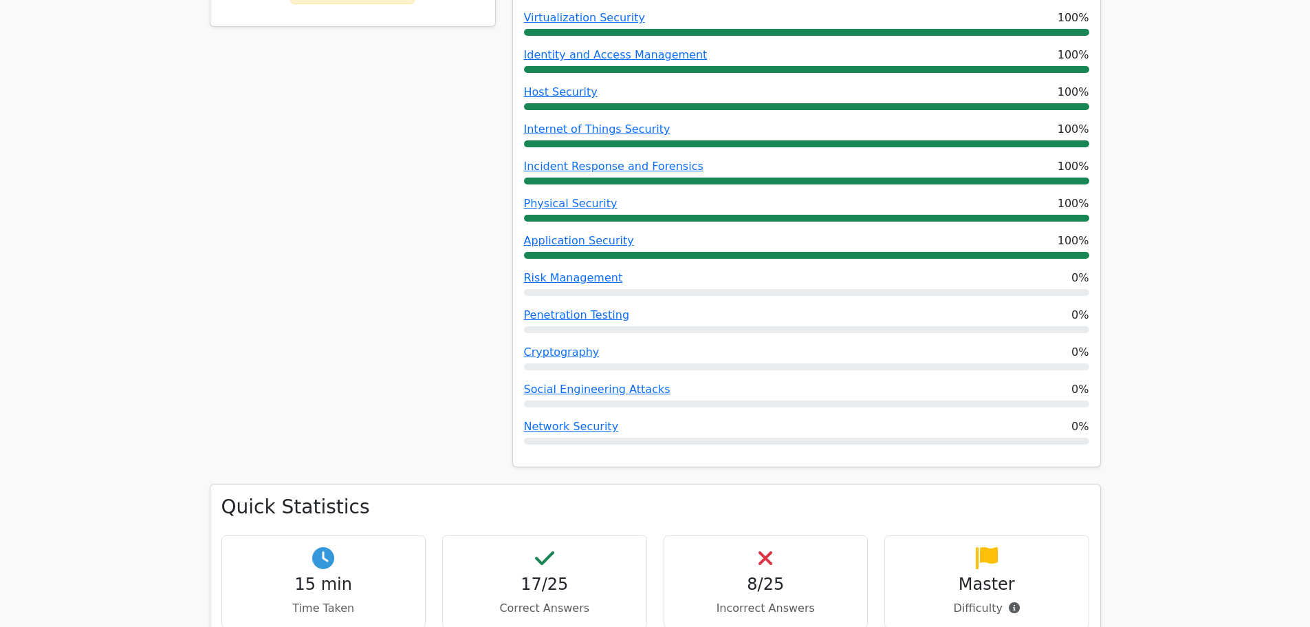
scroll to position [894, 0]
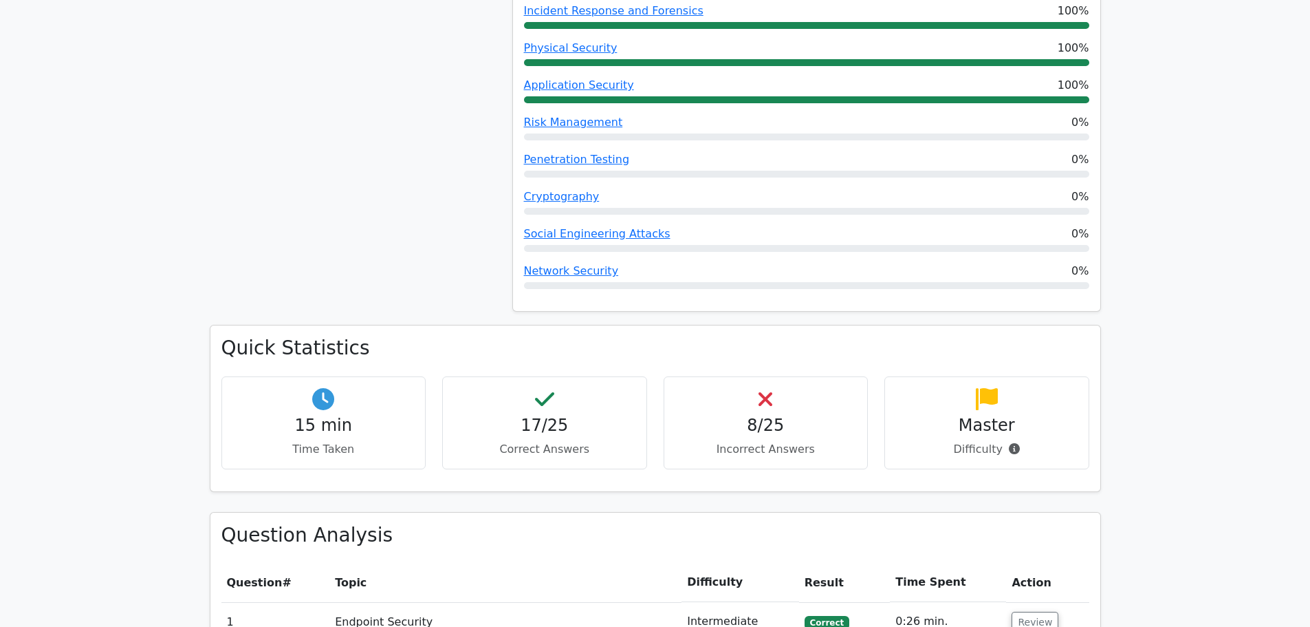
click at [827, 415] on h4 "8/25" at bounding box center [767, 425] width 182 height 20
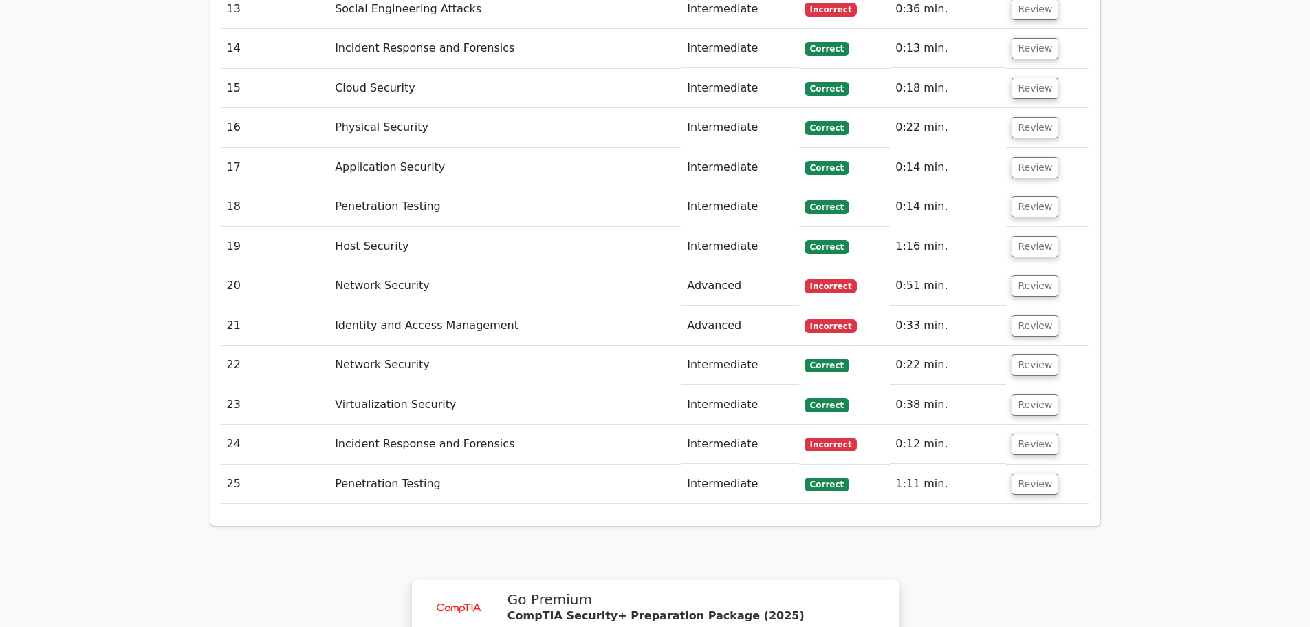
scroll to position [2476, 0]
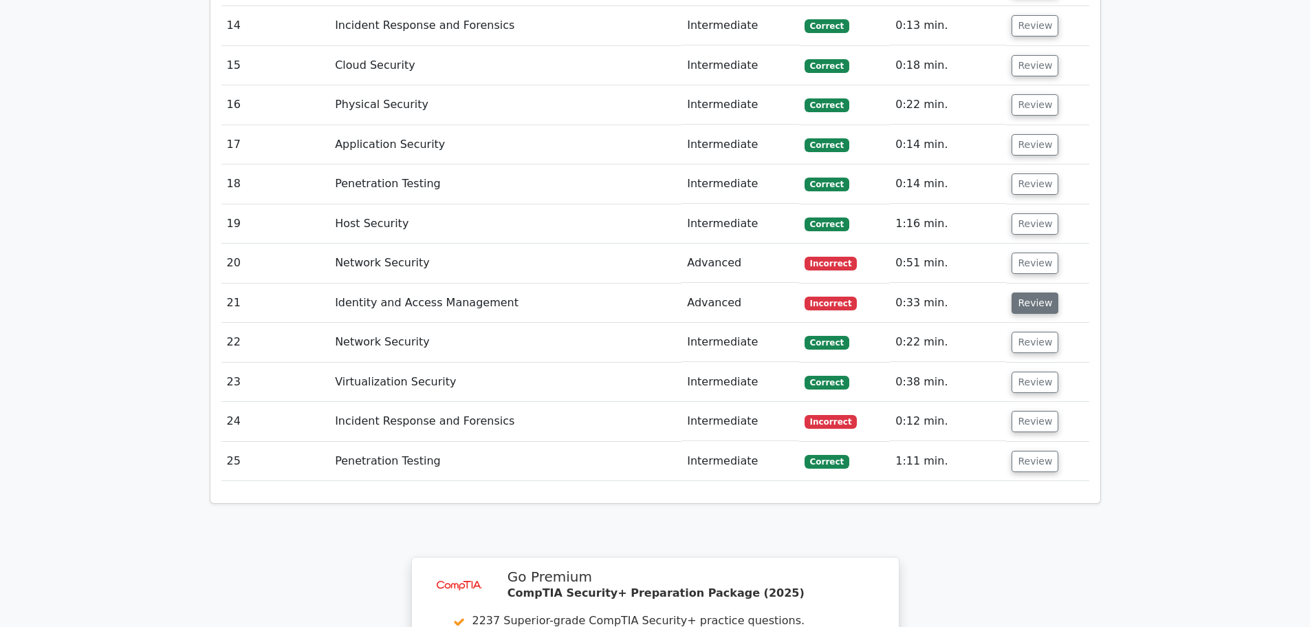
click at [1037, 292] on button "Review" at bounding box center [1035, 302] width 47 height 21
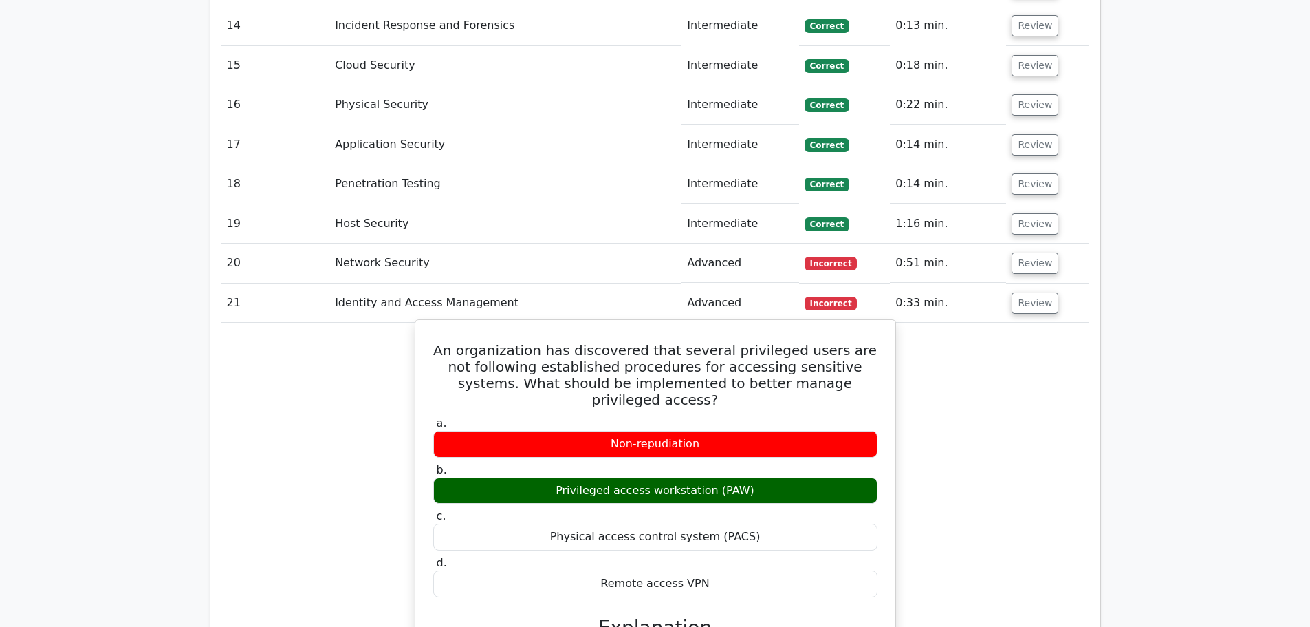
drag, startPoint x: 559, startPoint y: 409, endPoint x: 771, endPoint y: 403, distance: 212.6
click at [770, 477] on div "Privileged access workstation (PAW)" at bounding box center [655, 490] width 444 height 27
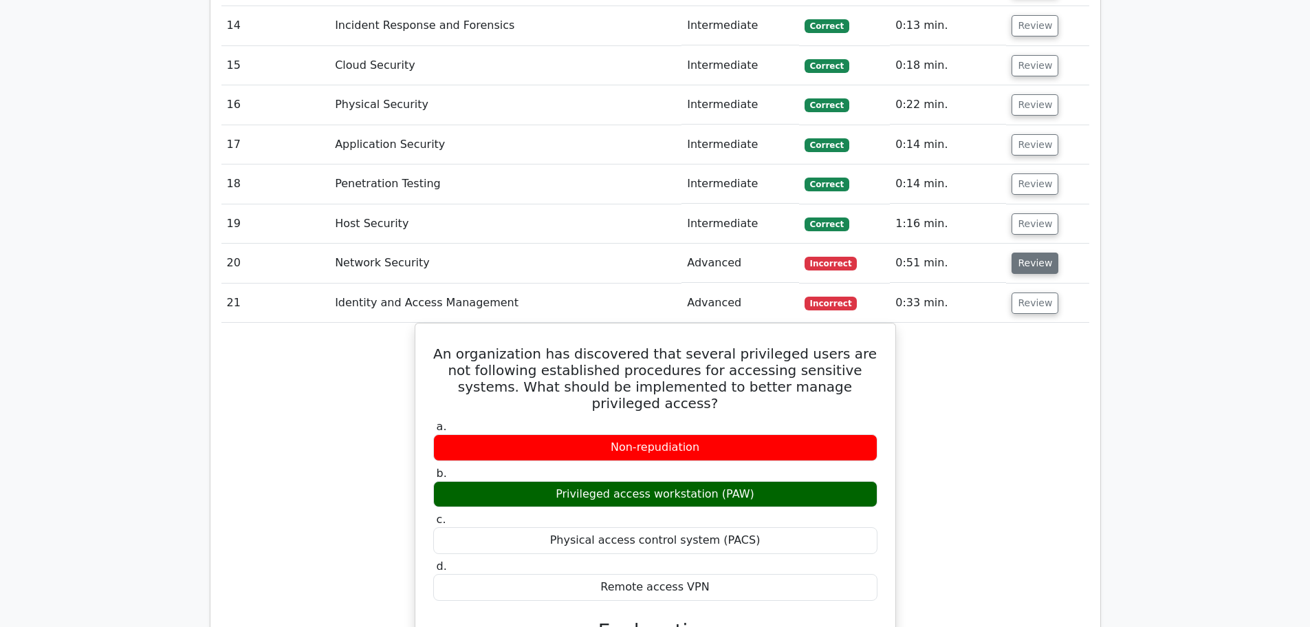
click at [1026, 252] on button "Review" at bounding box center [1035, 262] width 47 height 21
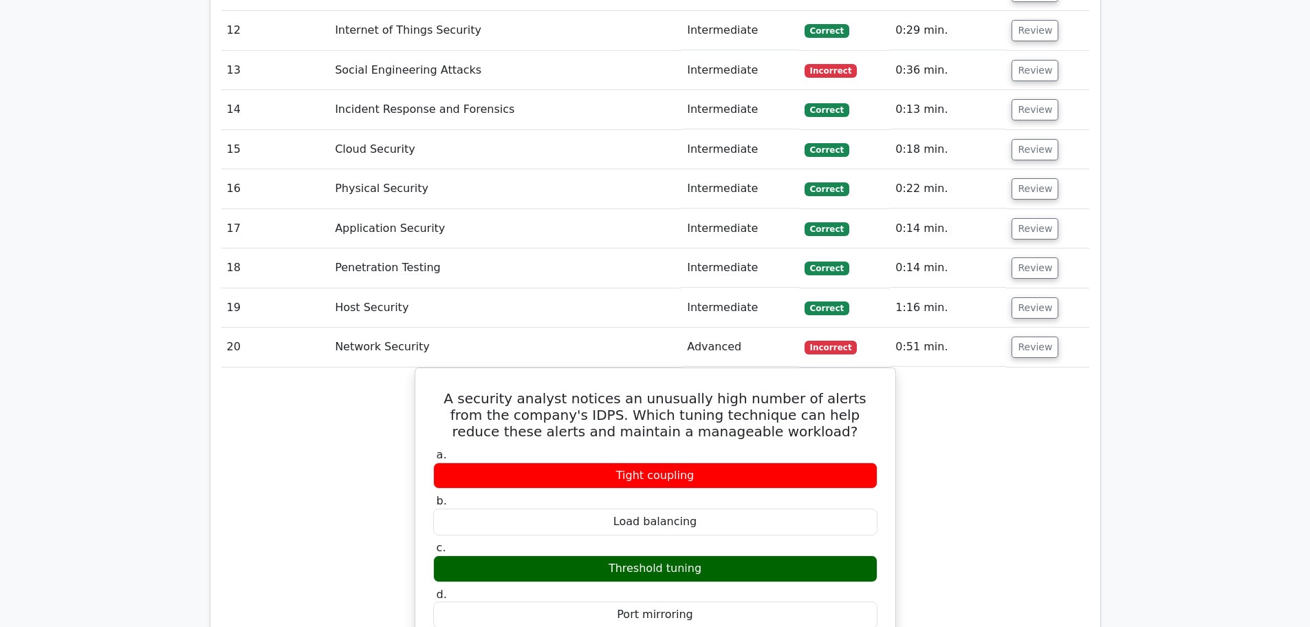
scroll to position [2201, 0]
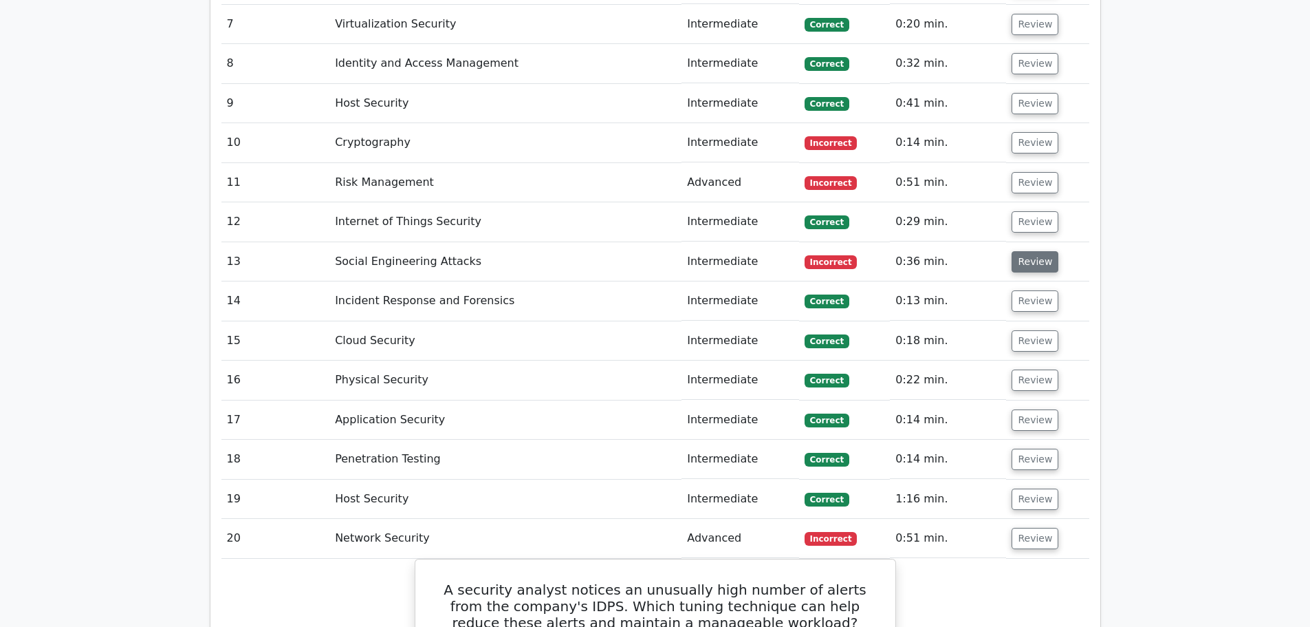
click at [1038, 251] on button "Review" at bounding box center [1035, 261] width 47 height 21
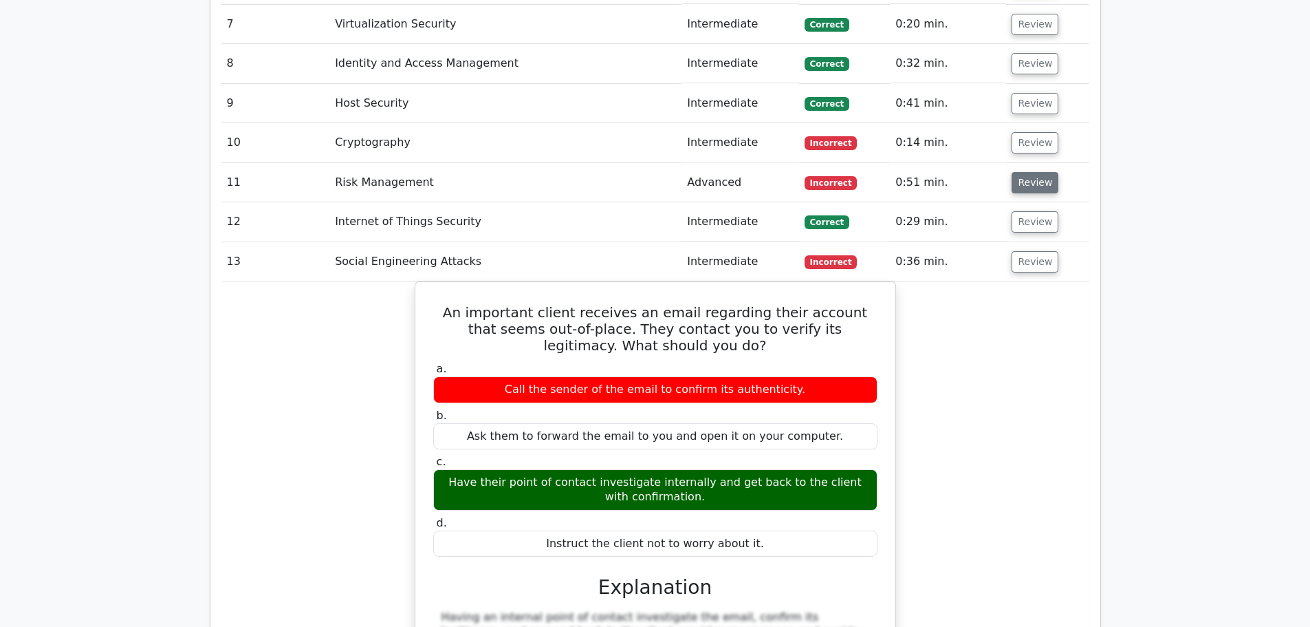
click at [1038, 172] on button "Review" at bounding box center [1035, 182] width 47 height 21
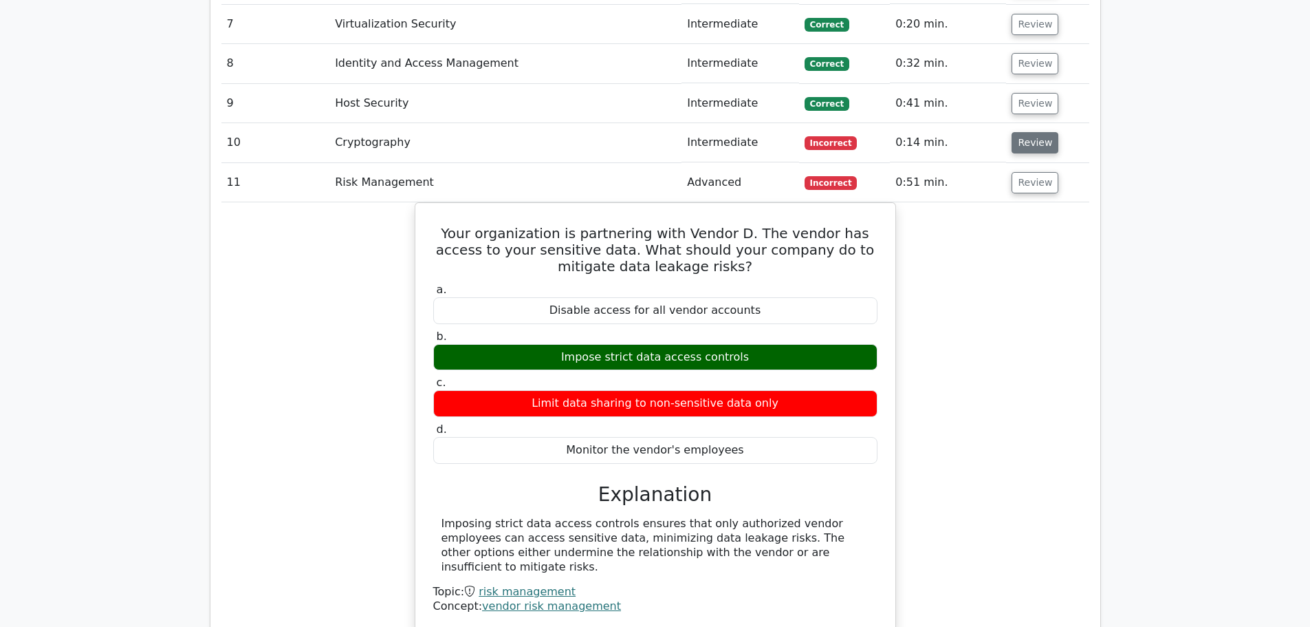
click at [1036, 132] on button "Review" at bounding box center [1035, 142] width 47 height 21
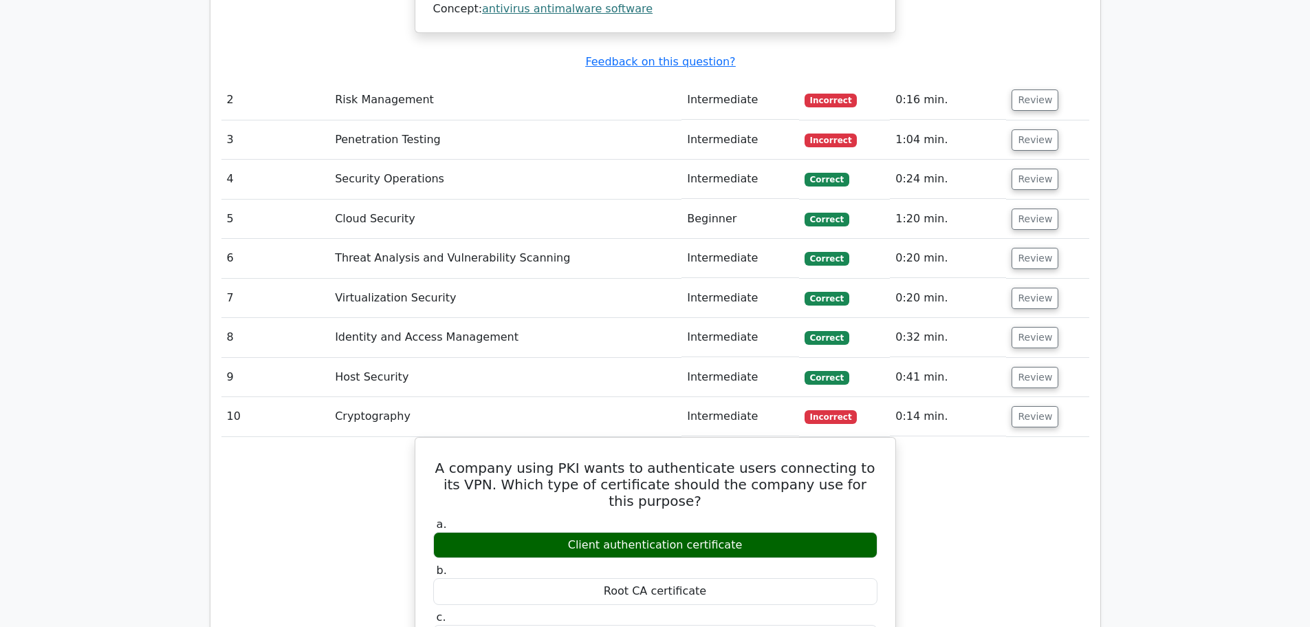
scroll to position [1789, 0]
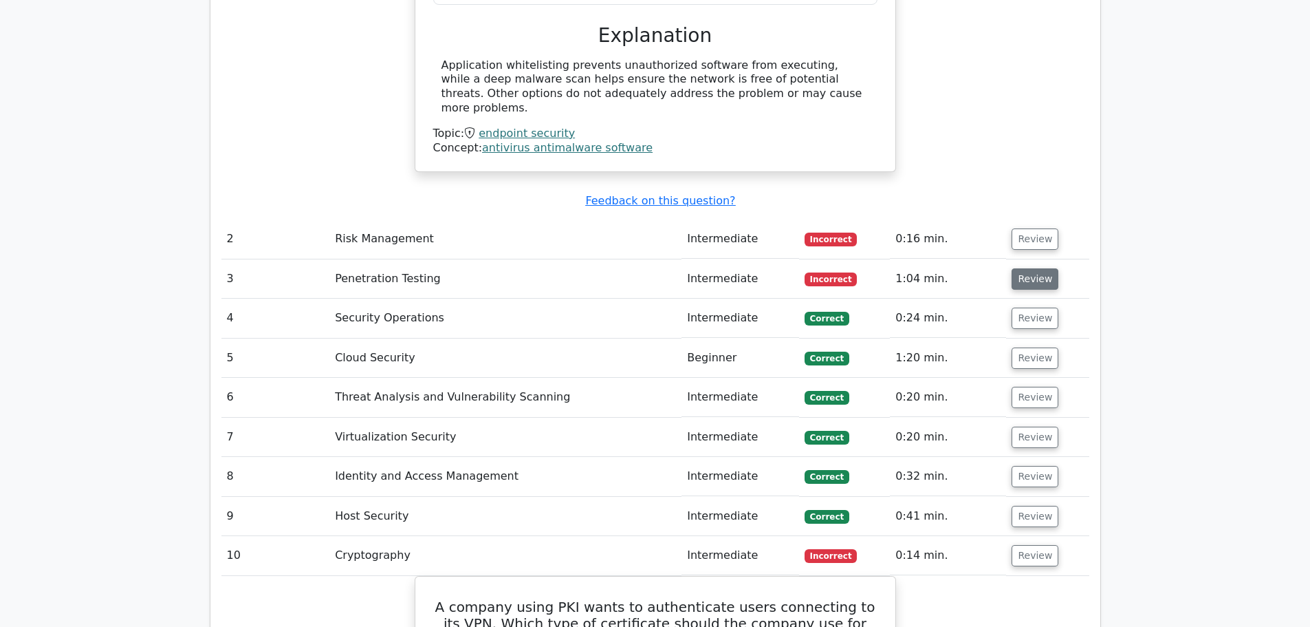
click at [1020, 268] on button "Review" at bounding box center [1035, 278] width 47 height 21
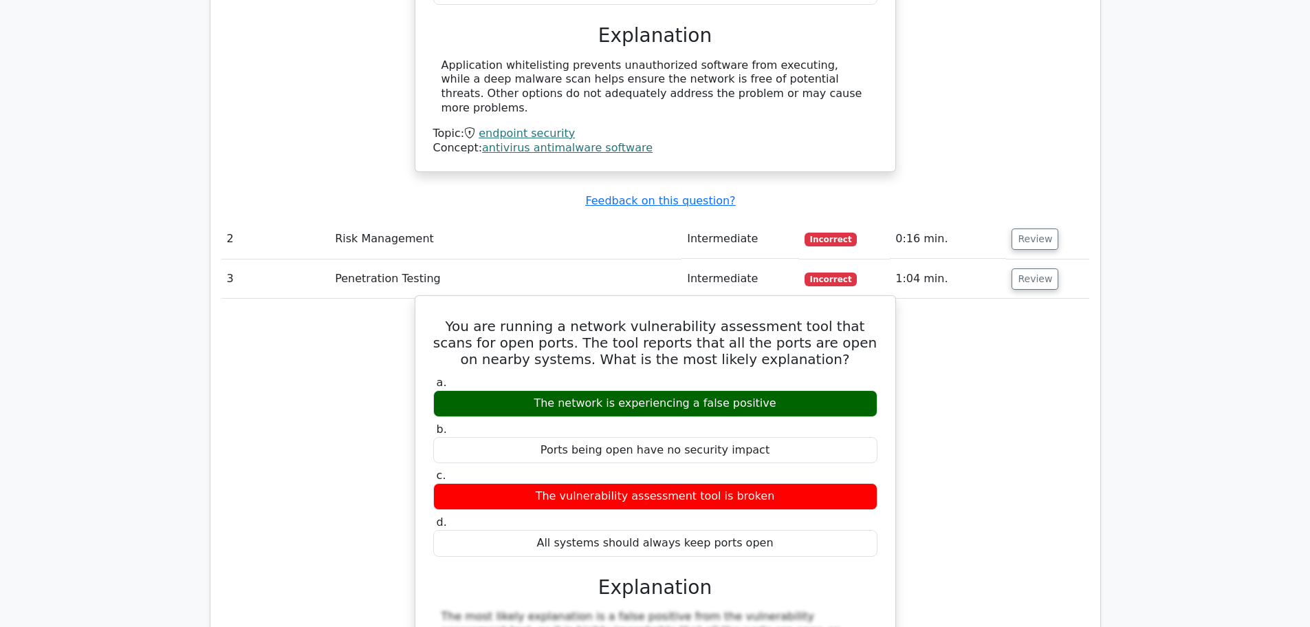
drag, startPoint x: 534, startPoint y: 432, endPoint x: 824, endPoint y: 420, distance: 290.6
click at [824, 483] on div "The vulnerability assessment tool is broken" at bounding box center [655, 496] width 444 height 27
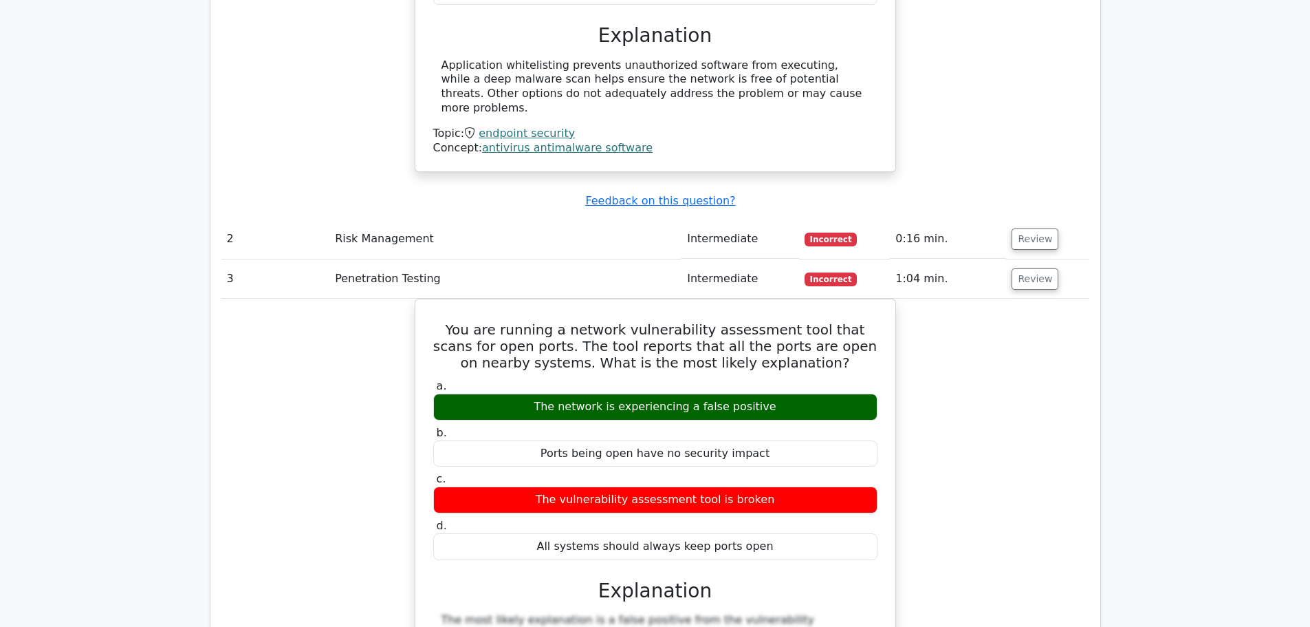
drag, startPoint x: 529, startPoint y: 336, endPoint x: 945, endPoint y: 288, distance: 418.9
click at [858, 393] on div "The network is experiencing a false positive" at bounding box center [655, 406] width 444 height 27
click at [1030, 228] on button "Review" at bounding box center [1035, 238] width 47 height 21
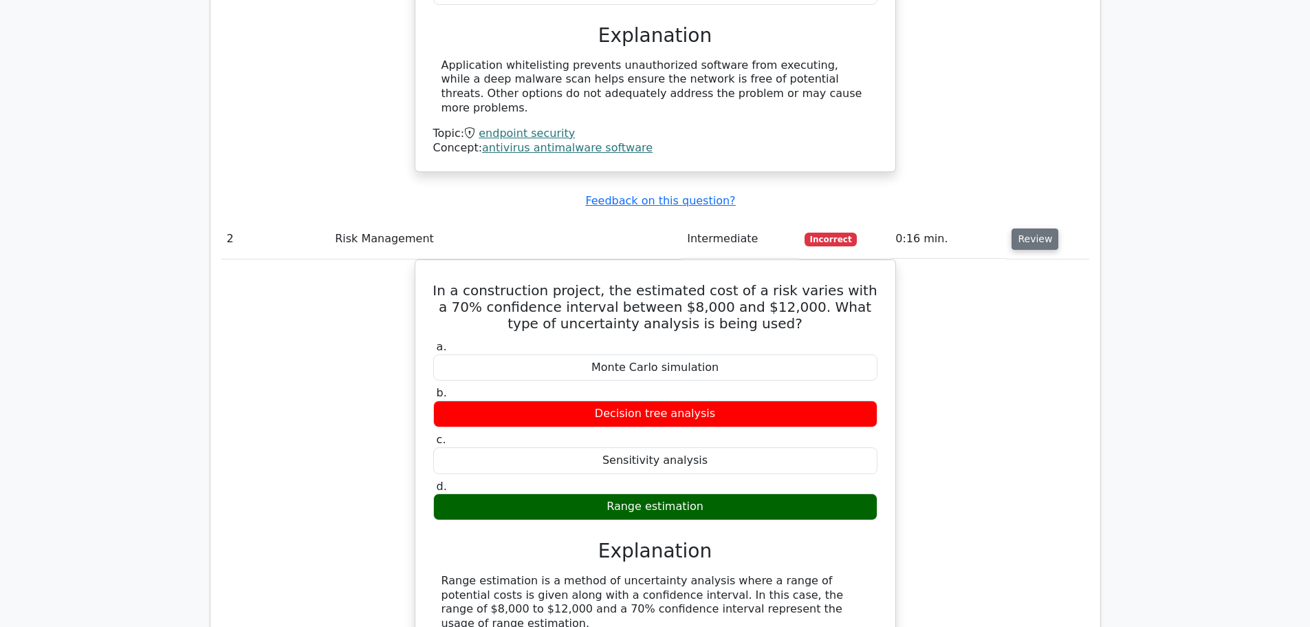
click at [1033, 228] on button "Review" at bounding box center [1035, 238] width 47 height 21
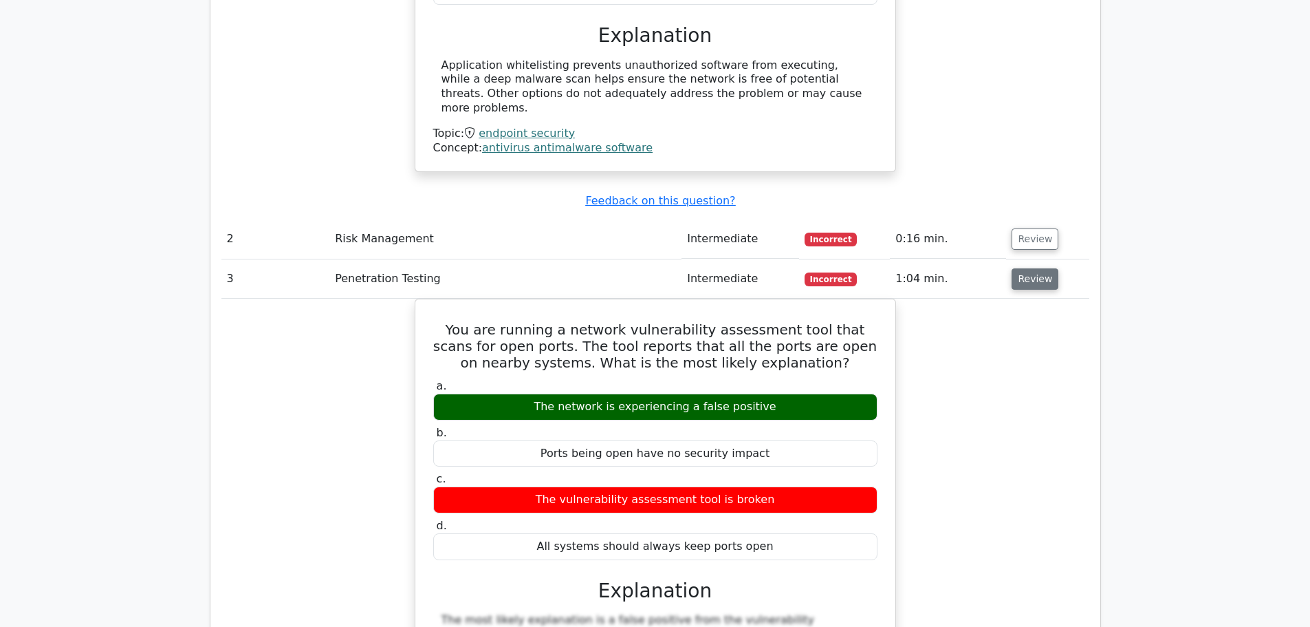
click at [1030, 268] on button "Review" at bounding box center [1035, 278] width 47 height 21
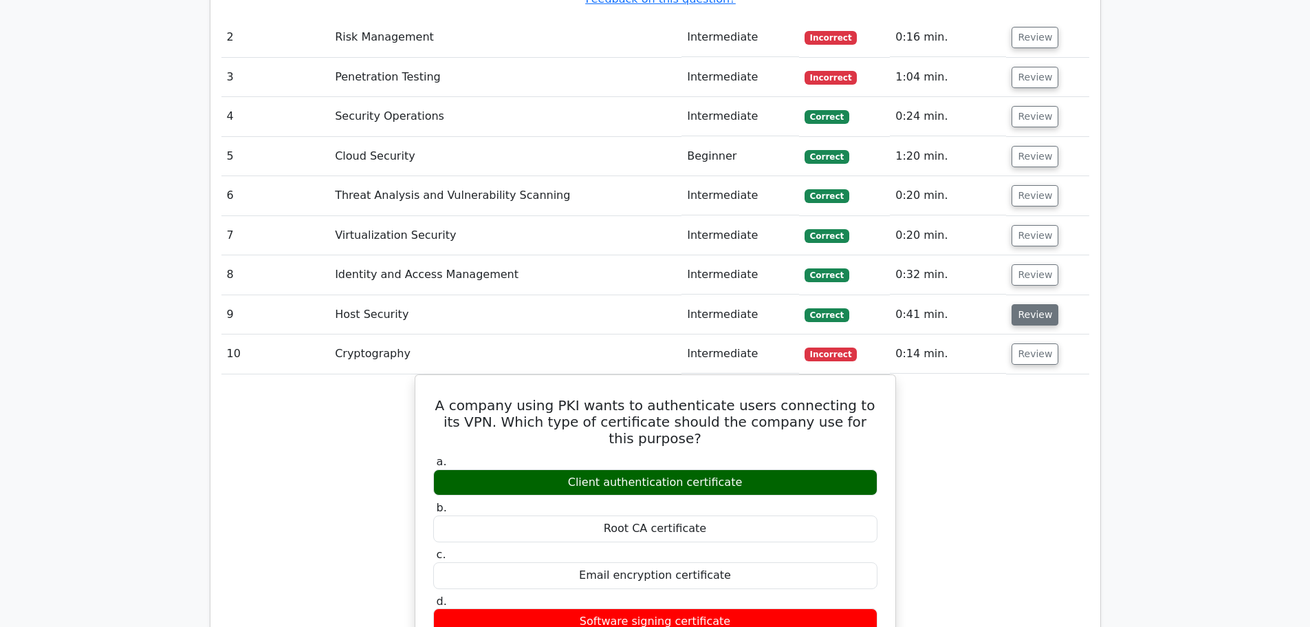
scroll to position [1995, 0]
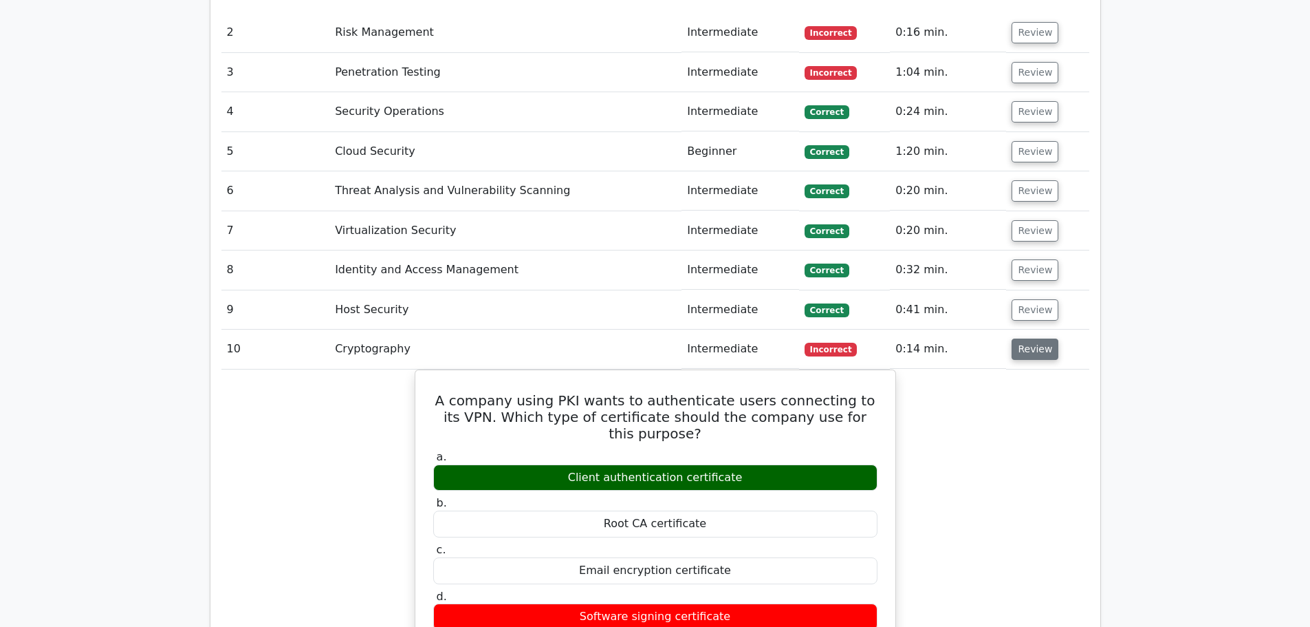
click at [1020, 338] on button "Review" at bounding box center [1035, 348] width 47 height 21
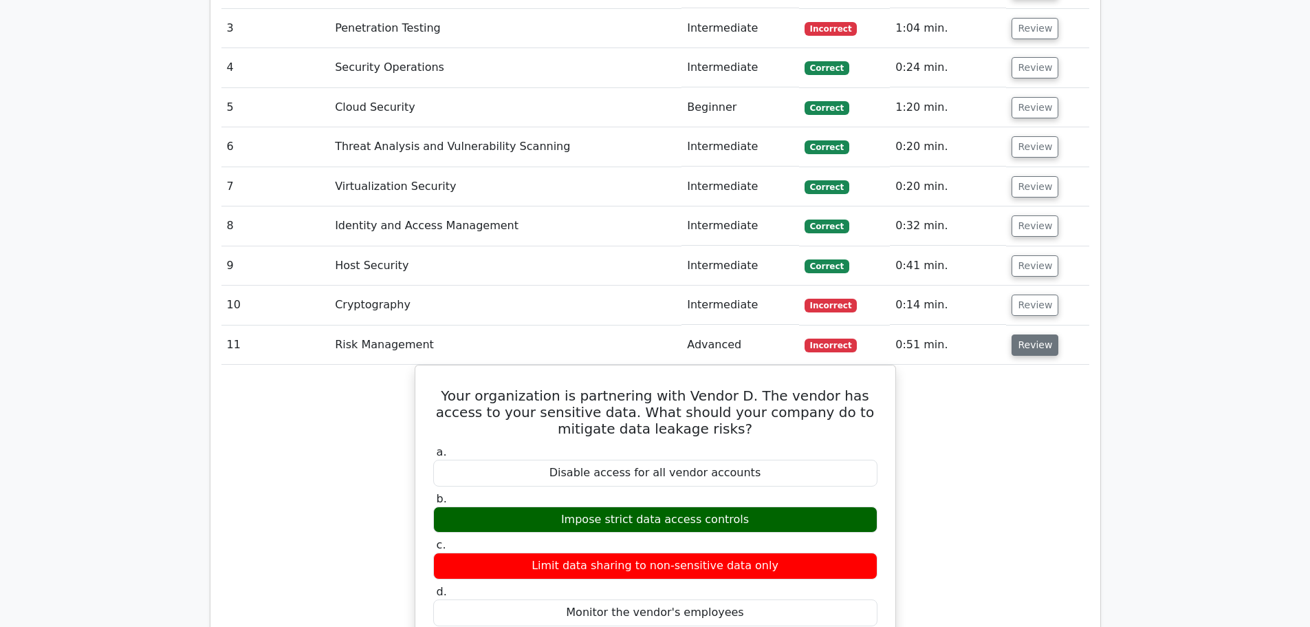
scroll to position [2064, 0]
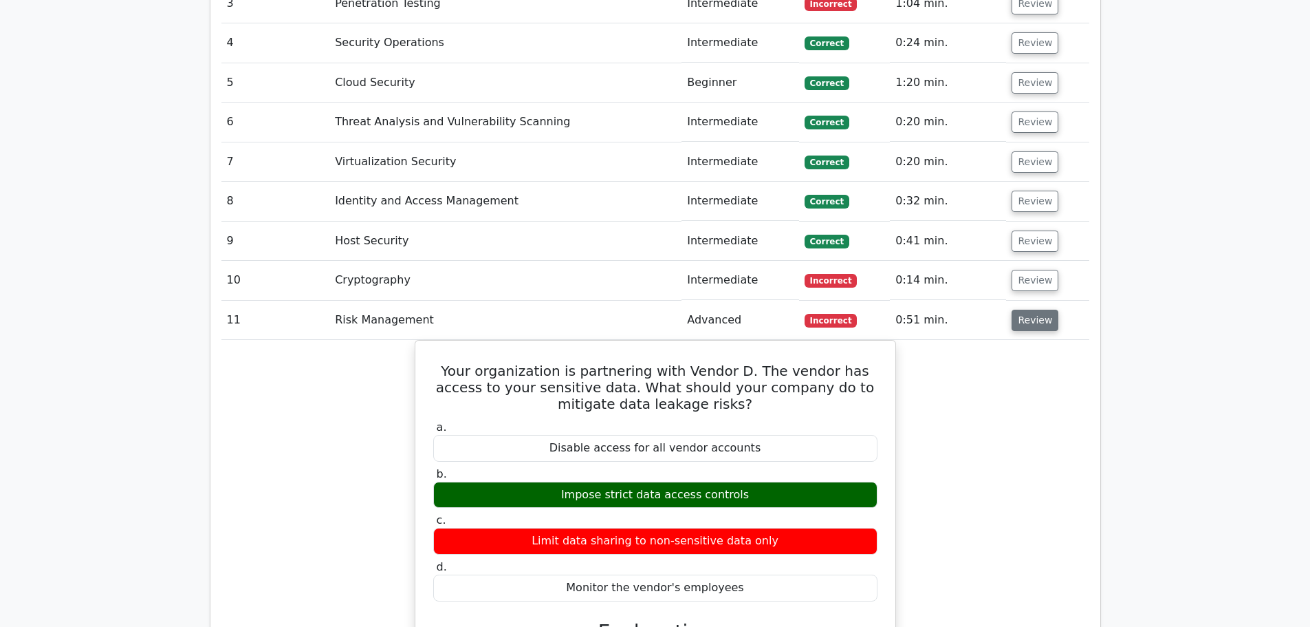
click at [1032, 310] on button "Review" at bounding box center [1035, 320] width 47 height 21
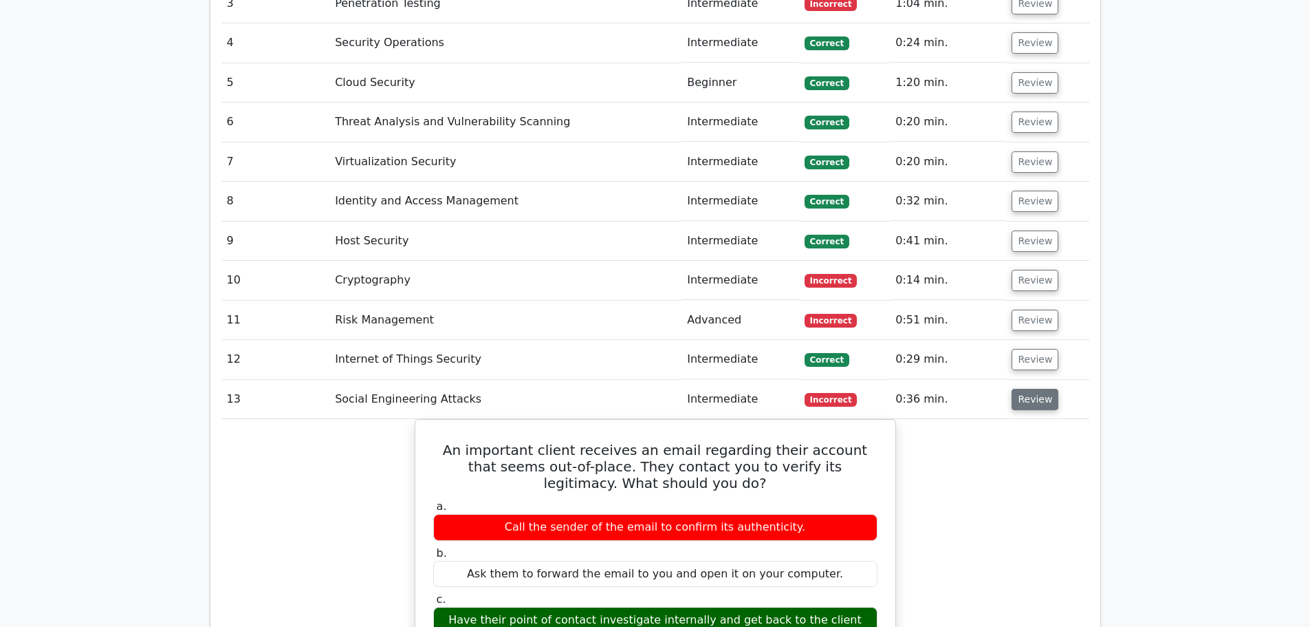
click at [1018, 389] on button "Review" at bounding box center [1035, 399] width 47 height 21
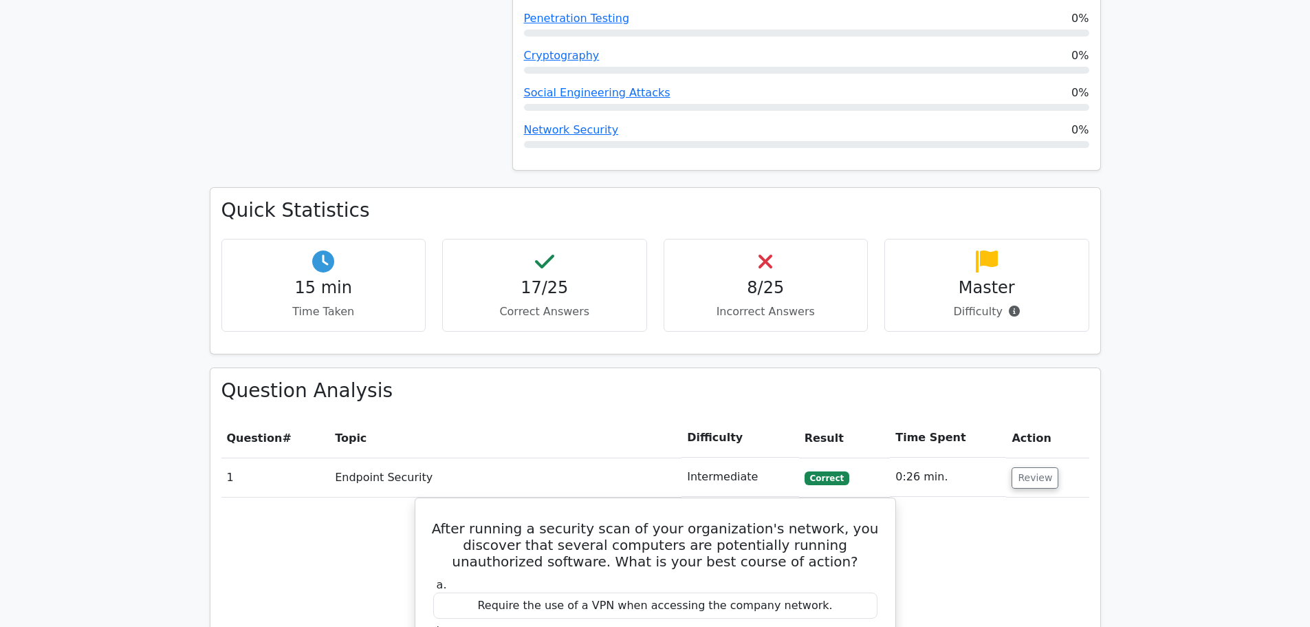
scroll to position [1032, 0]
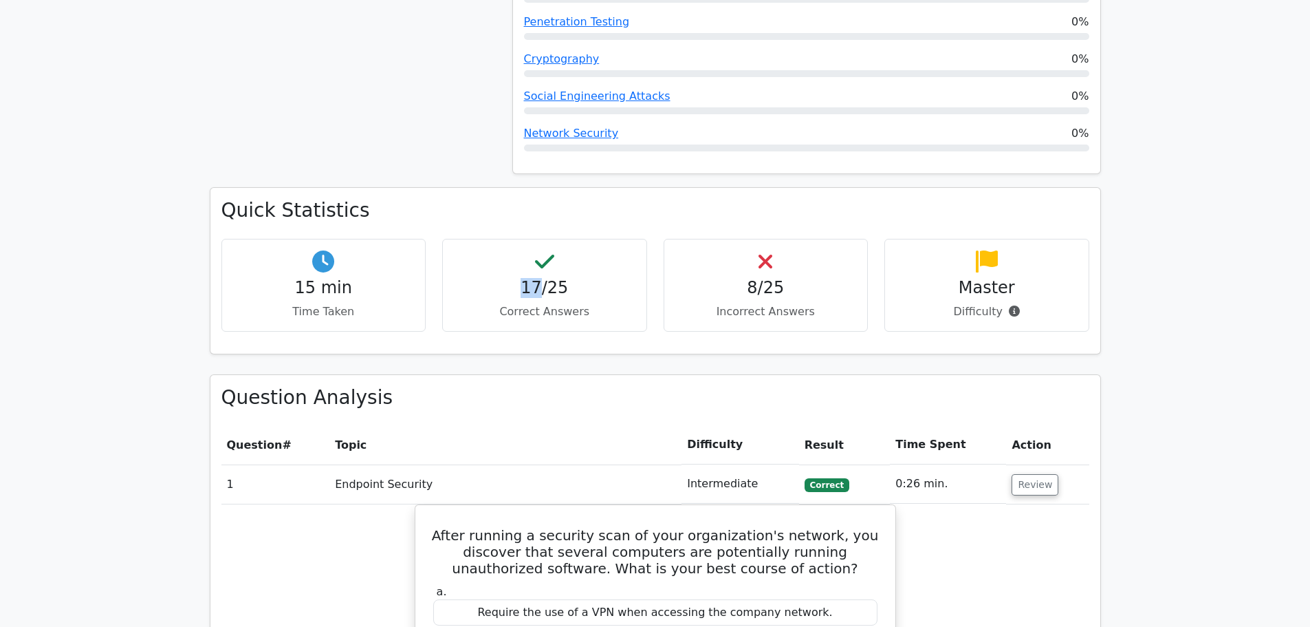
drag, startPoint x: 526, startPoint y: 241, endPoint x: 541, endPoint y: 237, distance: 14.8
click at [541, 278] on h4 "17/25" at bounding box center [545, 288] width 182 height 20
